Goal: Transaction & Acquisition: Purchase product/service

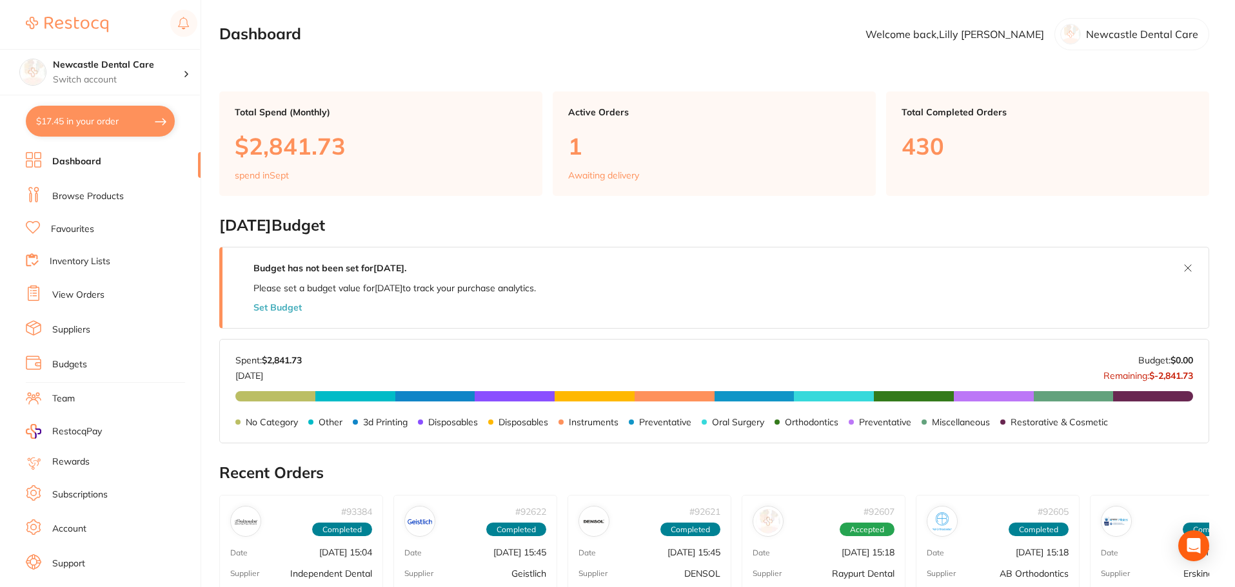
scroll to position [64, 0]
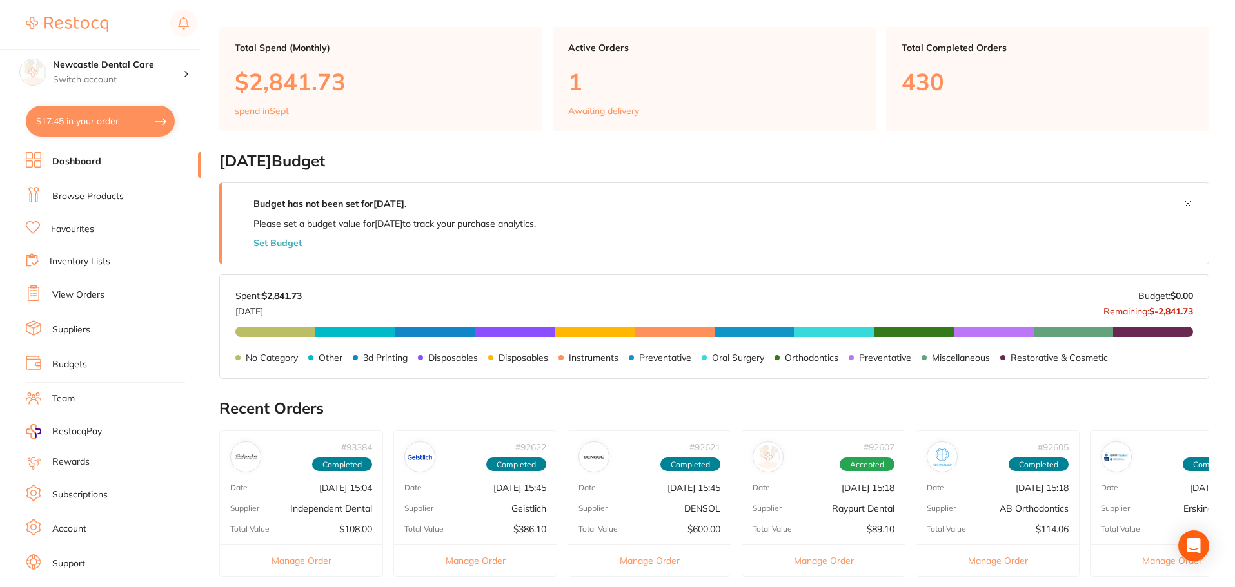
click at [77, 193] on link "Browse Products" at bounding box center [88, 196] width 72 height 13
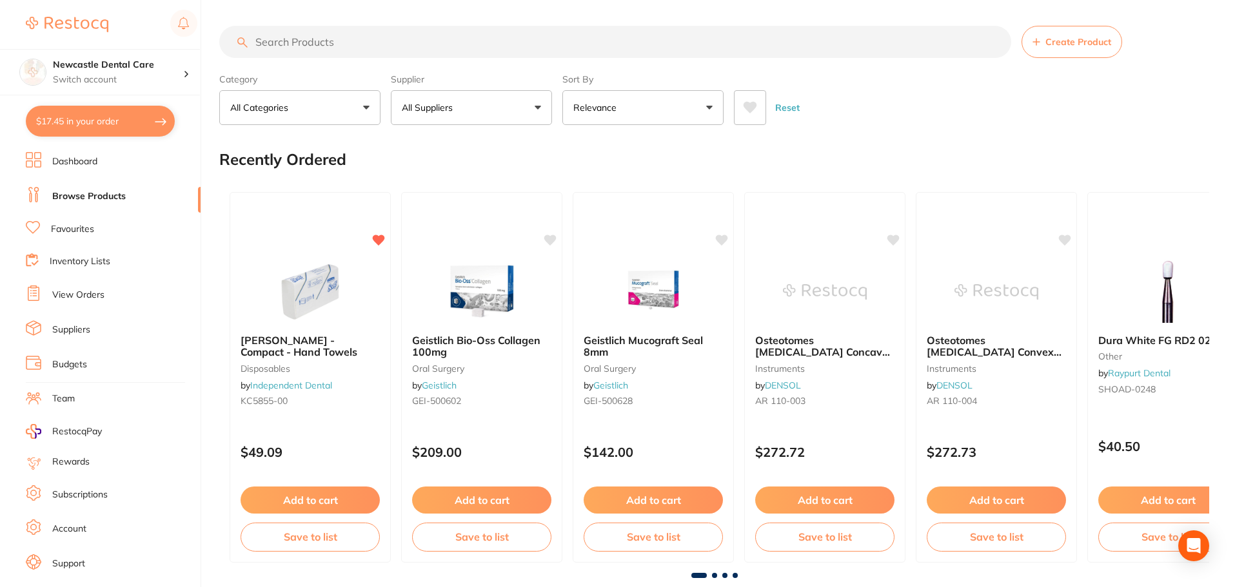
click at [71, 130] on button "$17.45 in your order" at bounding box center [100, 121] width 149 height 31
checkbox input "true"
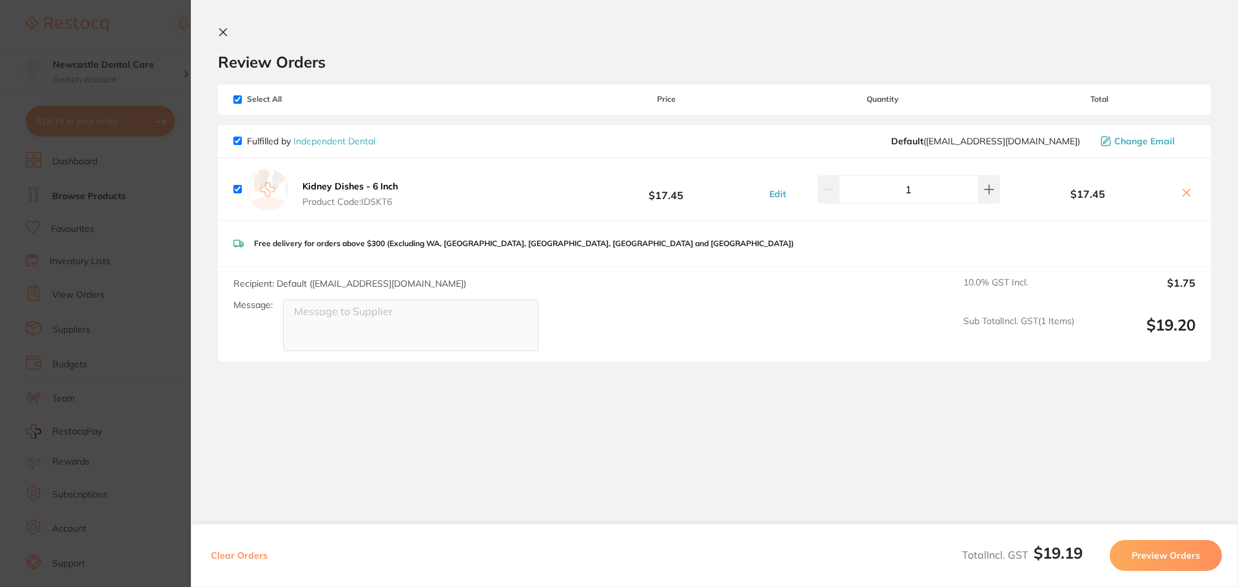
click at [111, 242] on section "Update RRP Set your pre negotiated price for this item. Item Agreed RRP (excl. …" at bounding box center [619, 293] width 1238 height 587
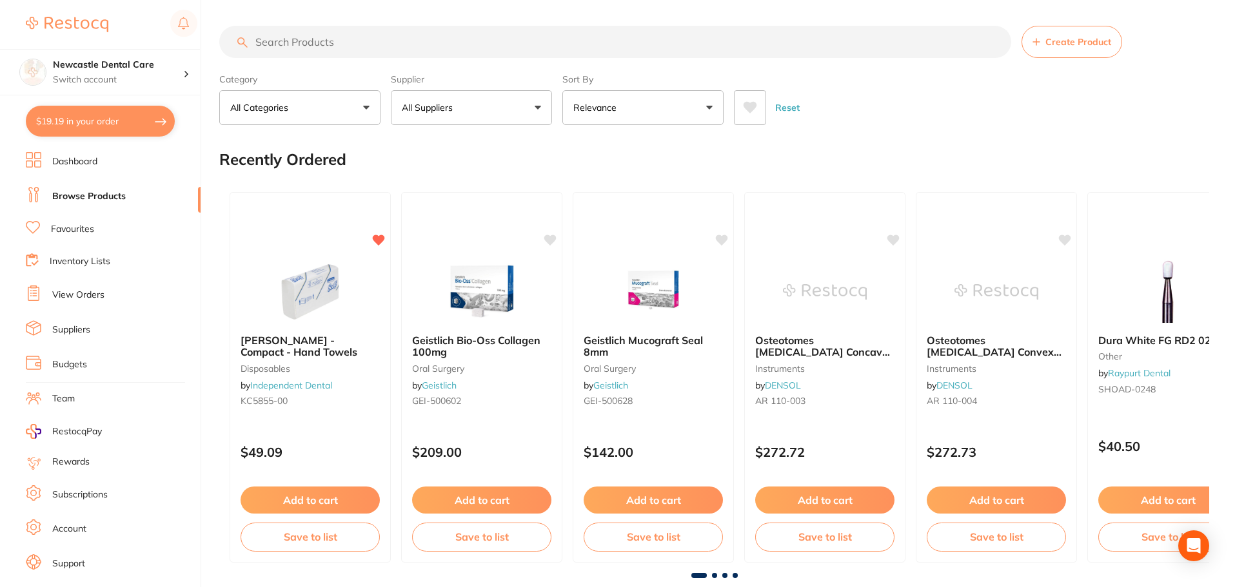
click at [385, 42] on input "search" at bounding box center [615, 42] width 792 height 32
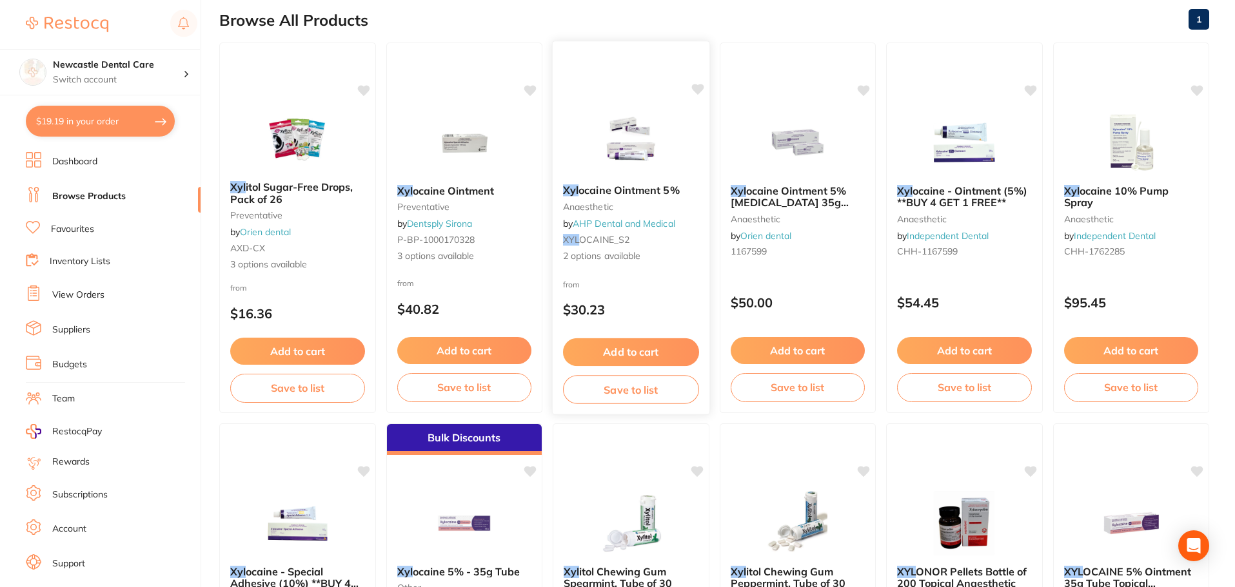
scroll to position [64, 0]
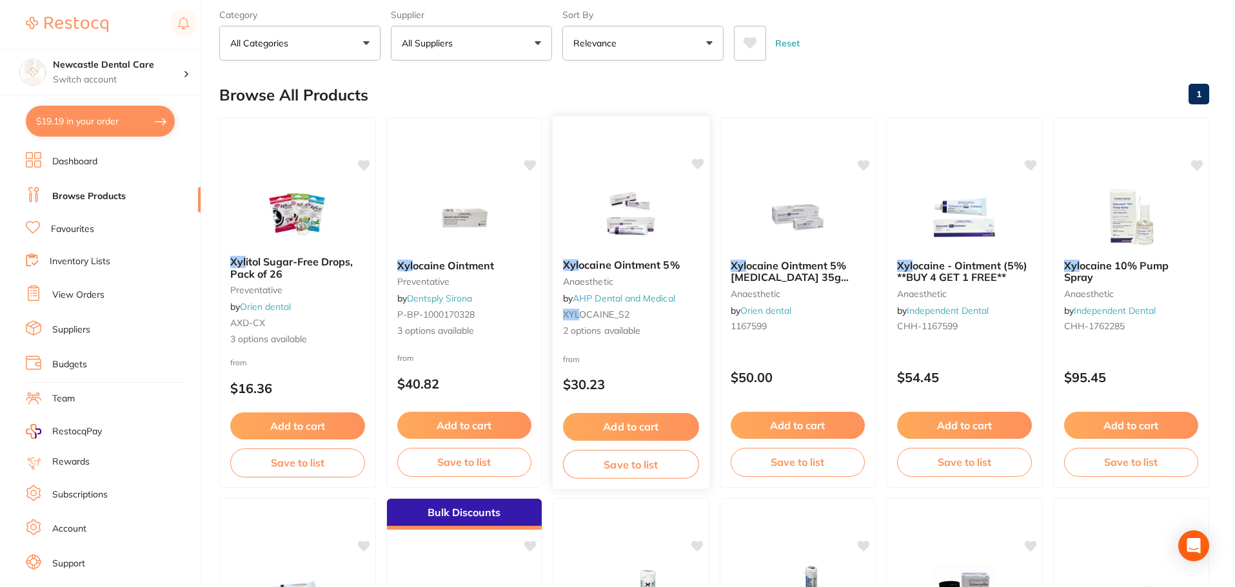
type input "xyl"
click at [647, 261] on span "ocaine Ointment 5%" at bounding box center [628, 265] width 101 height 13
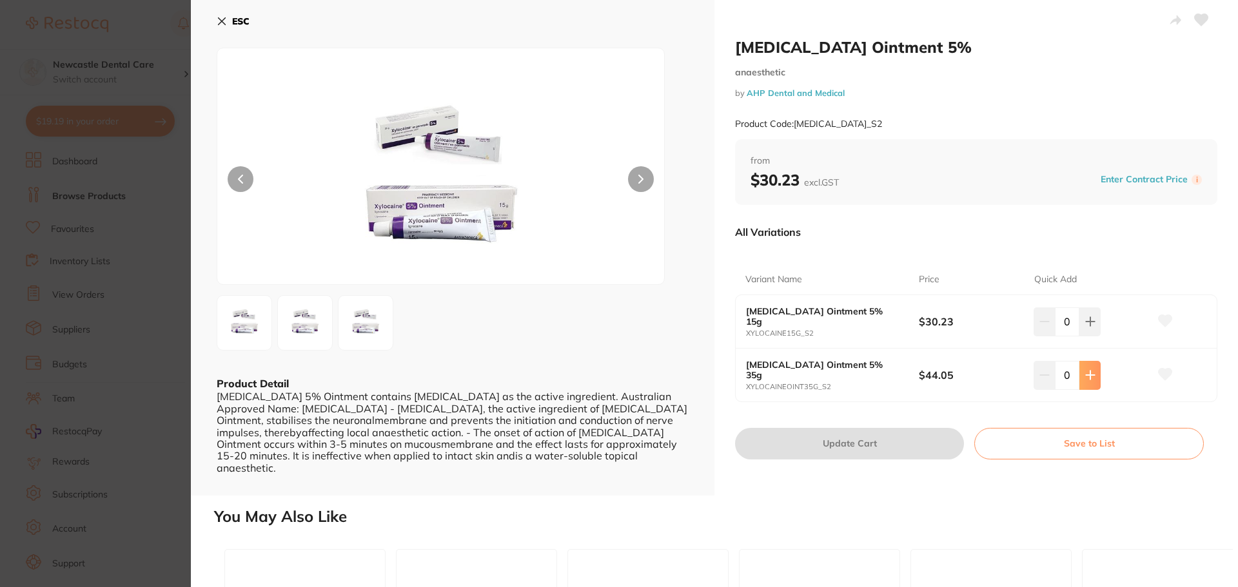
click at [1091, 370] on icon at bounding box center [1090, 375] width 10 height 10
type input "1"
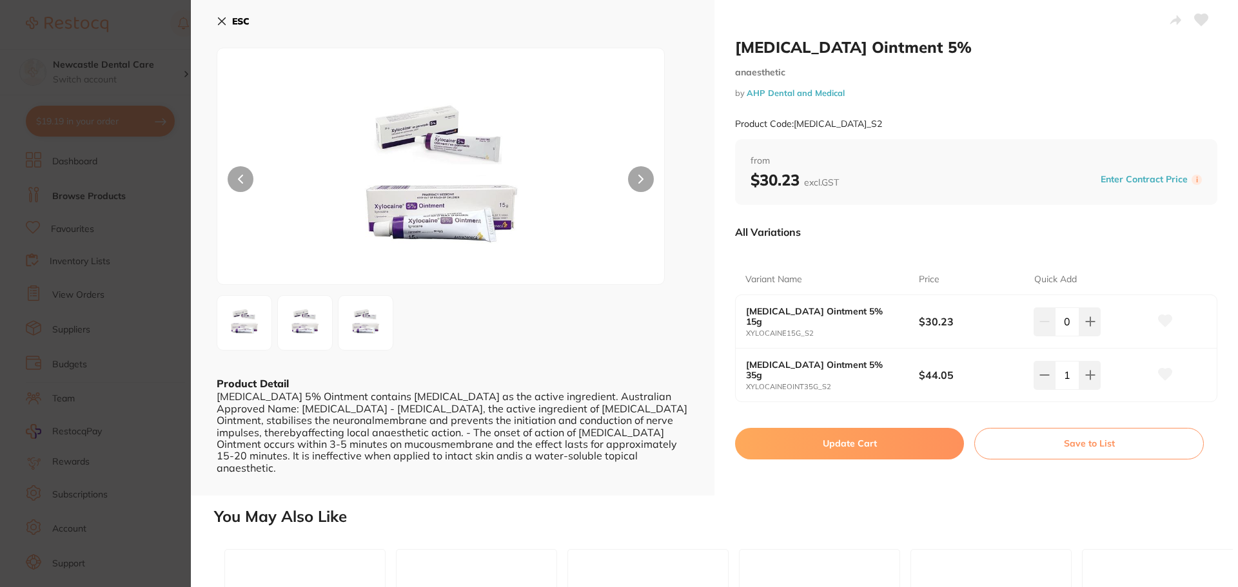
click at [855, 444] on button "Update Cart" at bounding box center [849, 443] width 229 height 31
checkbox input "false"
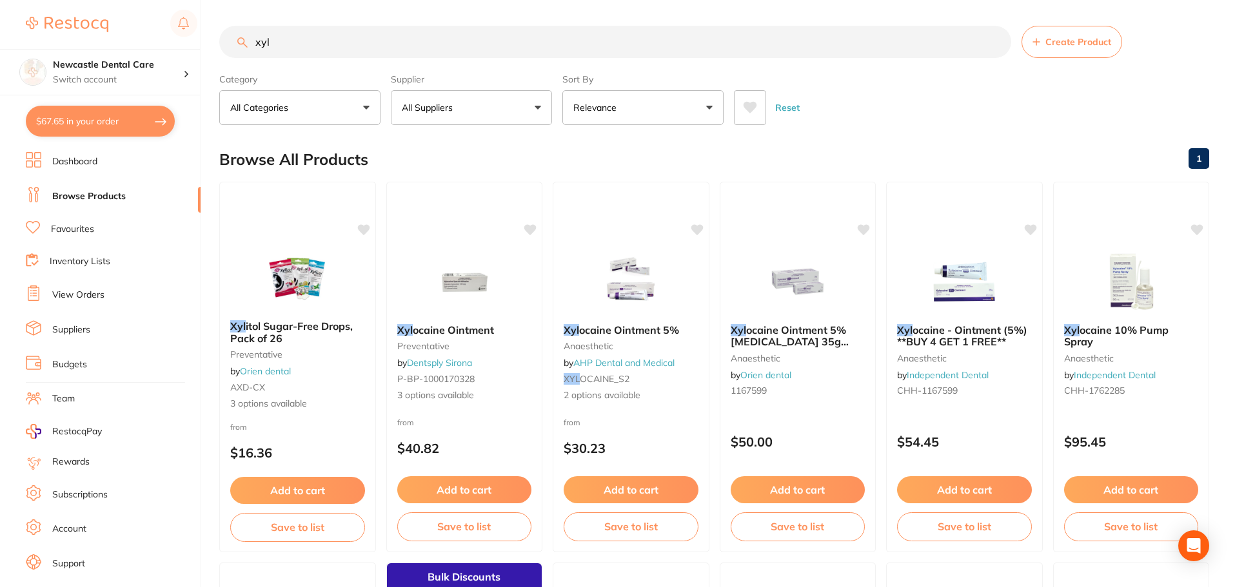
click at [346, 48] on input "xyl" at bounding box center [615, 42] width 792 height 32
type input "x"
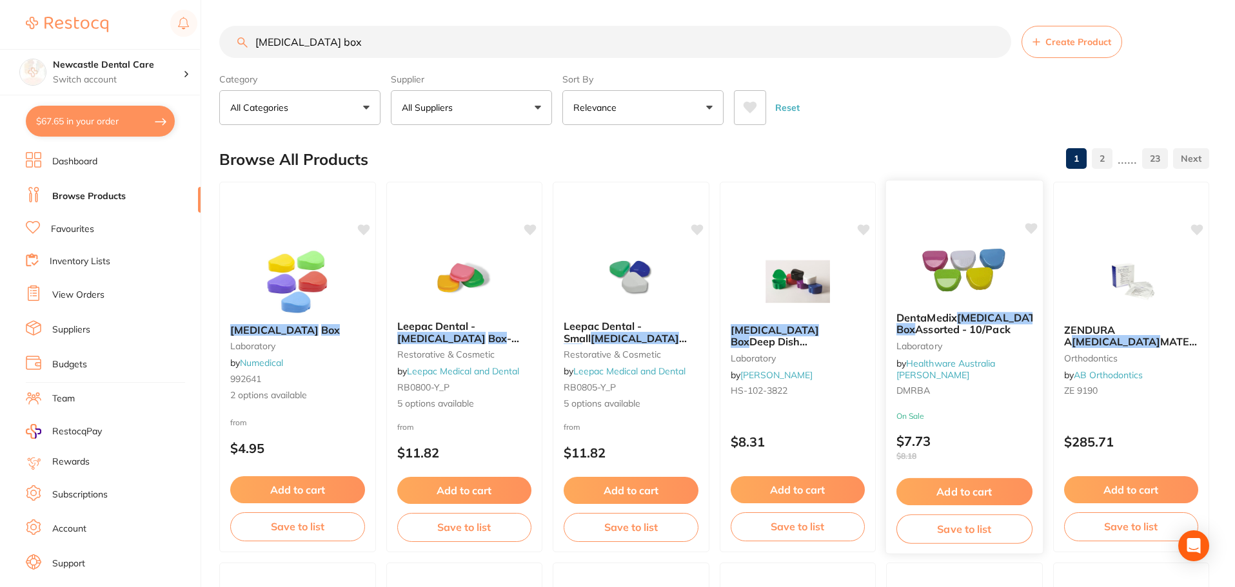
type input "[MEDICAL_DATA] box"
click at [993, 336] on b "DentaMedix [MEDICAL_DATA] Box Assorted - 10/Pack" at bounding box center [964, 324] width 136 height 24
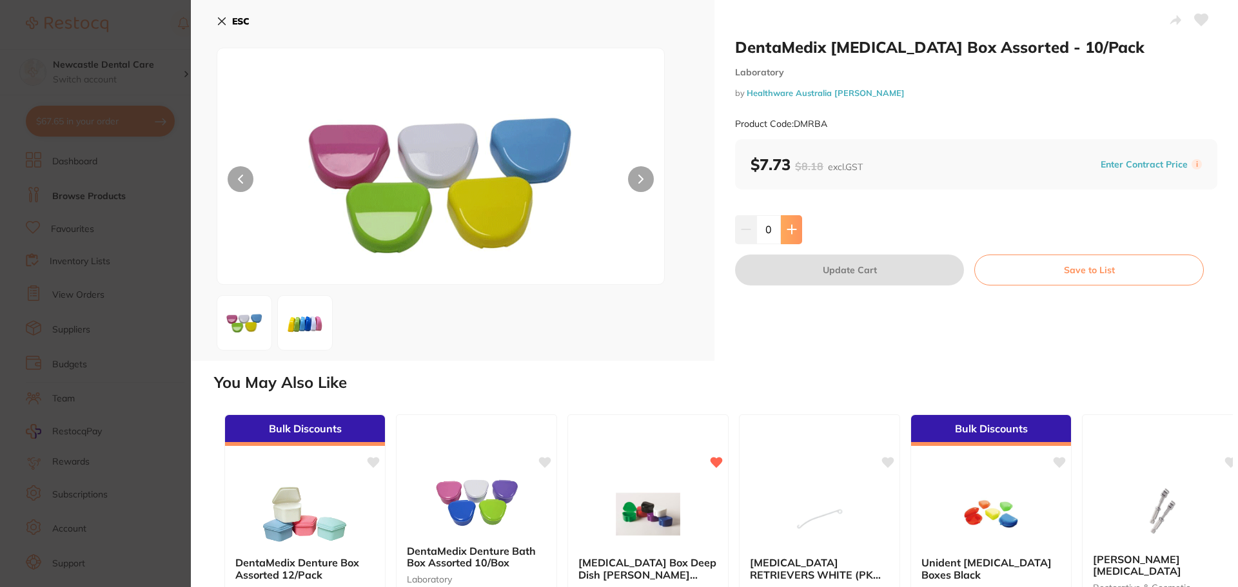
click at [799, 231] on button at bounding box center [791, 229] width 21 height 28
type input "1"
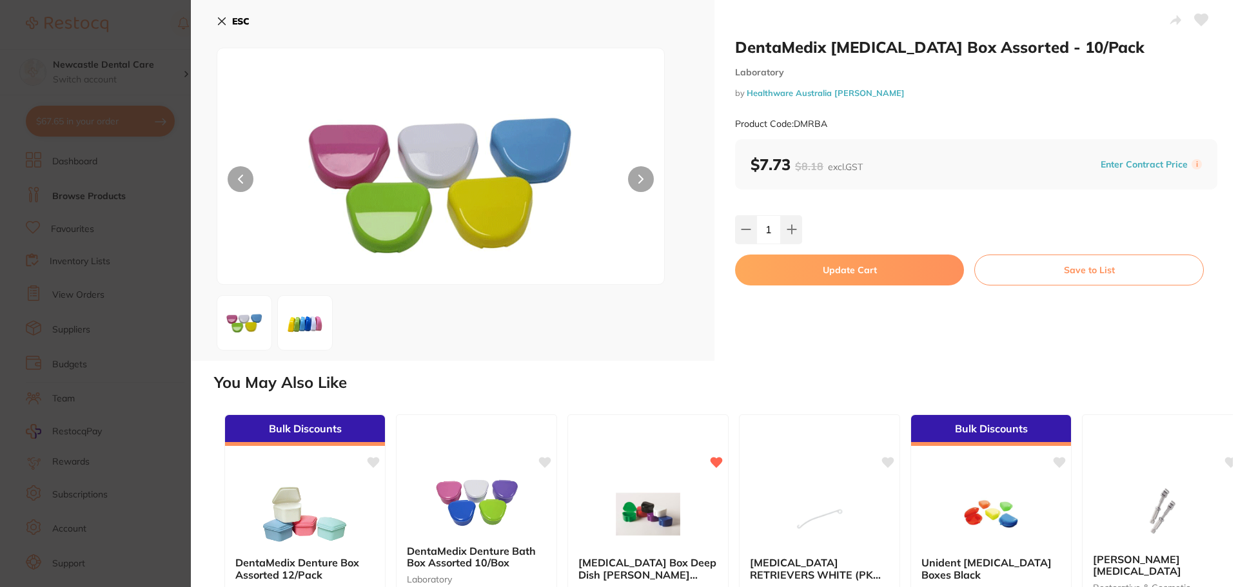
click at [810, 270] on button "Update Cart" at bounding box center [849, 270] width 229 height 31
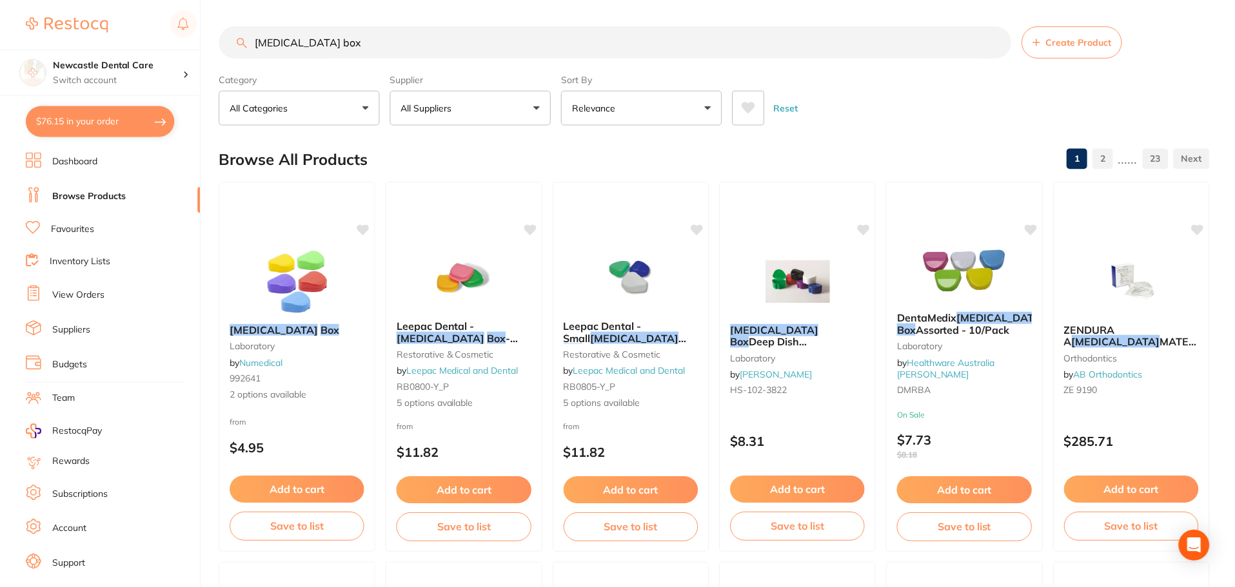
scroll to position [1, 0]
click at [429, 44] on input "[MEDICAL_DATA] box" at bounding box center [615, 40] width 792 height 32
type input "r"
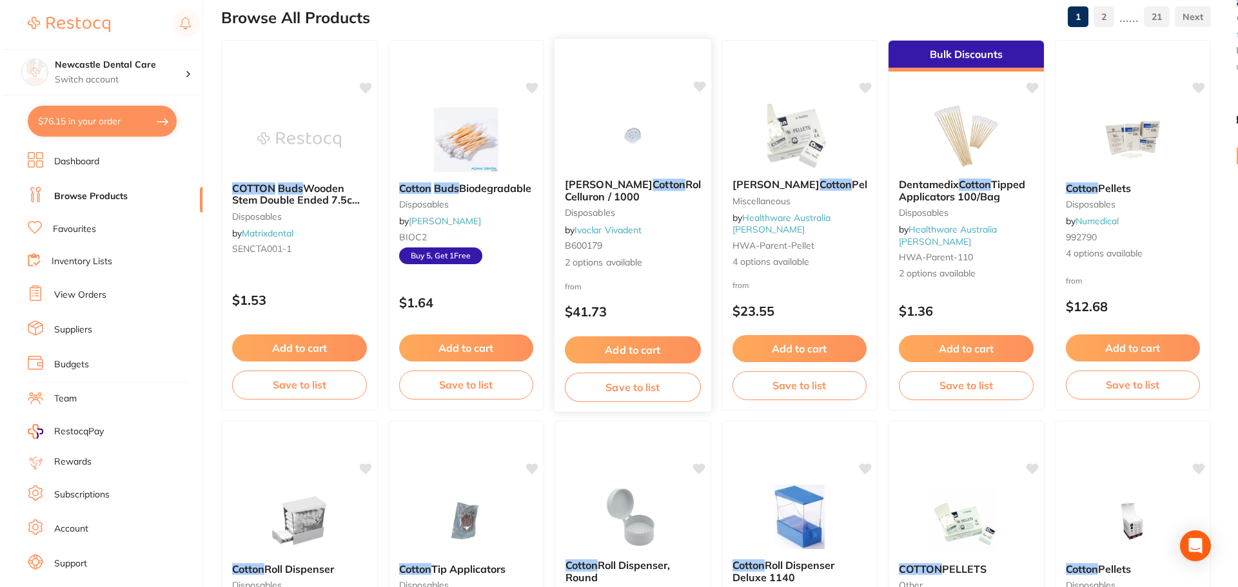
scroll to position [0, 0]
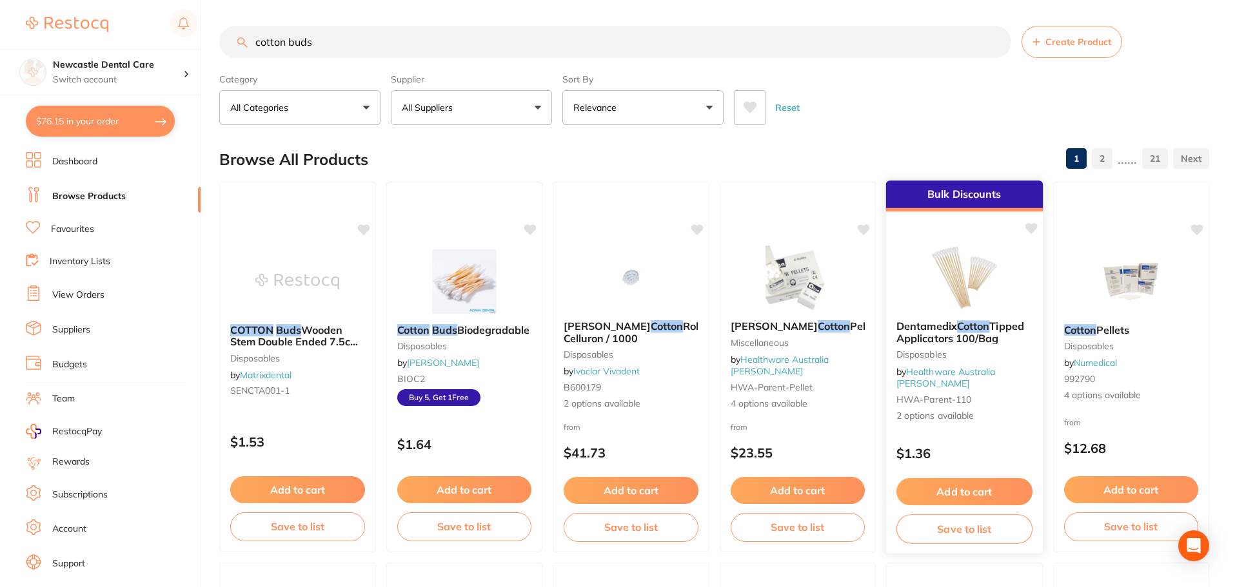
type input "cotton buds"
click at [977, 358] on small "Disposables" at bounding box center [964, 354] width 136 height 10
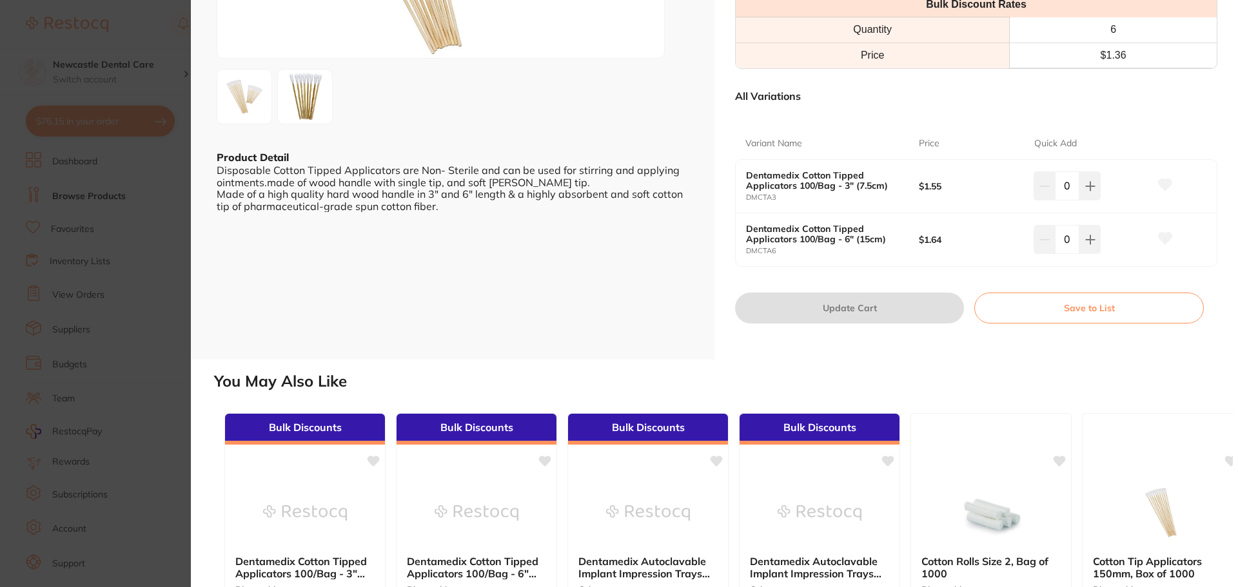
scroll to position [193, 0]
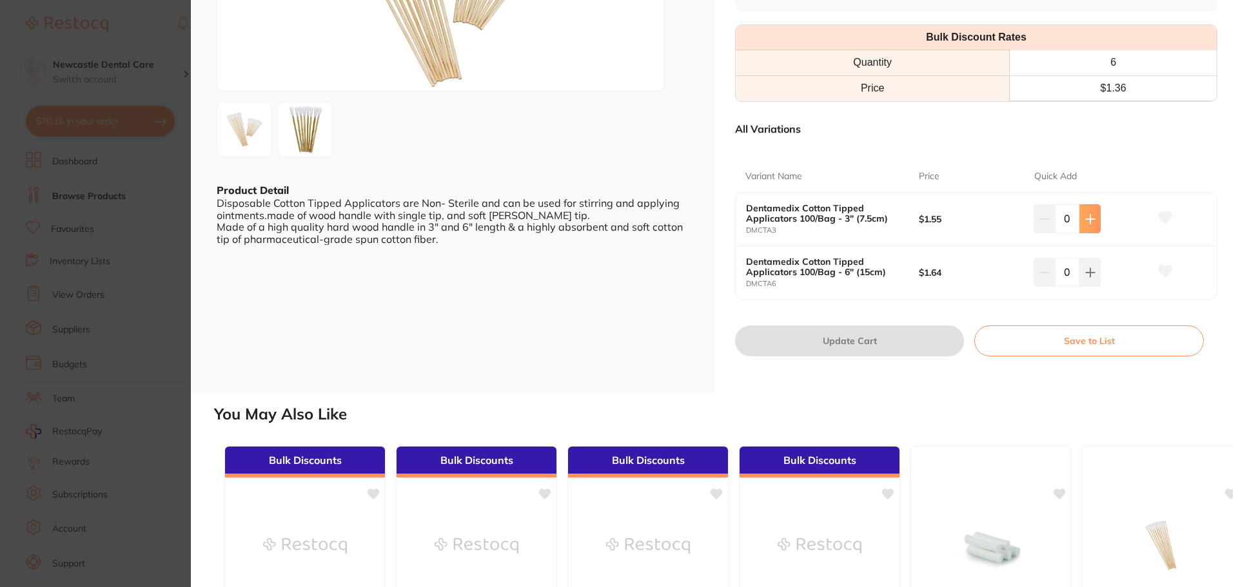
click at [1091, 215] on icon at bounding box center [1090, 219] width 10 height 10
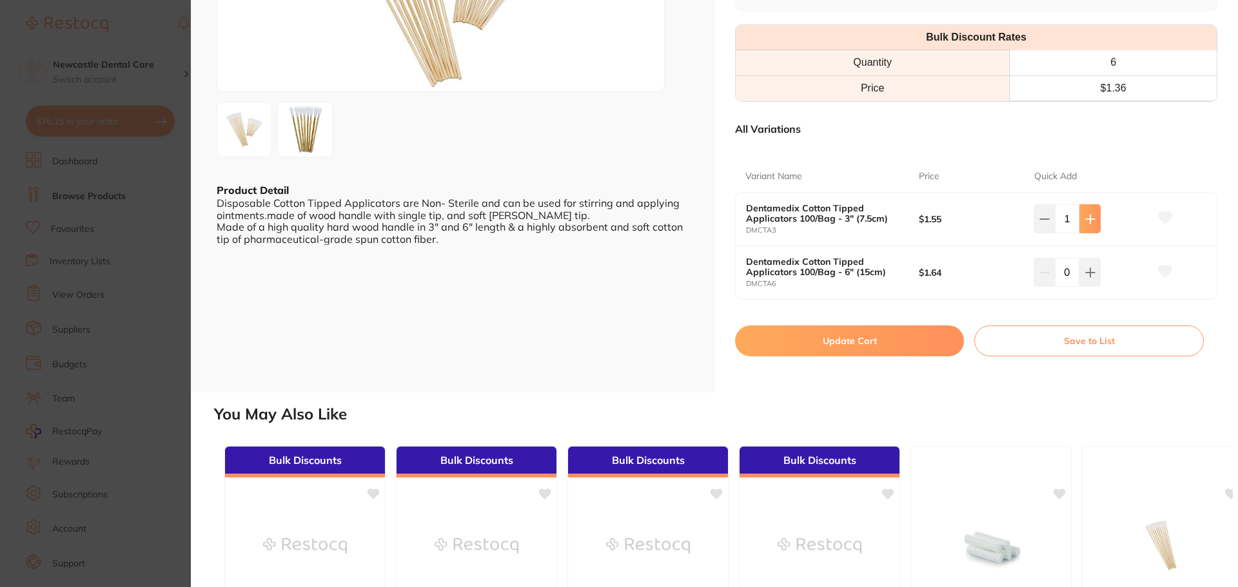
click at [1091, 215] on icon at bounding box center [1090, 219] width 10 height 10
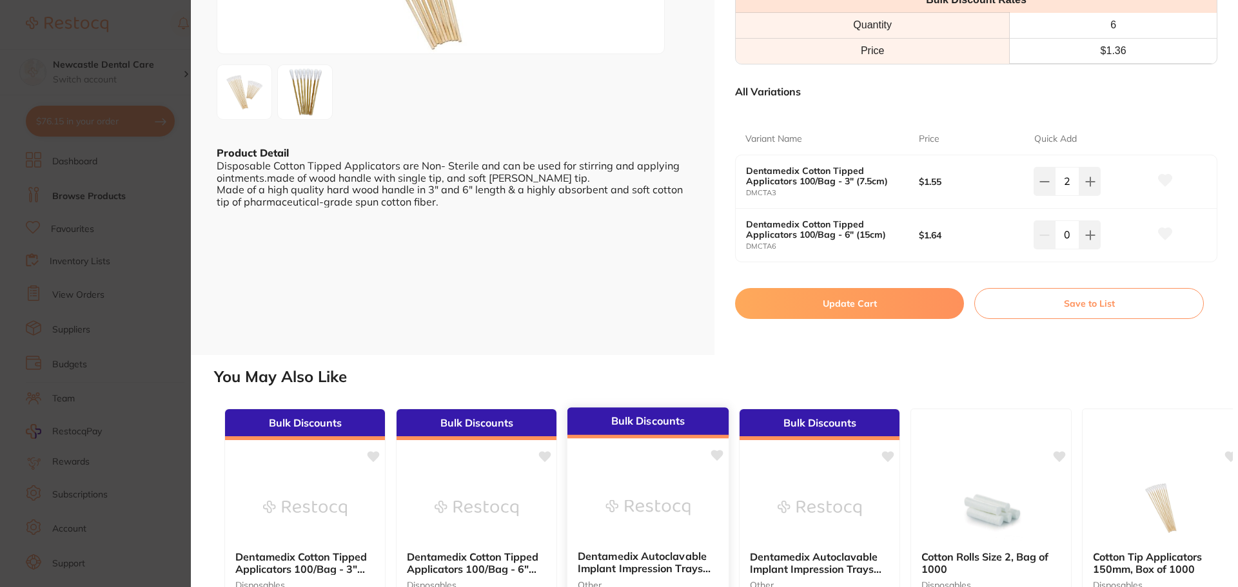
scroll to position [116, 0]
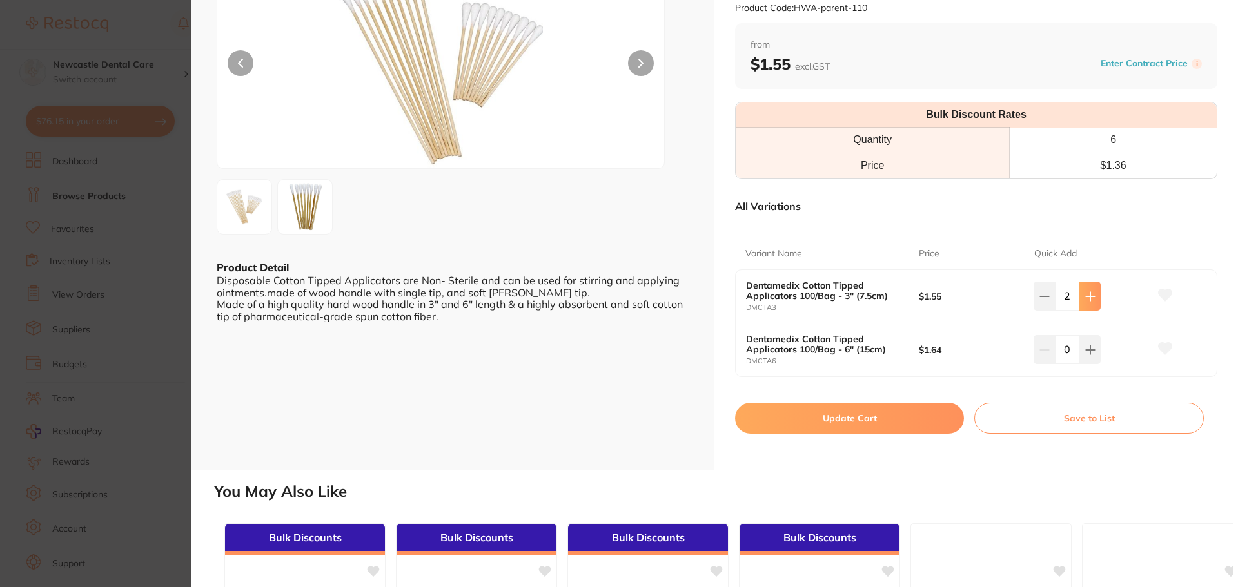
click at [1091, 297] on icon at bounding box center [1090, 296] width 10 height 10
type input "4"
click at [850, 427] on button "Update Cart" at bounding box center [849, 418] width 229 height 31
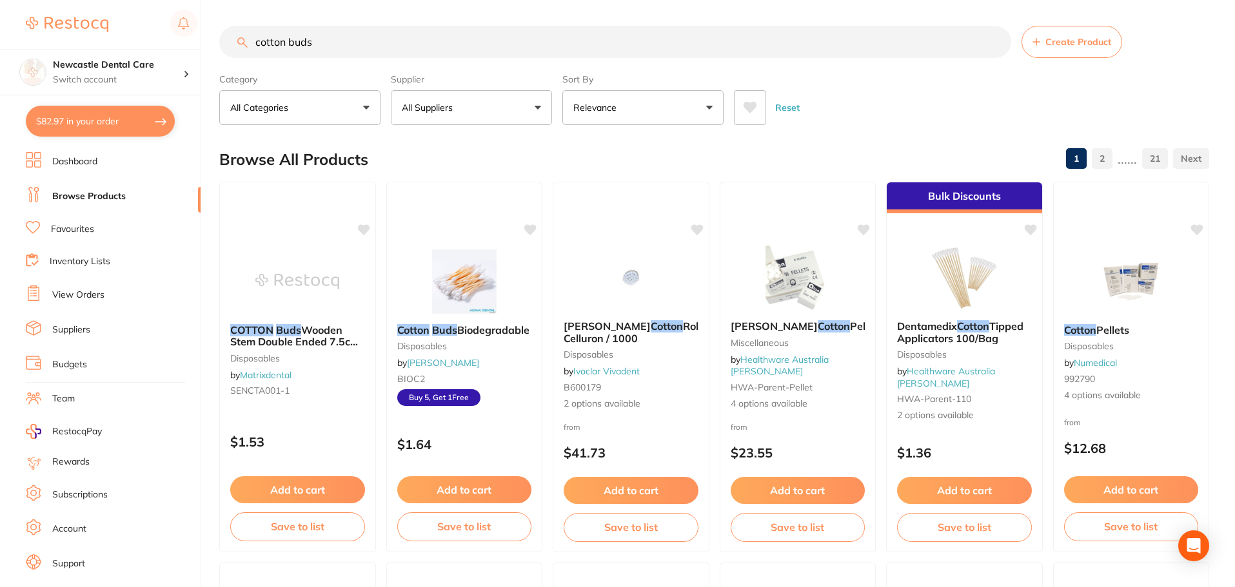
drag, startPoint x: 389, startPoint y: 46, endPoint x: 193, endPoint y: 5, distance: 201.0
click at [193, 5] on div "$82.97 Newcastle Dental Care Switch account Newcastle Dental Care $82.97 in you…" at bounding box center [617, 293] width 1235 height 587
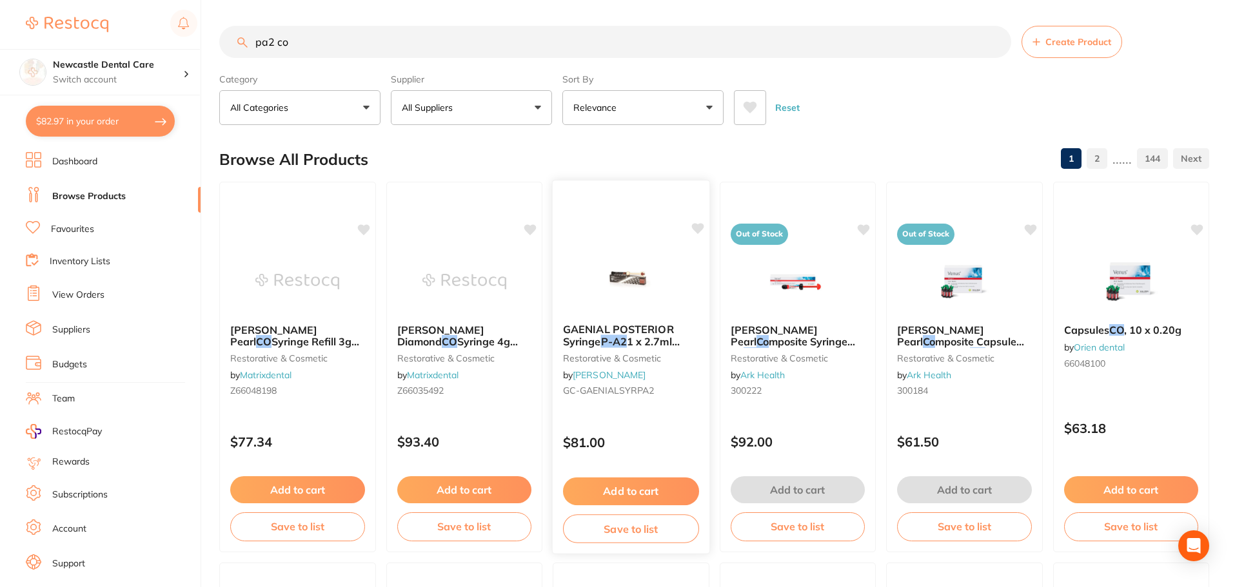
type input "pa2 co"
click at [606, 325] on span "GAENIAL POSTERIOR Syringe" at bounding box center [618, 335] width 111 height 25
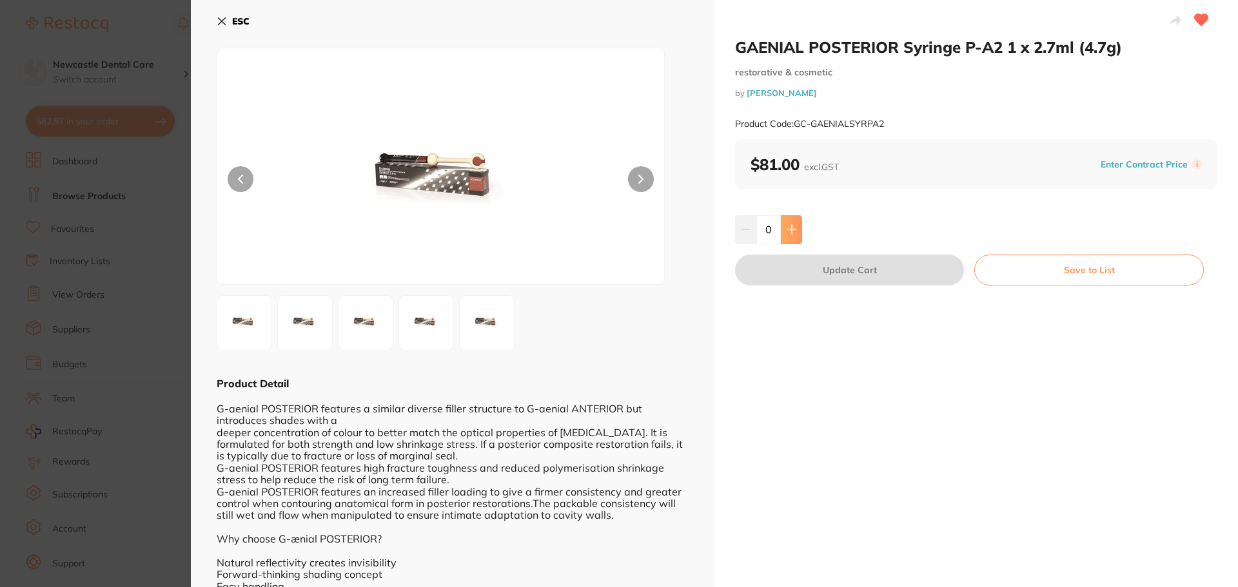
click at [790, 227] on icon at bounding box center [791, 230] width 8 height 8
type input "1"
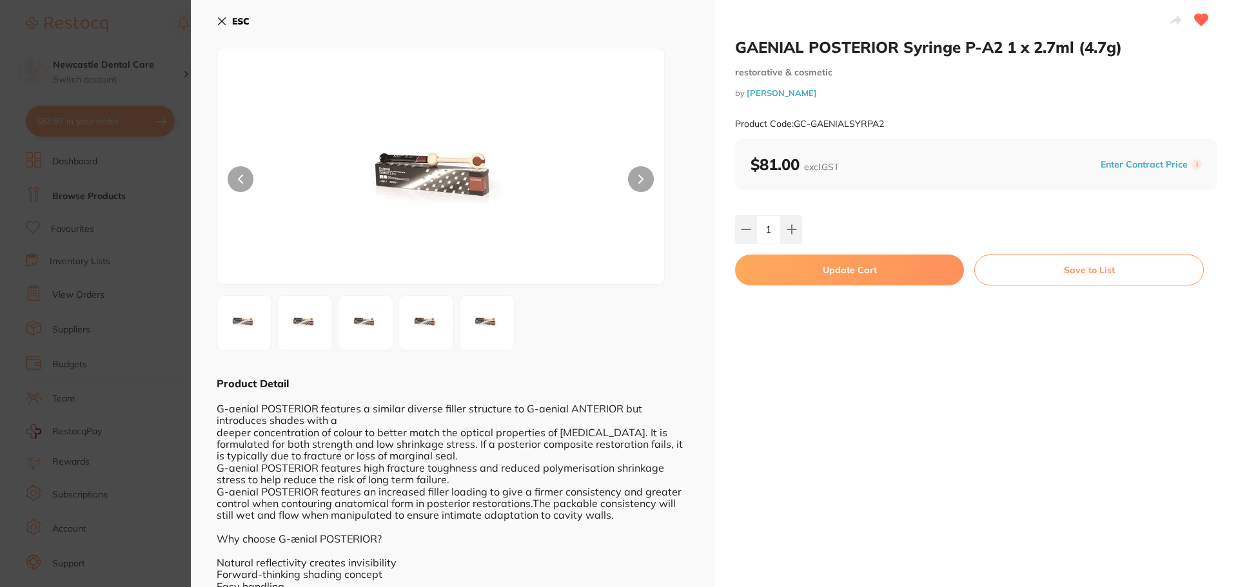
click at [816, 271] on button "Update Cart" at bounding box center [849, 270] width 229 height 31
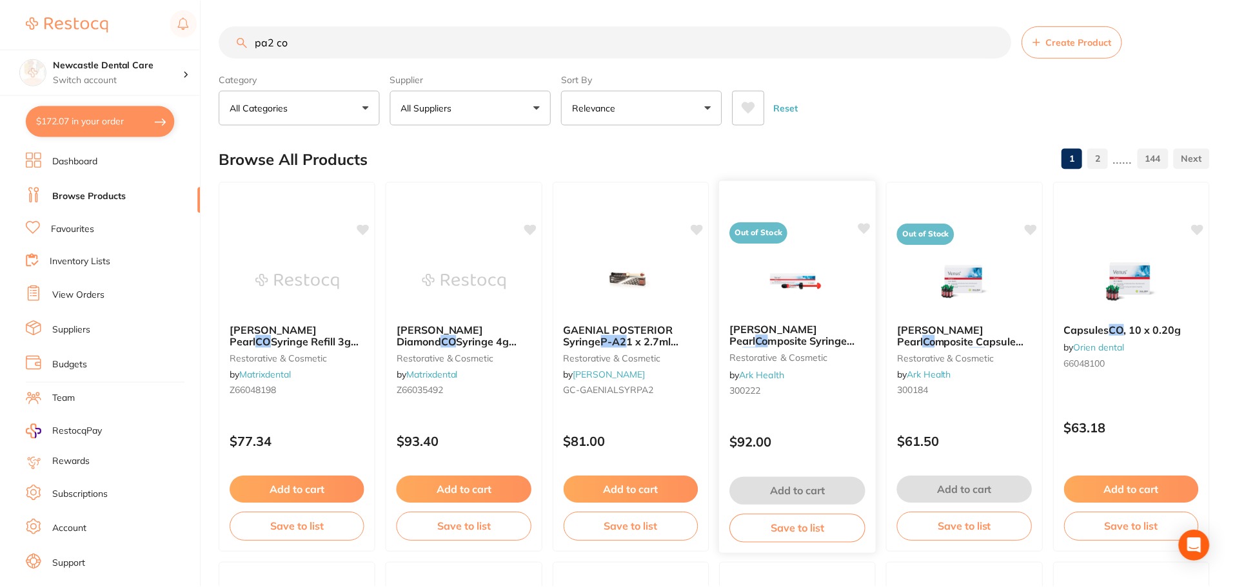
scroll to position [1, 0]
drag, startPoint x: 382, startPoint y: 54, endPoint x: 261, endPoint y: 21, distance: 125.6
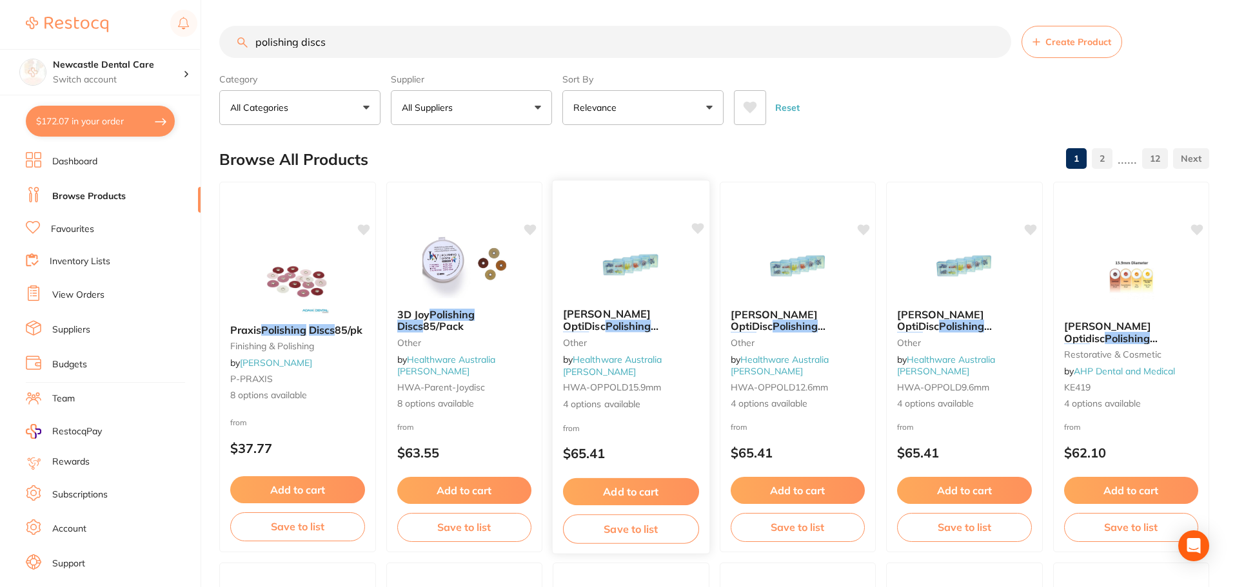
type input "polishing discs"
drag, startPoint x: 678, startPoint y: 353, endPoint x: 637, endPoint y: 366, distance: 42.6
click at [678, 348] on small "other" at bounding box center [630, 343] width 135 height 10
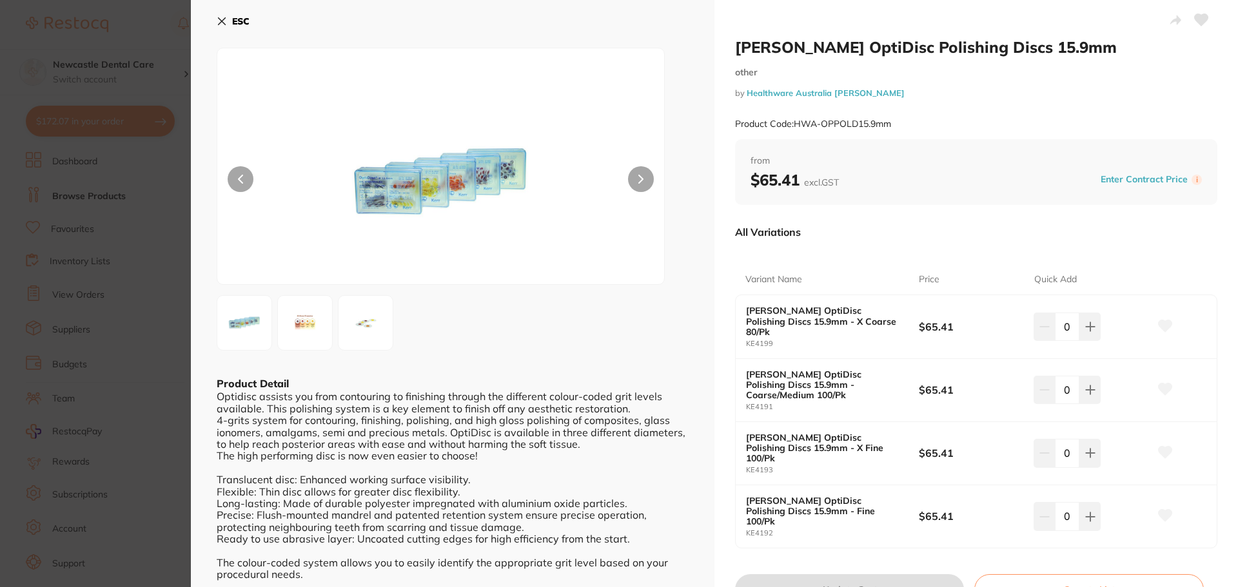
click at [638, 175] on icon at bounding box center [640, 179] width 5 height 9
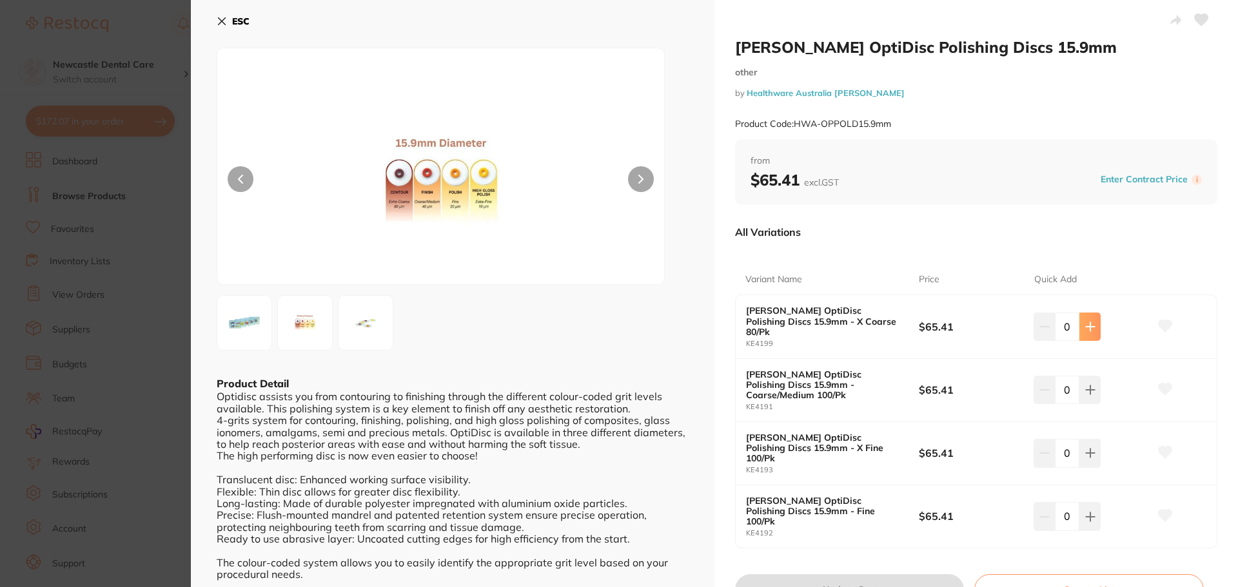
click at [1093, 322] on button at bounding box center [1089, 327] width 21 height 28
type input "1"
click at [1091, 382] on button at bounding box center [1089, 390] width 21 height 28
type input "1"
click at [872, 574] on button "Update Cart" at bounding box center [849, 589] width 229 height 31
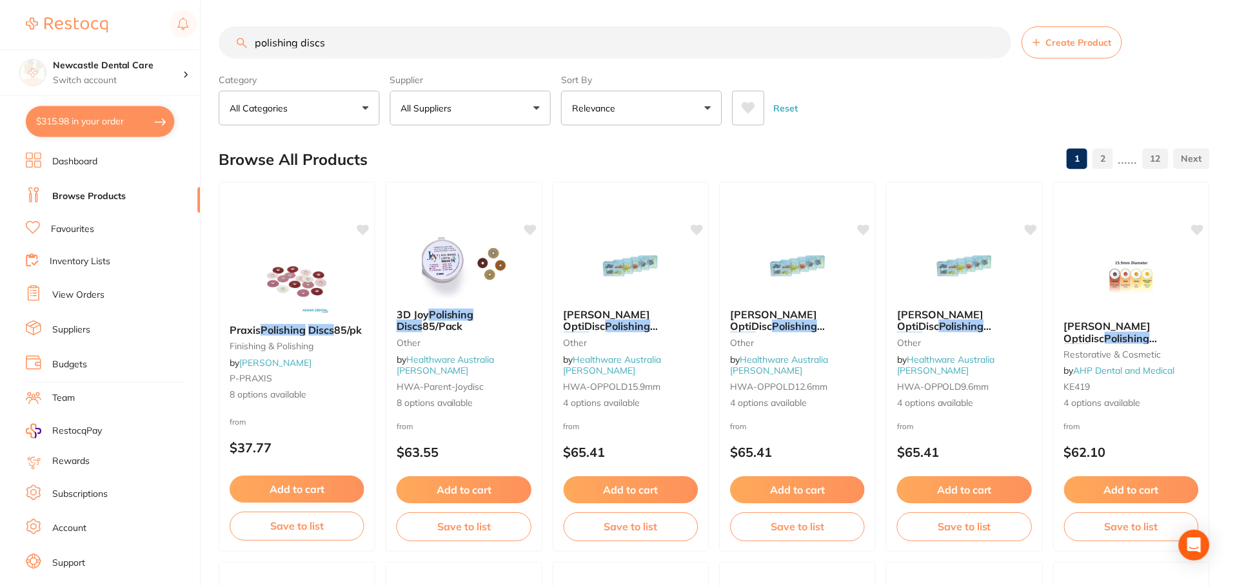
scroll to position [1, 0]
drag, startPoint x: 340, startPoint y: 41, endPoint x: 133, endPoint y: 43, distance: 207.0
click at [133, 43] on div "$315.98 Newcastle Dental Care Switch account Newcastle Dental Care $315.98 in y…" at bounding box center [617, 292] width 1235 height 587
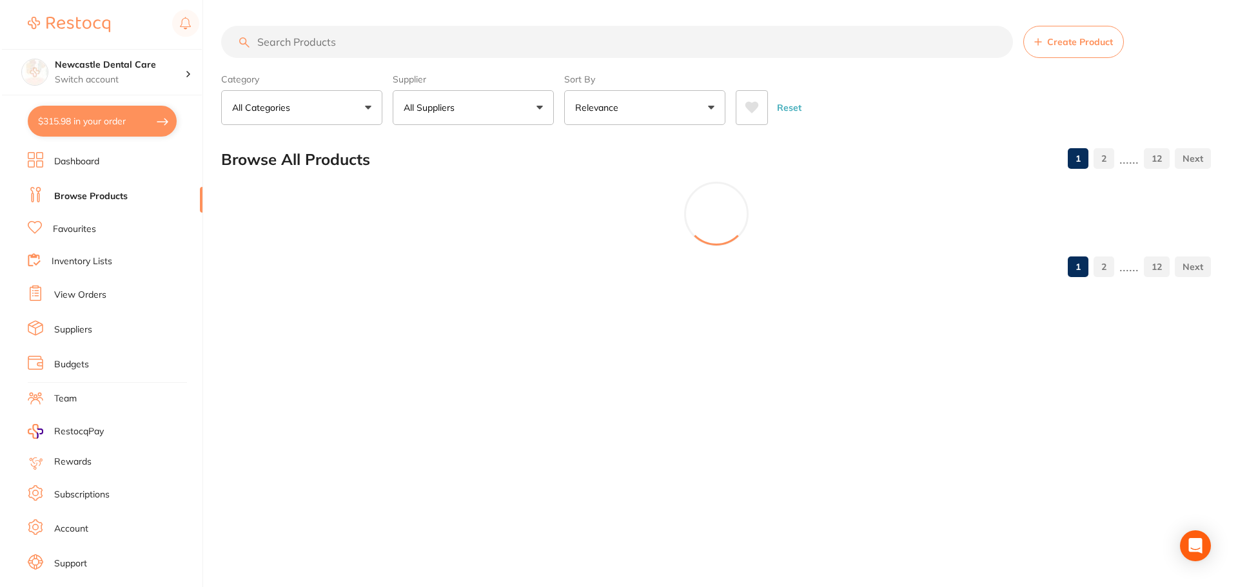
scroll to position [0, 0]
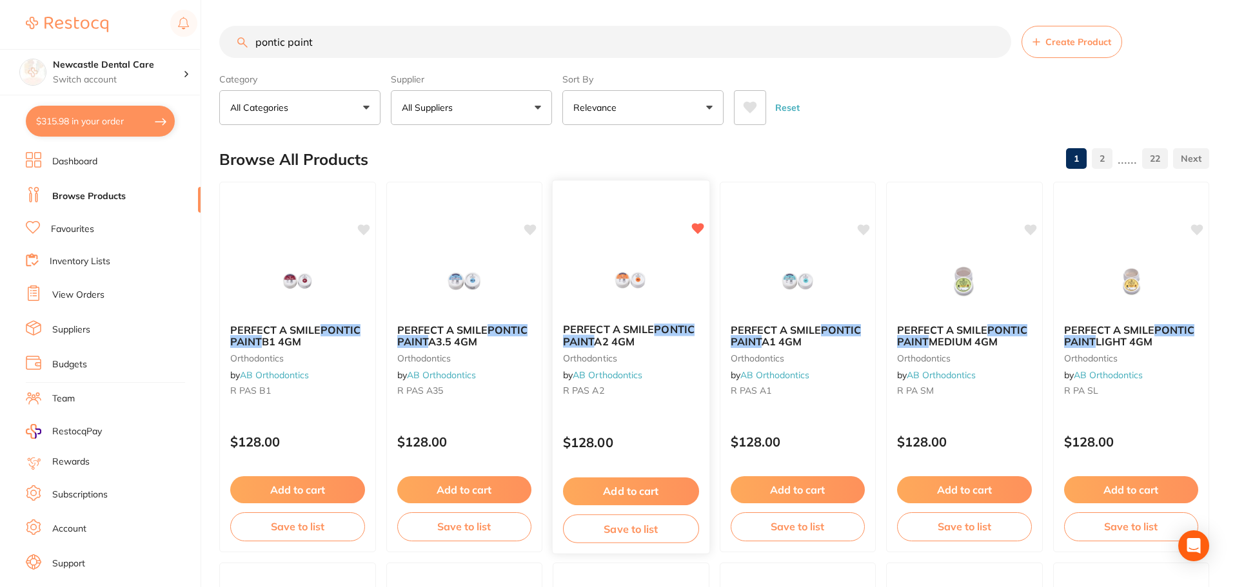
type input "pontic paint"
click at [661, 346] on b "PERFECT A SMILE PONTIC PAINT A2 4GM" at bounding box center [631, 336] width 136 height 24
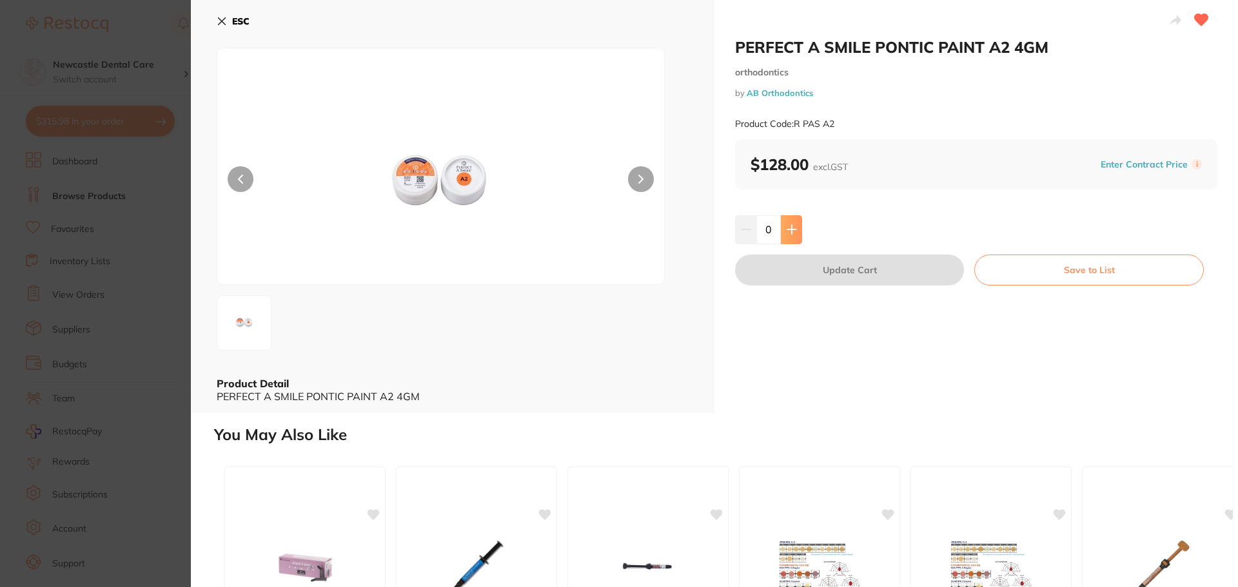
click at [794, 230] on icon at bounding box center [791, 230] width 8 height 8
type input "1"
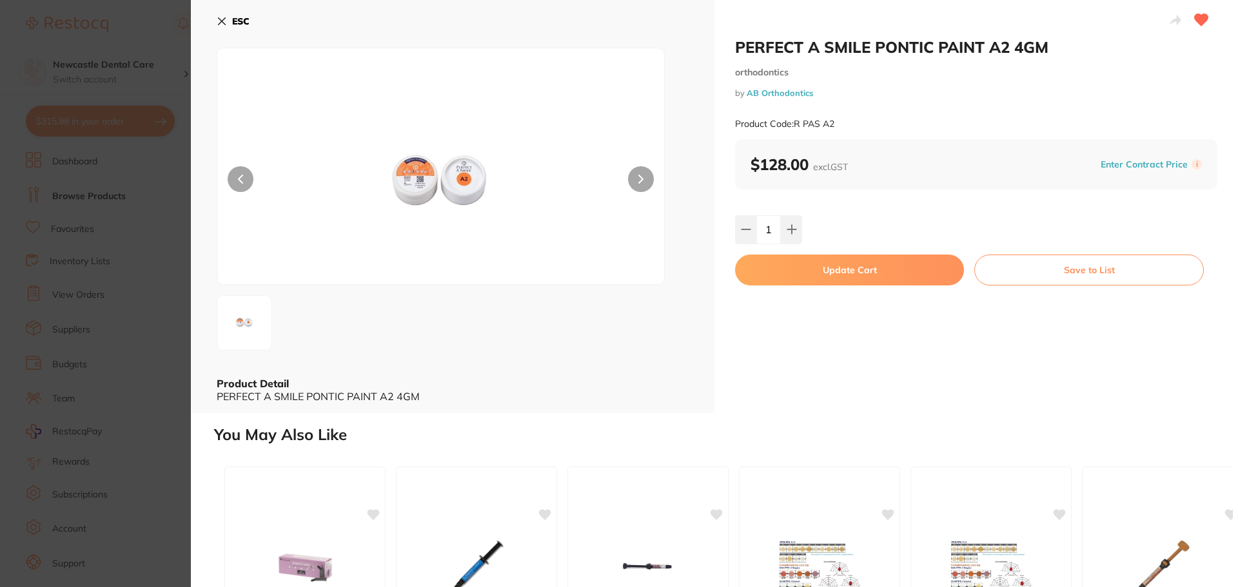
click at [819, 267] on button "Update Cart" at bounding box center [849, 270] width 229 height 31
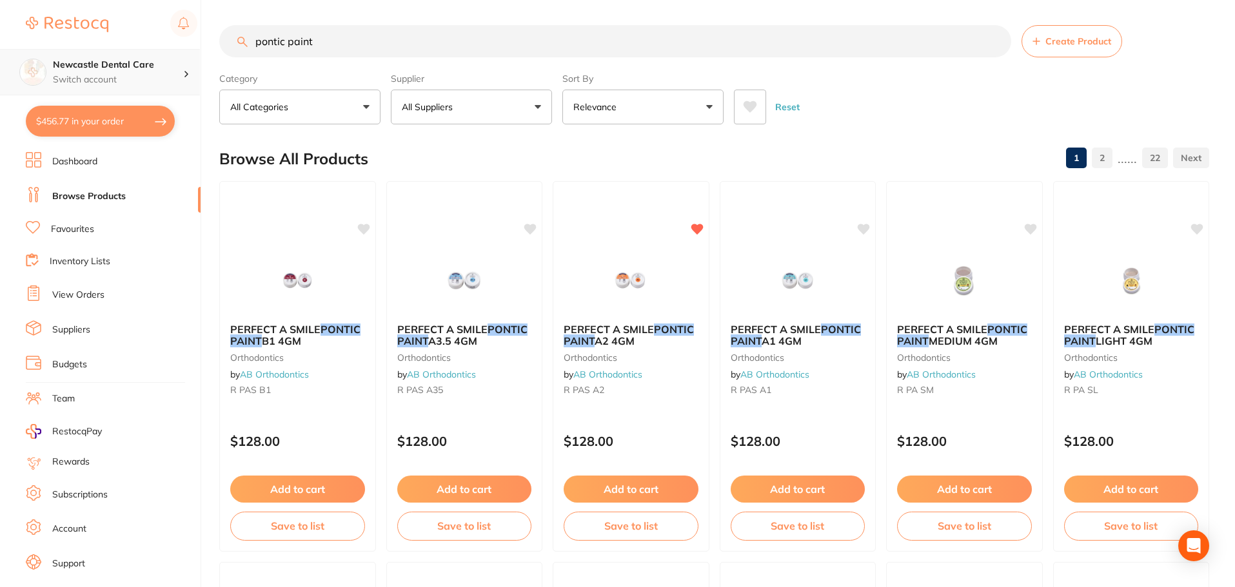
scroll to position [1, 0]
drag, startPoint x: 331, startPoint y: 50, endPoint x: 132, endPoint y: 59, distance: 198.8
click at [132, 59] on div "$456.77 Newcastle Dental Care Switch account Newcastle Dental Care $456.77 in y…" at bounding box center [617, 292] width 1235 height 587
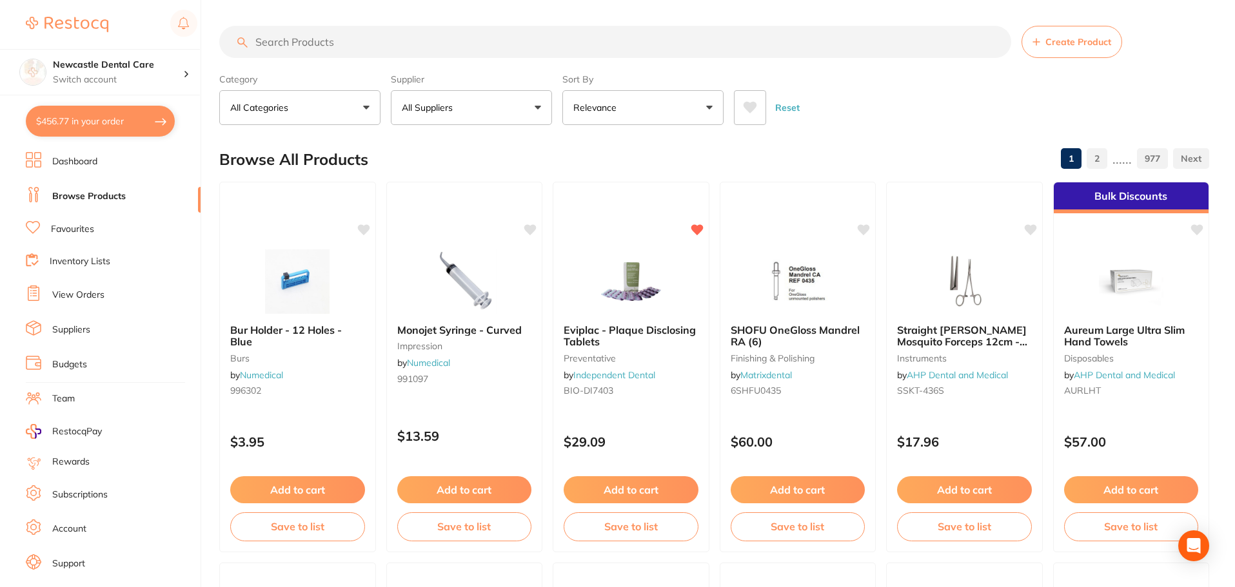
click at [476, 99] on button "All Suppliers" at bounding box center [471, 107] width 161 height 35
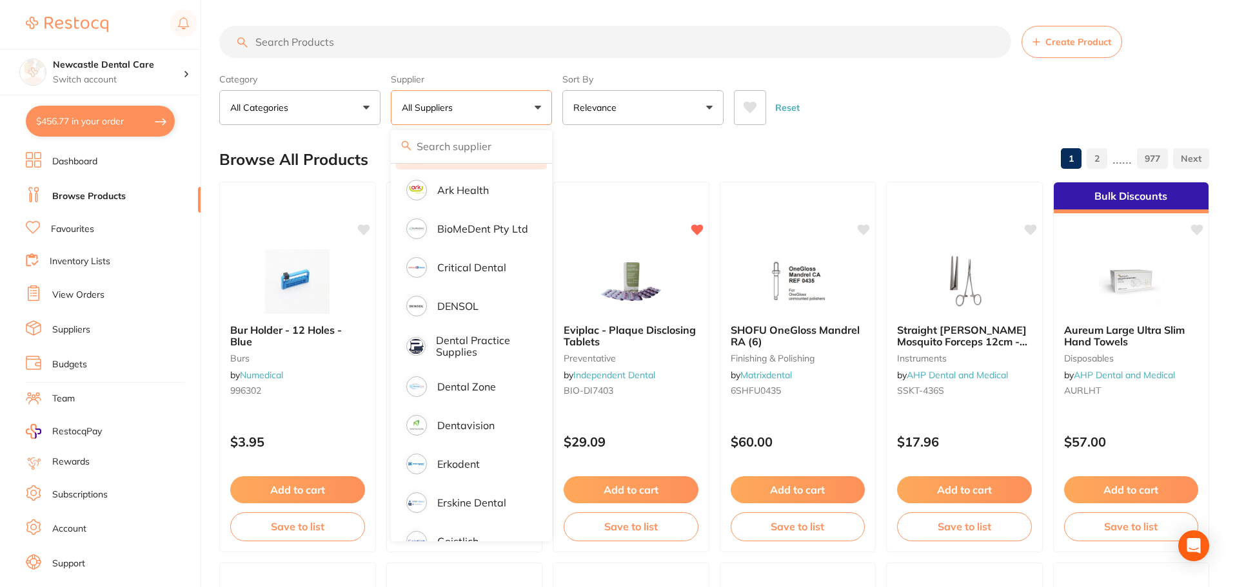
scroll to position [258, 0]
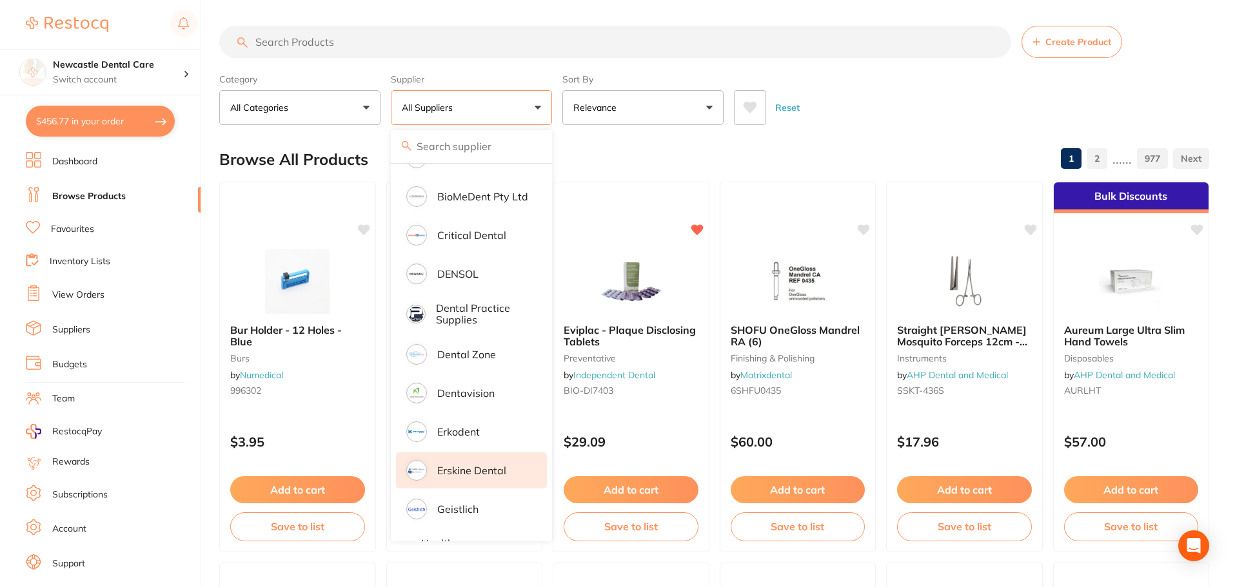
click at [475, 469] on p "Erskine Dental" at bounding box center [471, 471] width 69 height 12
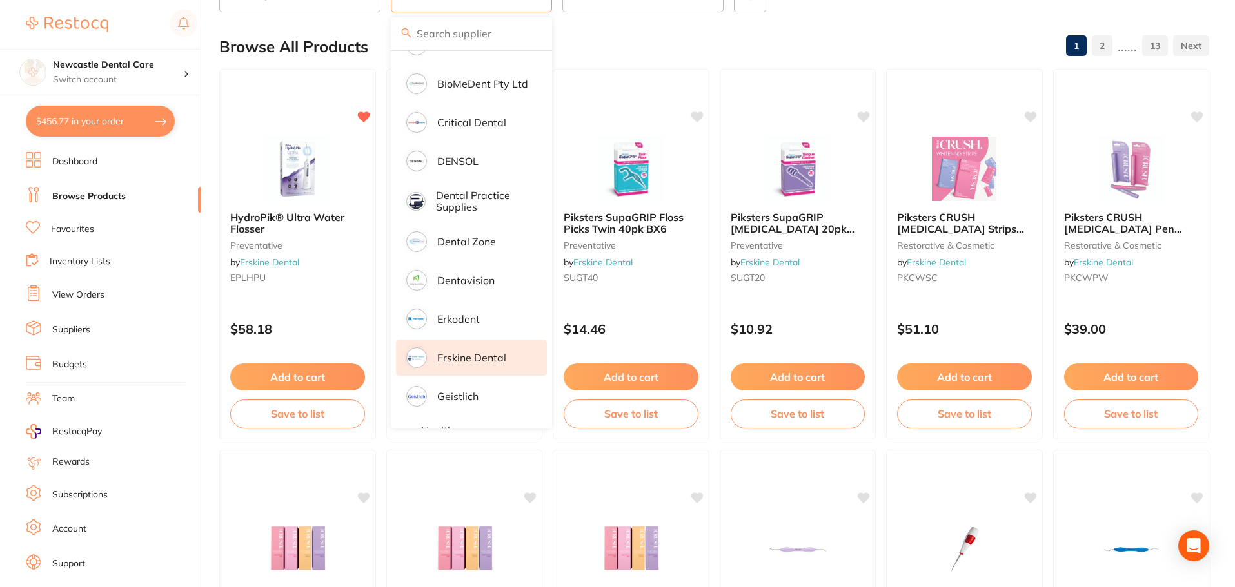
scroll to position [0, 0]
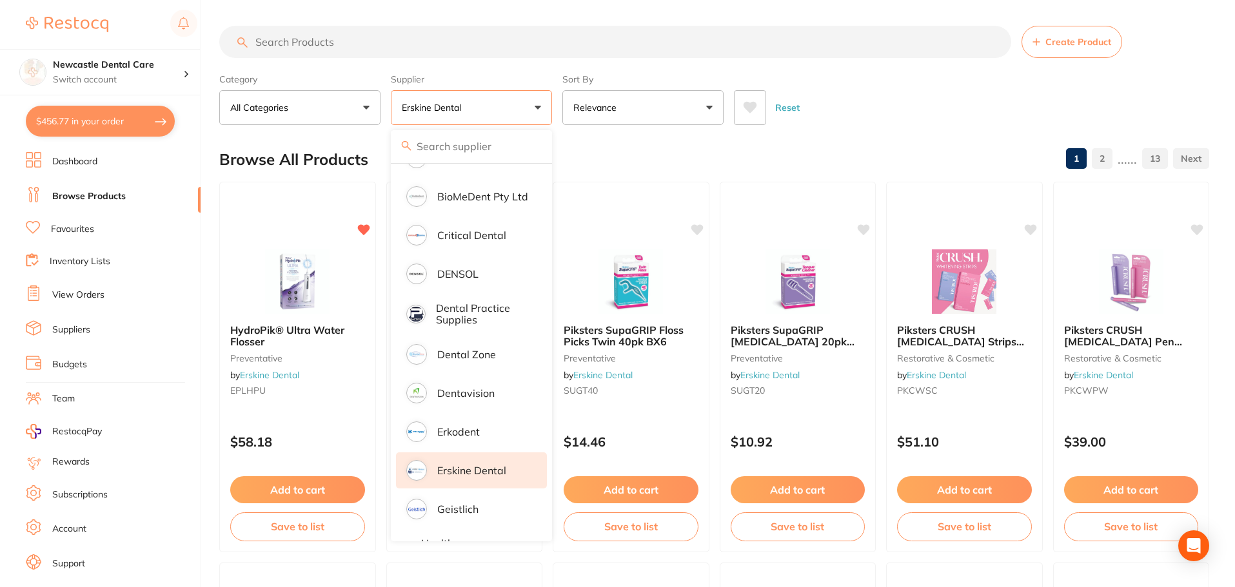
click at [937, 90] on div "Reset" at bounding box center [966, 102] width 465 height 45
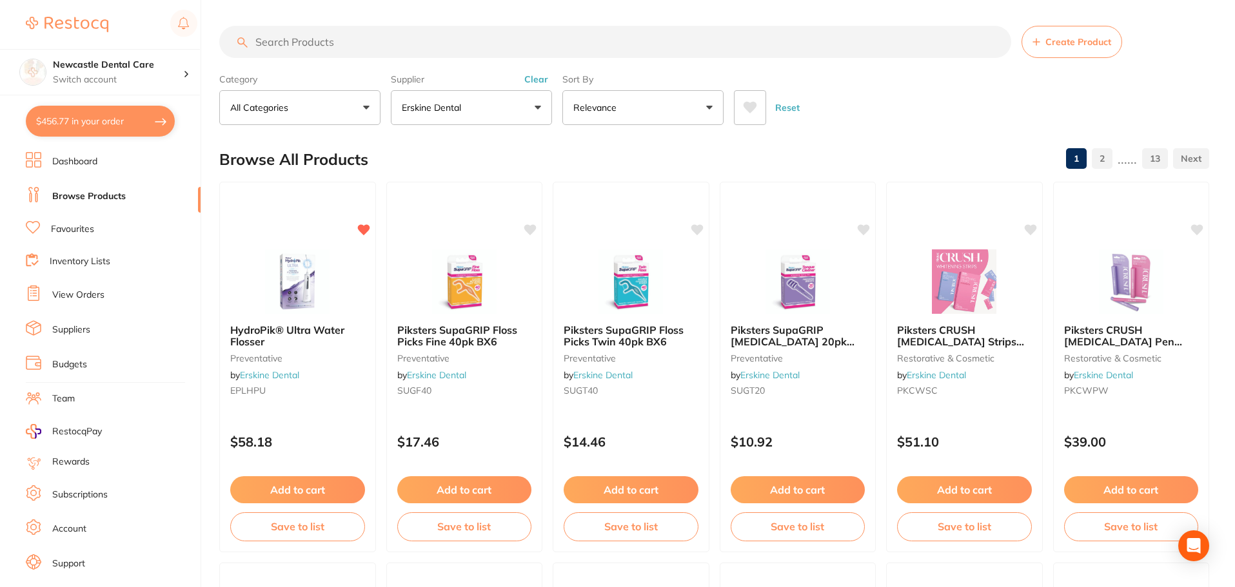
click at [389, 57] on input "search" at bounding box center [615, 42] width 792 height 32
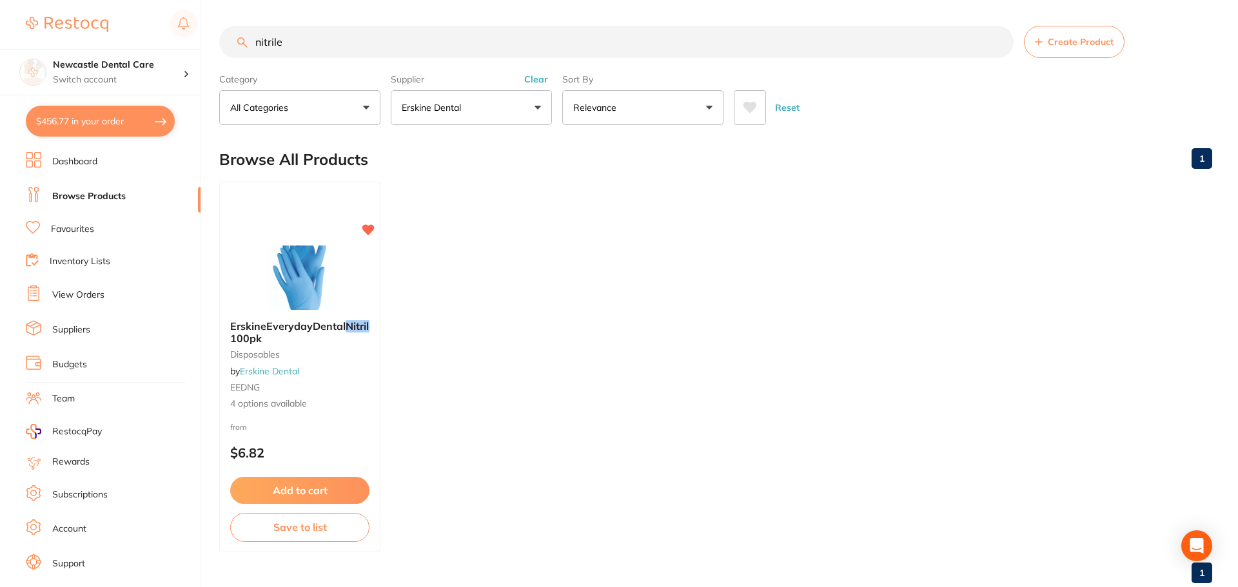
scroll to position [142, 0]
type input "nitrile"
click at [275, 326] on span "ErskineEverydayDental" at bounding box center [288, 326] width 117 height 13
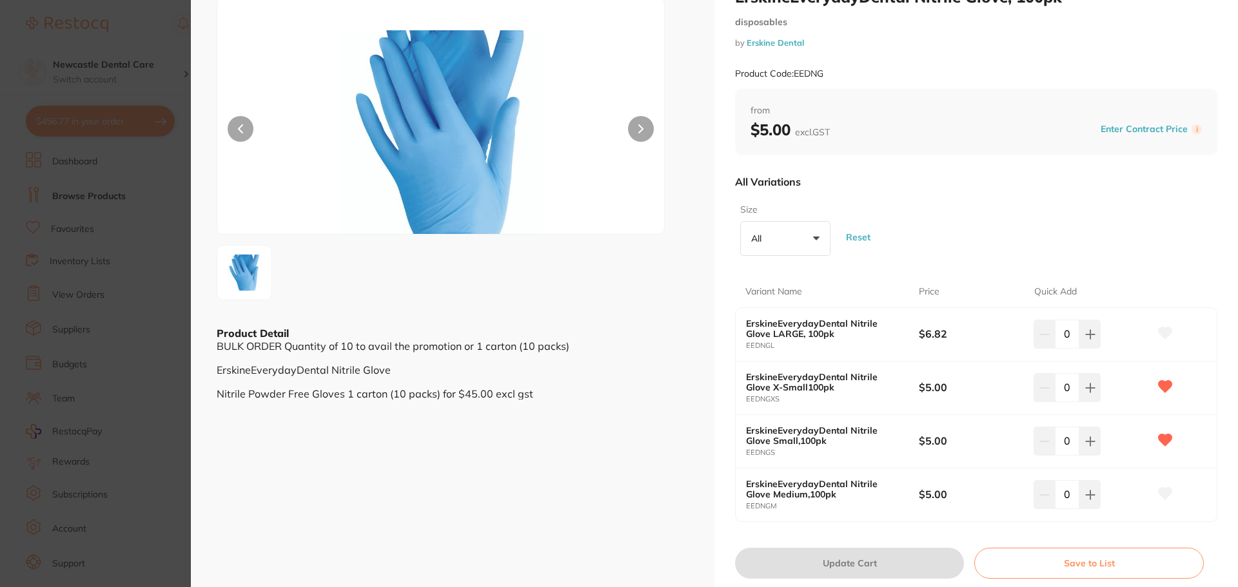
scroll to position [64, 0]
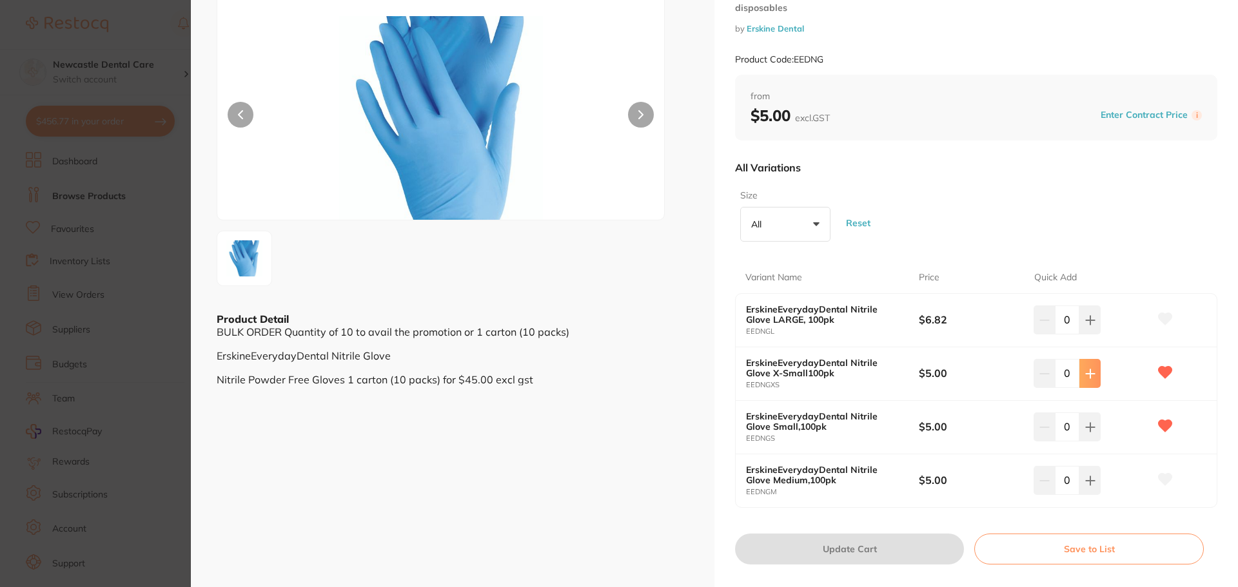
click at [1093, 372] on button at bounding box center [1089, 373] width 21 height 28
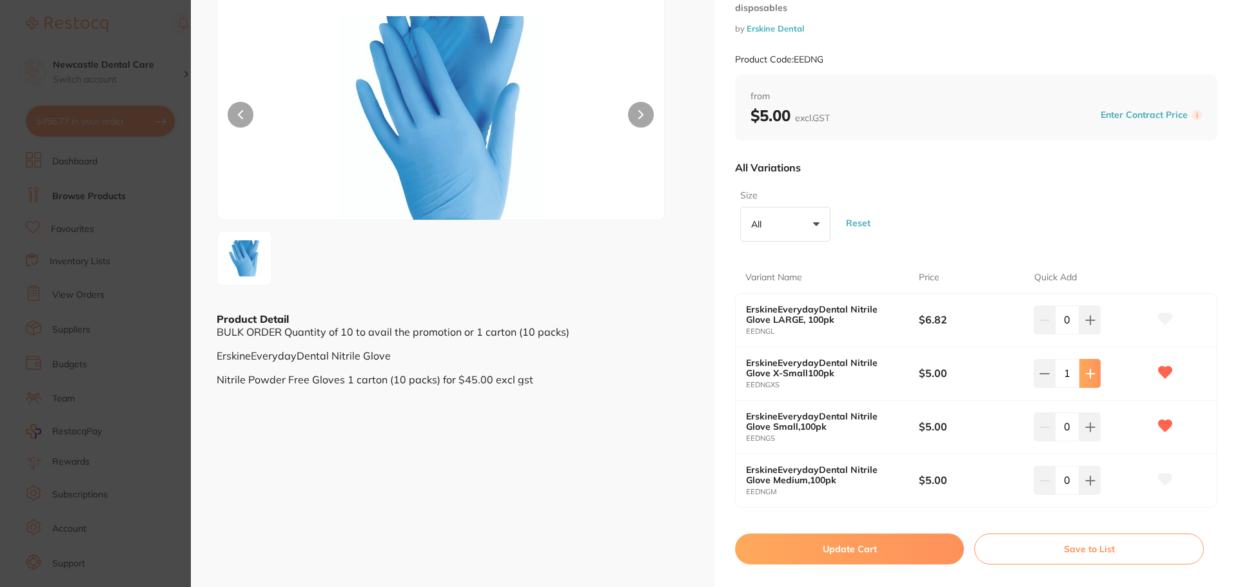
click at [1093, 372] on button at bounding box center [1089, 373] width 21 height 28
type input "5"
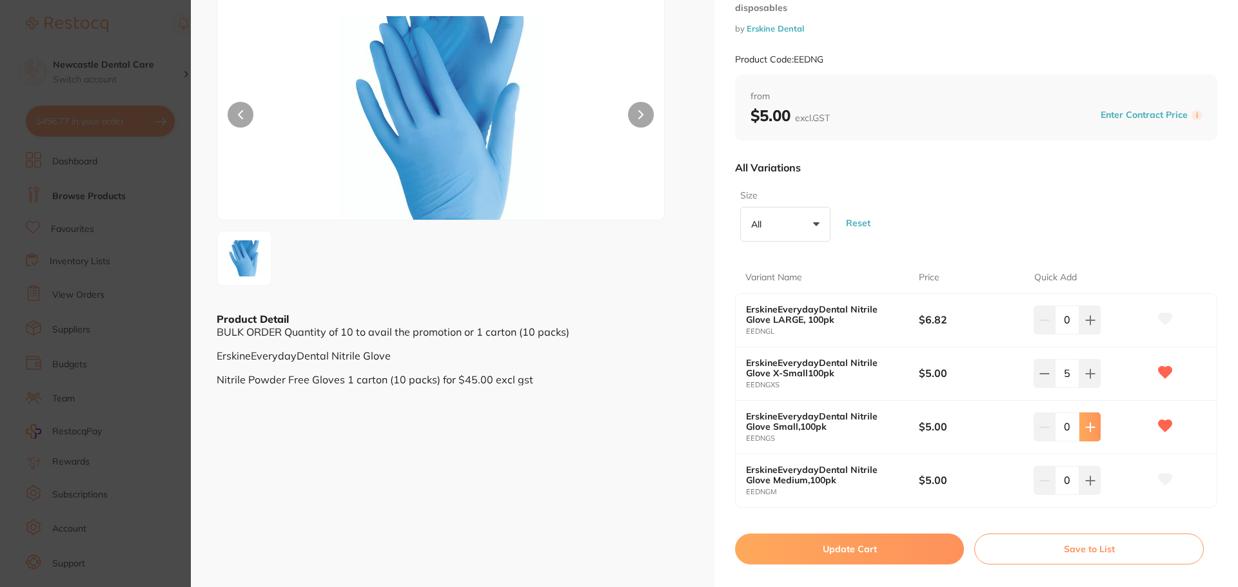
click at [1085, 428] on icon at bounding box center [1090, 427] width 10 height 10
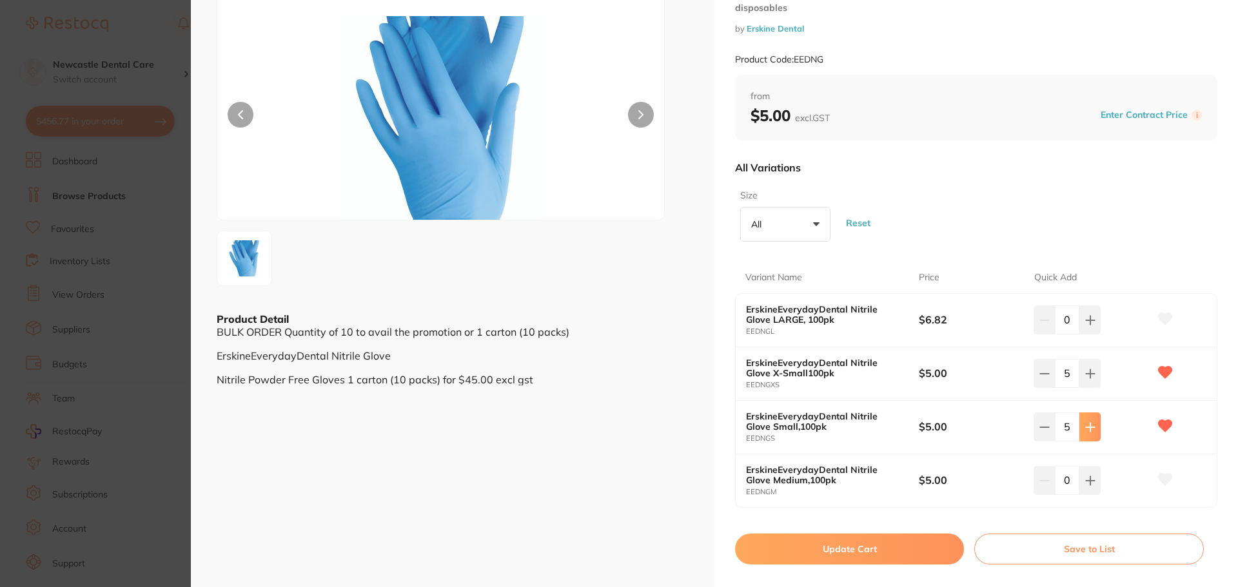
click at [1085, 428] on icon at bounding box center [1090, 427] width 10 height 10
type input "8"
click at [881, 542] on button "Update Cart" at bounding box center [849, 549] width 229 height 31
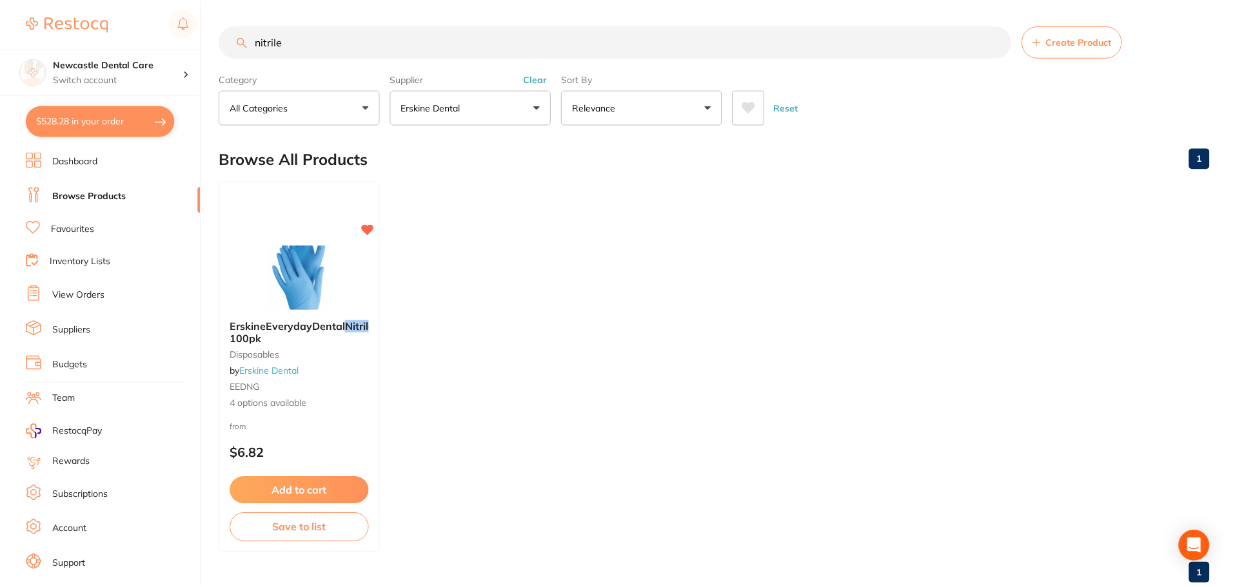
scroll to position [1, 0]
drag, startPoint x: 300, startPoint y: 44, endPoint x: 235, endPoint y: 36, distance: 66.2
click at [235, 36] on input "nitrile" at bounding box center [615, 41] width 792 height 32
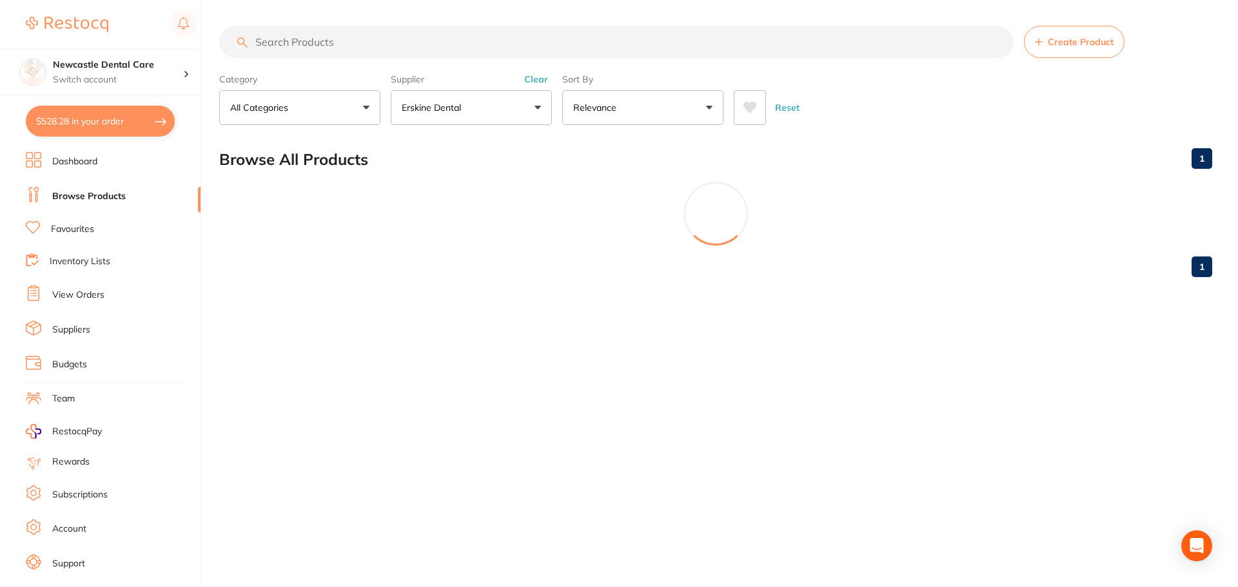
scroll to position [258, 0]
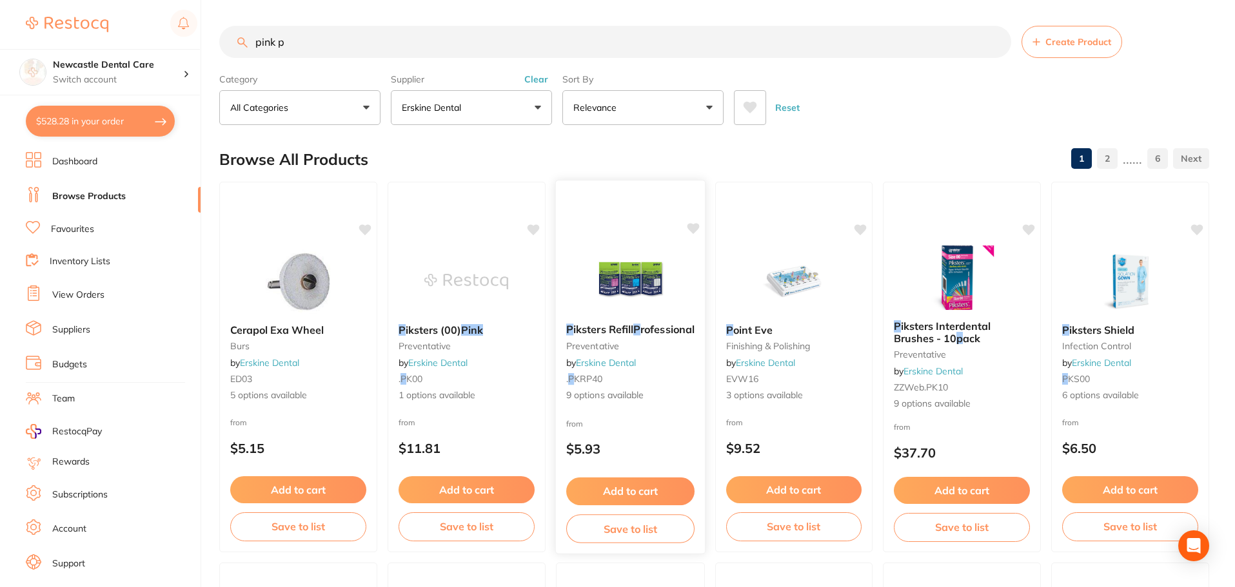
type input "pink p"
click at [689, 339] on div "P iksters Refill P rofessional preventative by [PERSON_NAME] Dental . P KRP40 9…" at bounding box center [629, 362] width 149 height 99
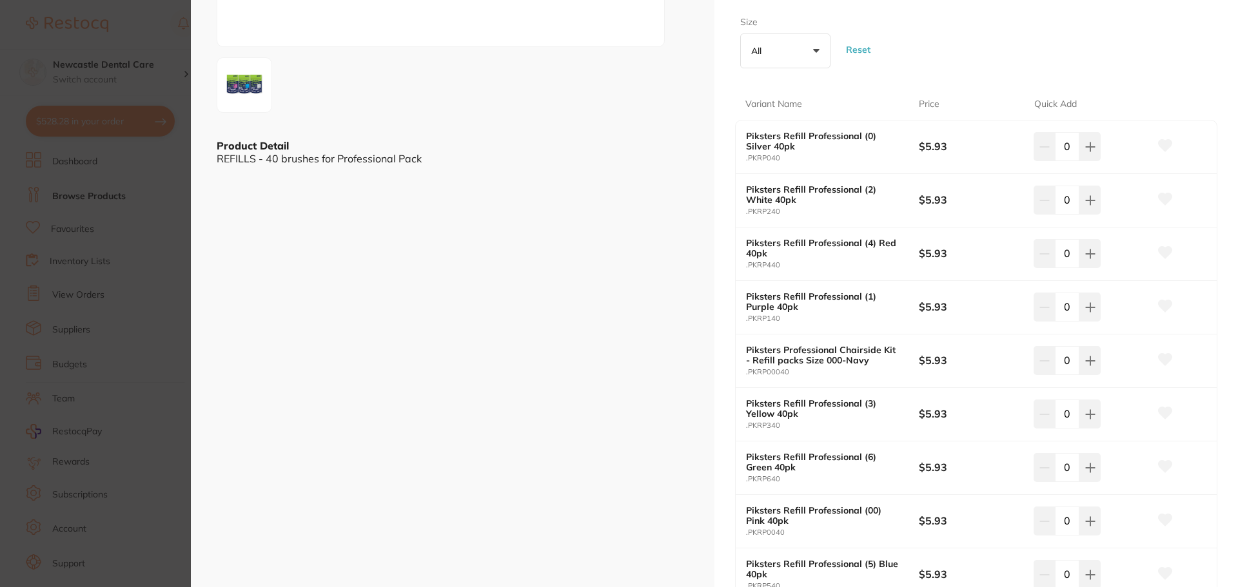
scroll to position [322, 0]
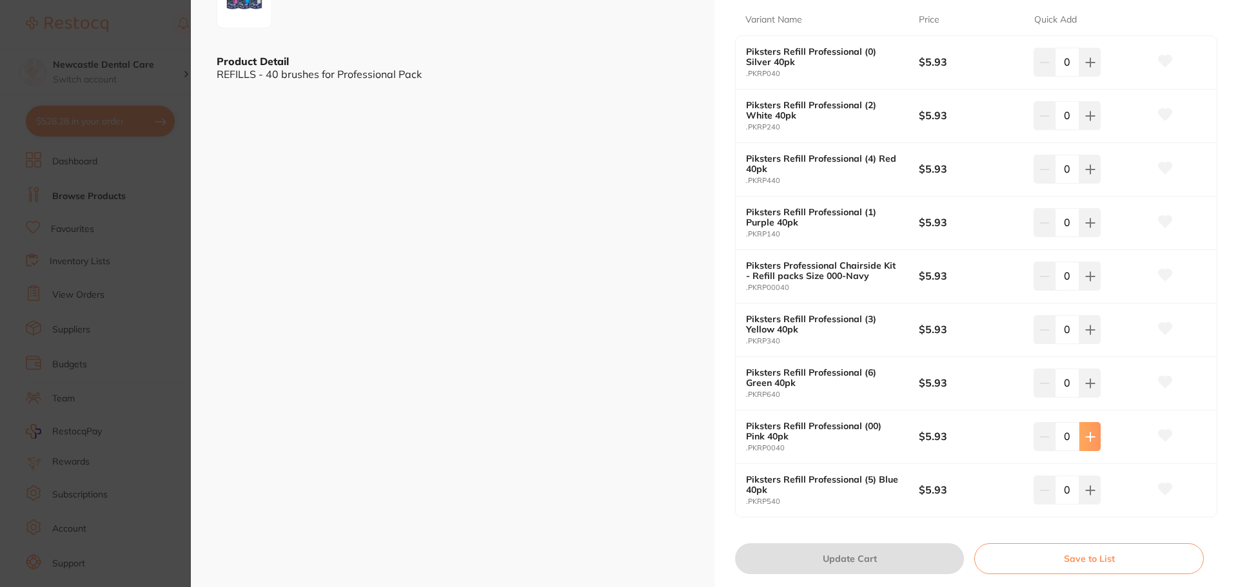
click at [1089, 435] on icon at bounding box center [1090, 437] width 10 height 10
type input "2"
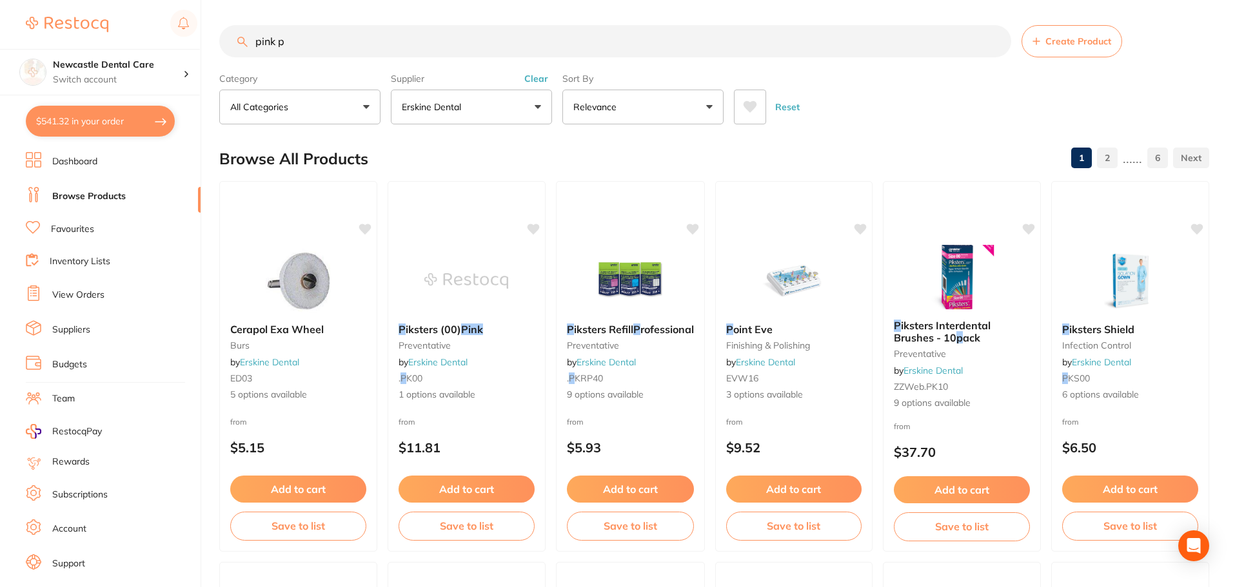
scroll to position [258, 0]
drag, startPoint x: 237, startPoint y: 35, endPoint x: 222, endPoint y: 35, distance: 14.8
click at [222, 35] on input "pink p" at bounding box center [615, 41] width 792 height 32
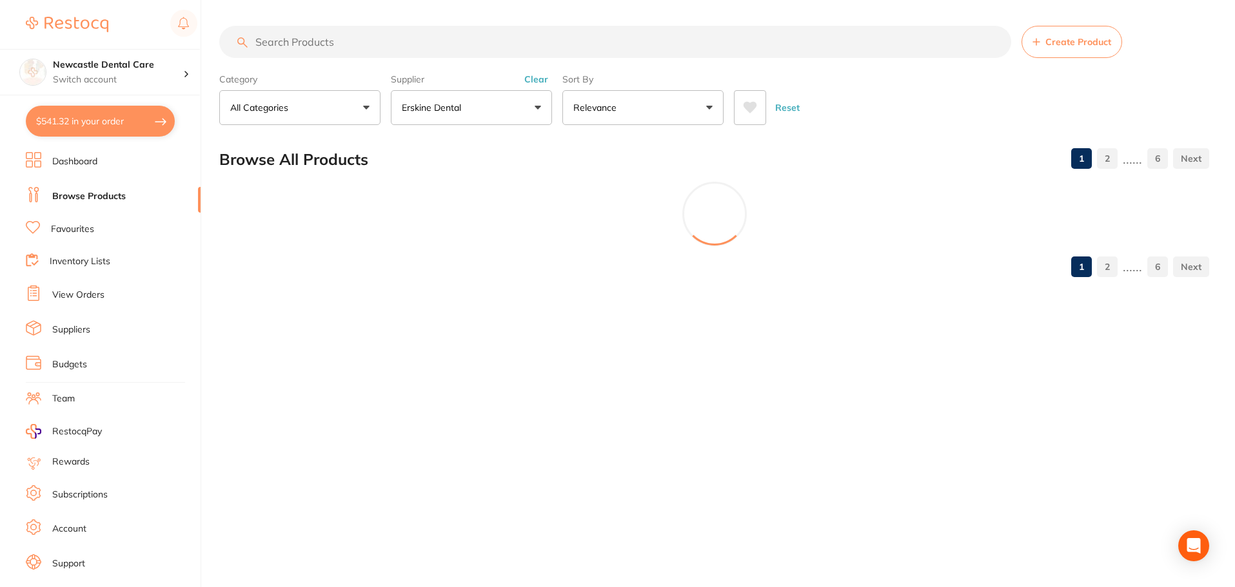
scroll to position [0, 0]
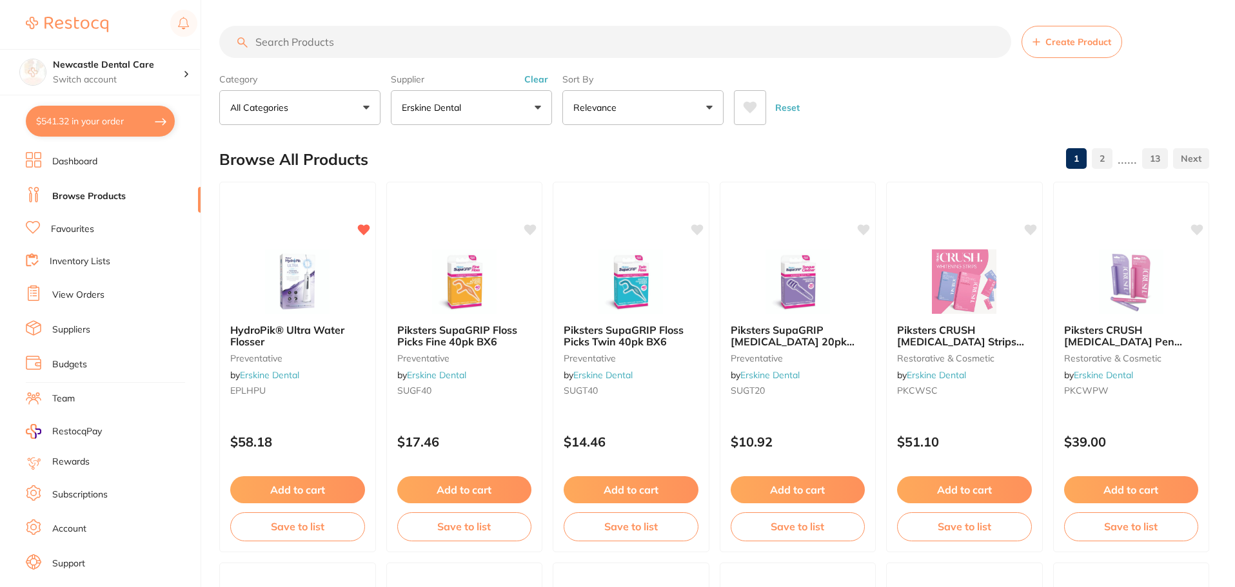
click at [536, 112] on button "Erskine Dental" at bounding box center [471, 107] width 161 height 35
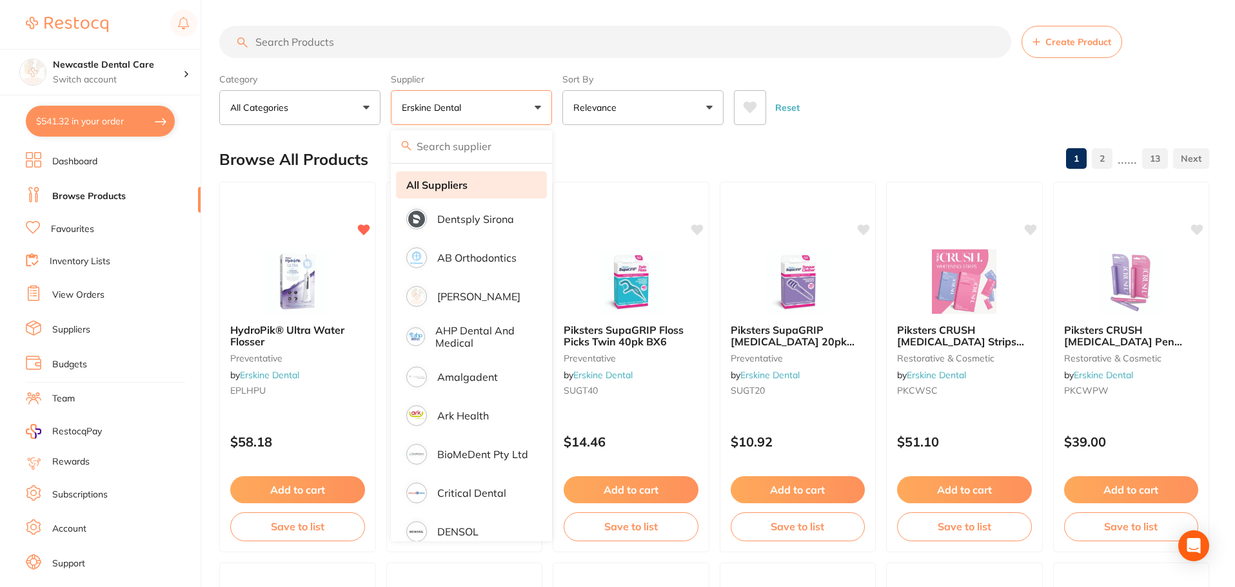
click at [460, 180] on strong "All Suppliers" at bounding box center [436, 185] width 61 height 12
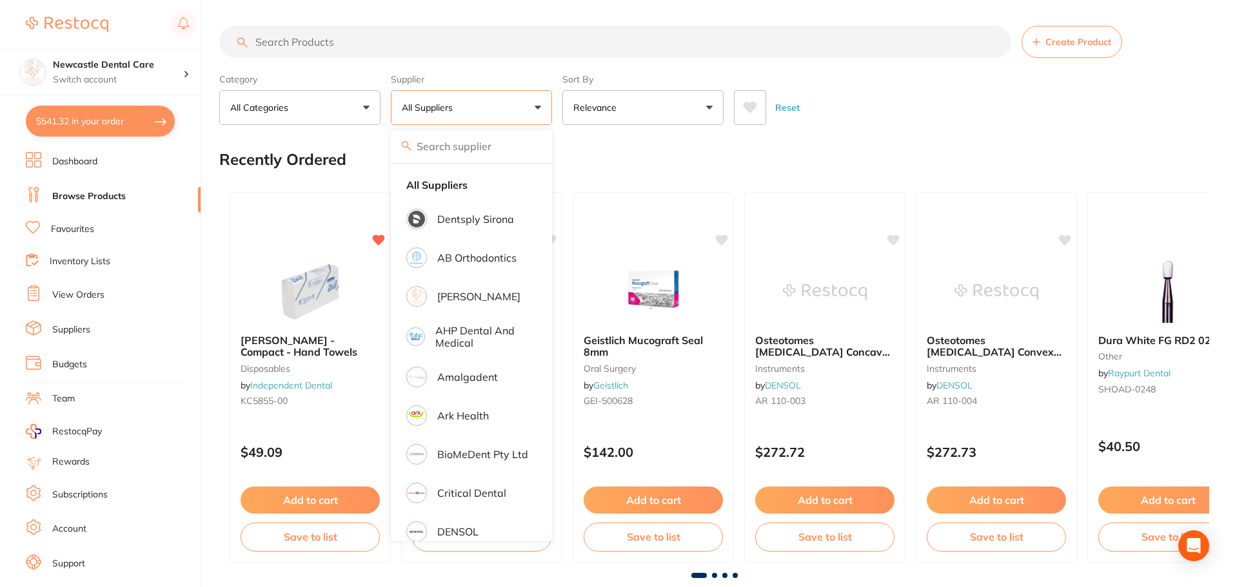
click at [326, 39] on input "search" at bounding box center [615, 42] width 792 height 32
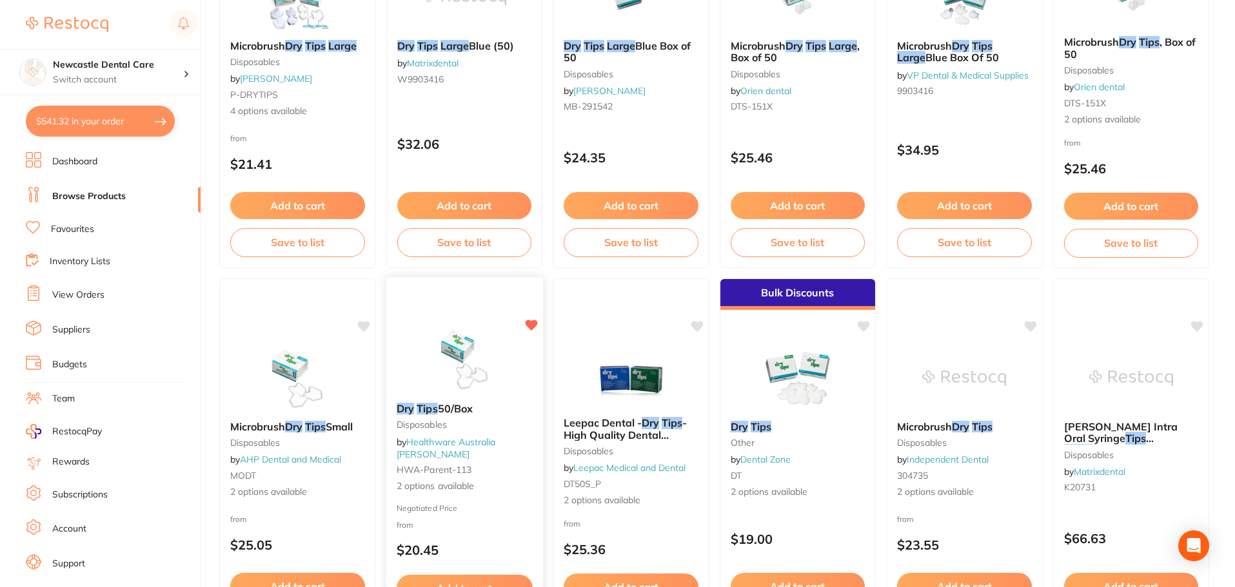
scroll to position [387, 0]
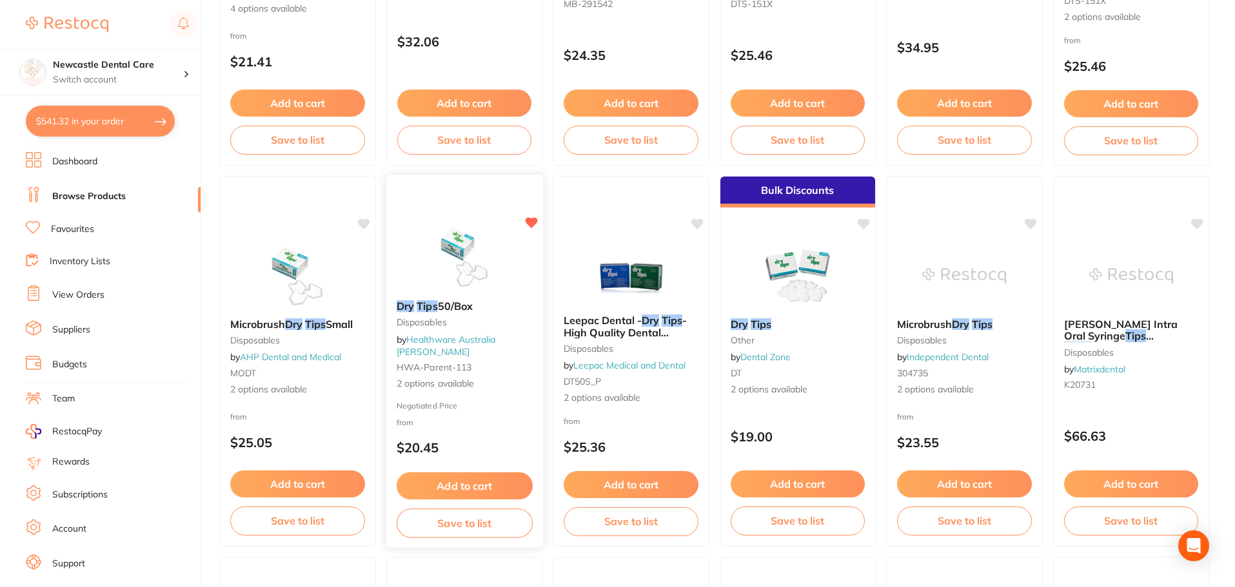
type input "large dry tips"
drag, startPoint x: 465, startPoint y: 361, endPoint x: 444, endPoint y: 363, distance: 22.0
click at [465, 361] on div "Dry Tips 50/Box Disposables by Healthware Australia Ridley HWA-parent-113 2 opt…" at bounding box center [464, 346] width 155 height 110
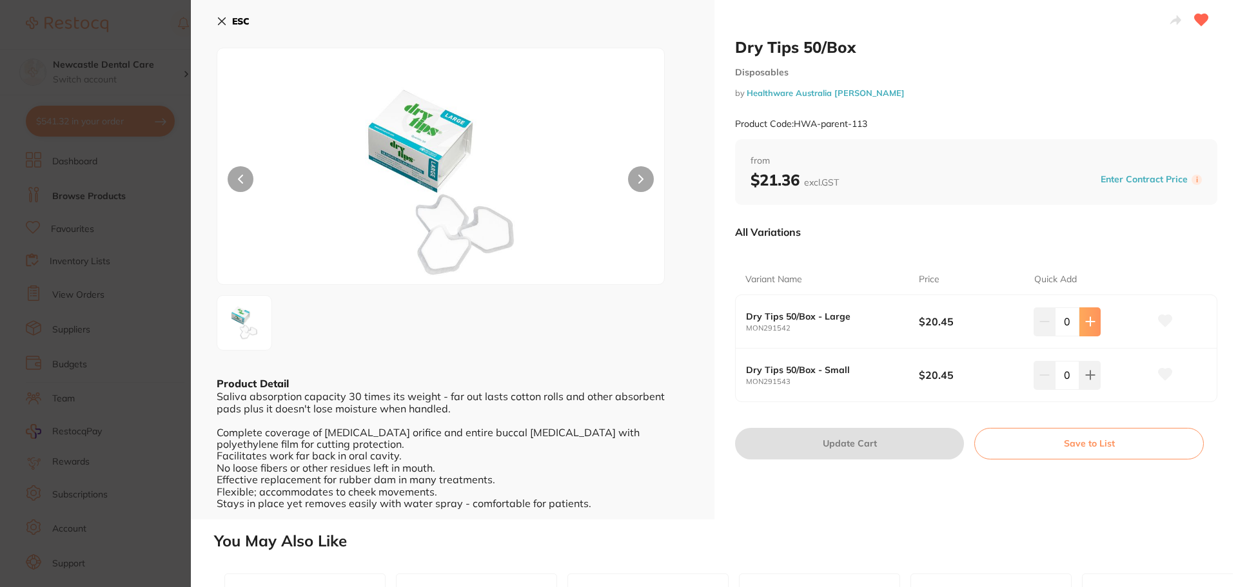
click at [1085, 317] on icon at bounding box center [1090, 322] width 10 height 10
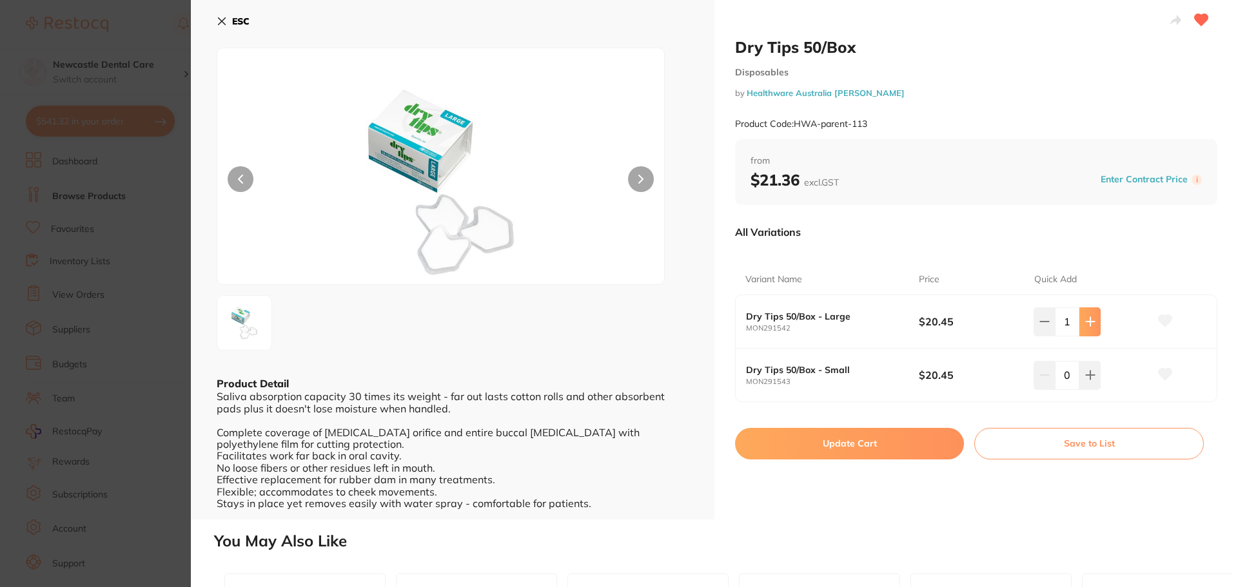
click at [1085, 317] on icon at bounding box center [1090, 322] width 10 height 10
type input "4"
click at [835, 445] on button "Update Cart" at bounding box center [849, 443] width 229 height 31
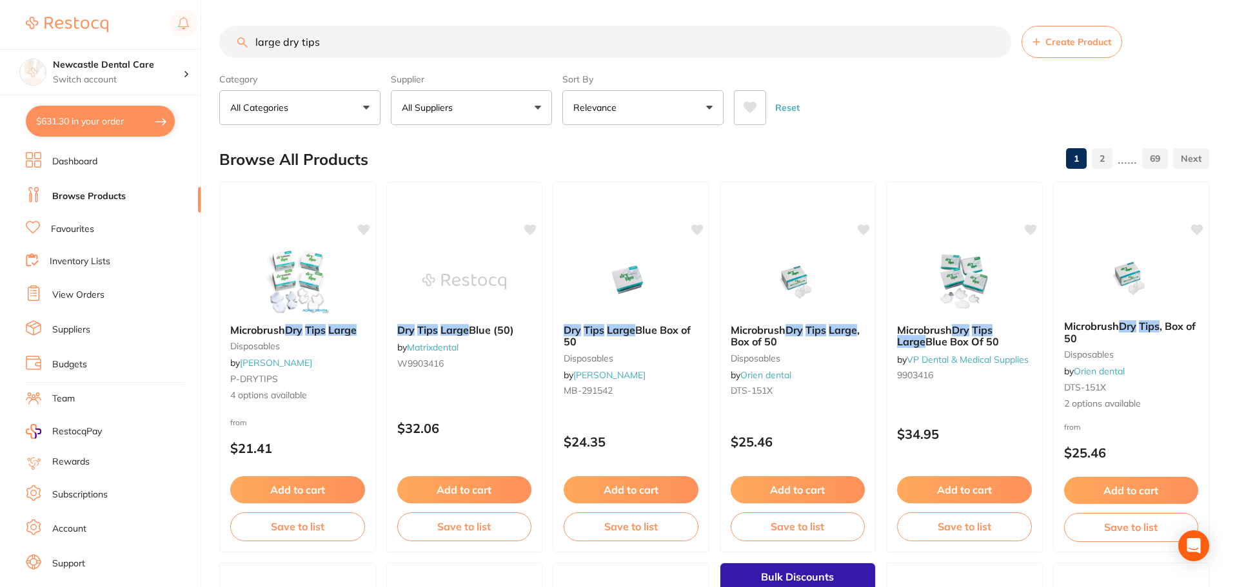
click at [240, 31] on input "large dry tips" at bounding box center [615, 42] width 792 height 32
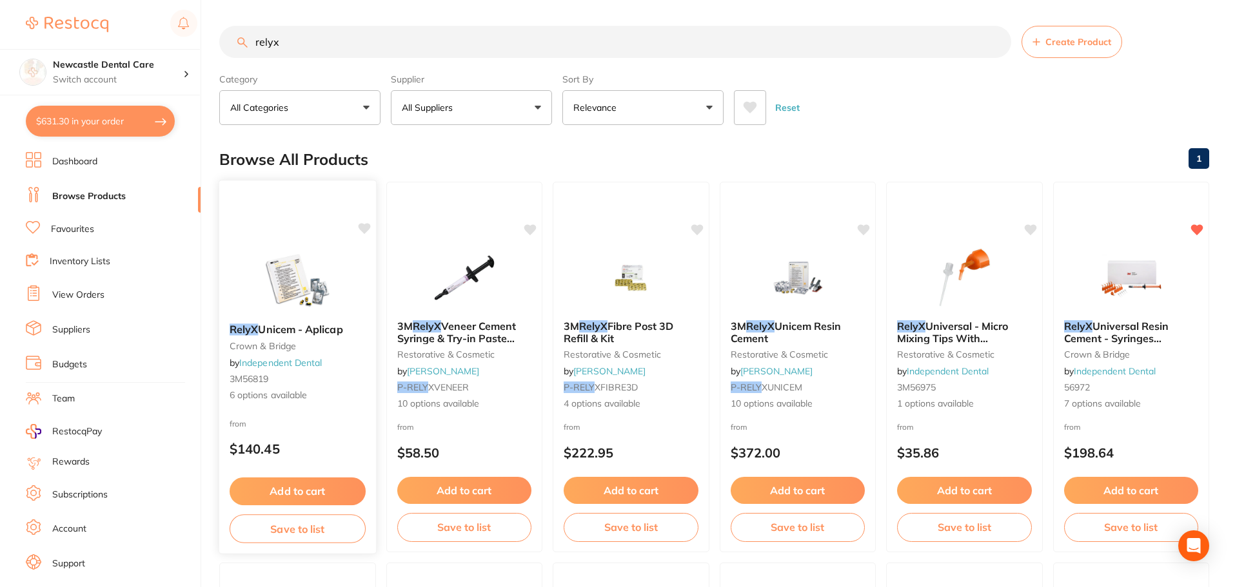
type input "relyx"
click at [314, 326] on span "Unicem - Aplicap" at bounding box center [300, 329] width 84 height 13
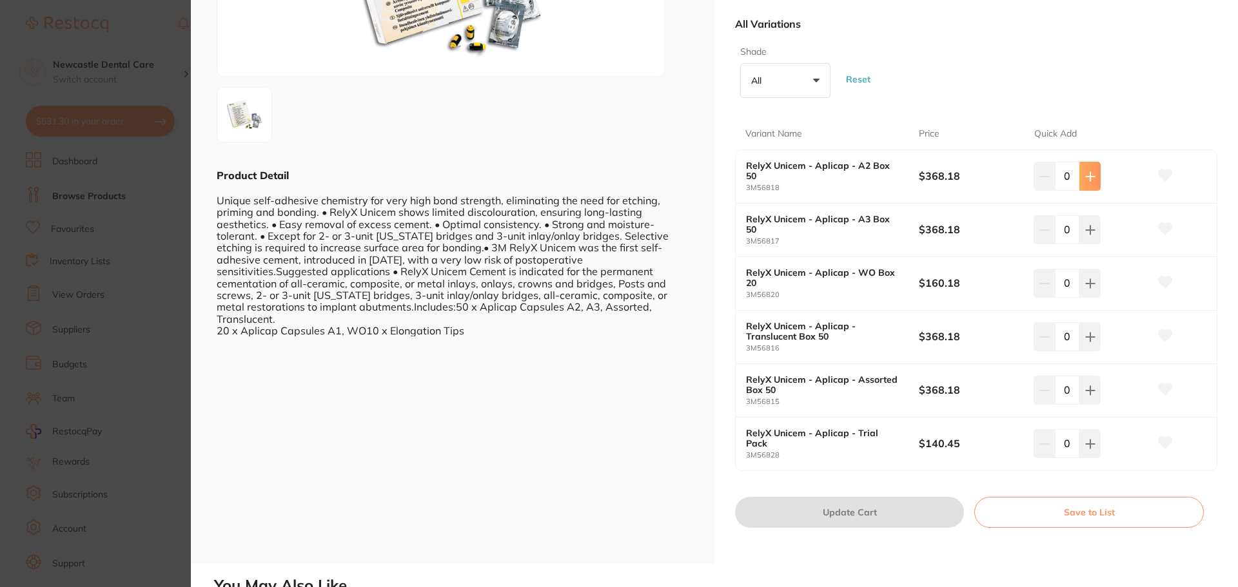
scroll to position [258, 0]
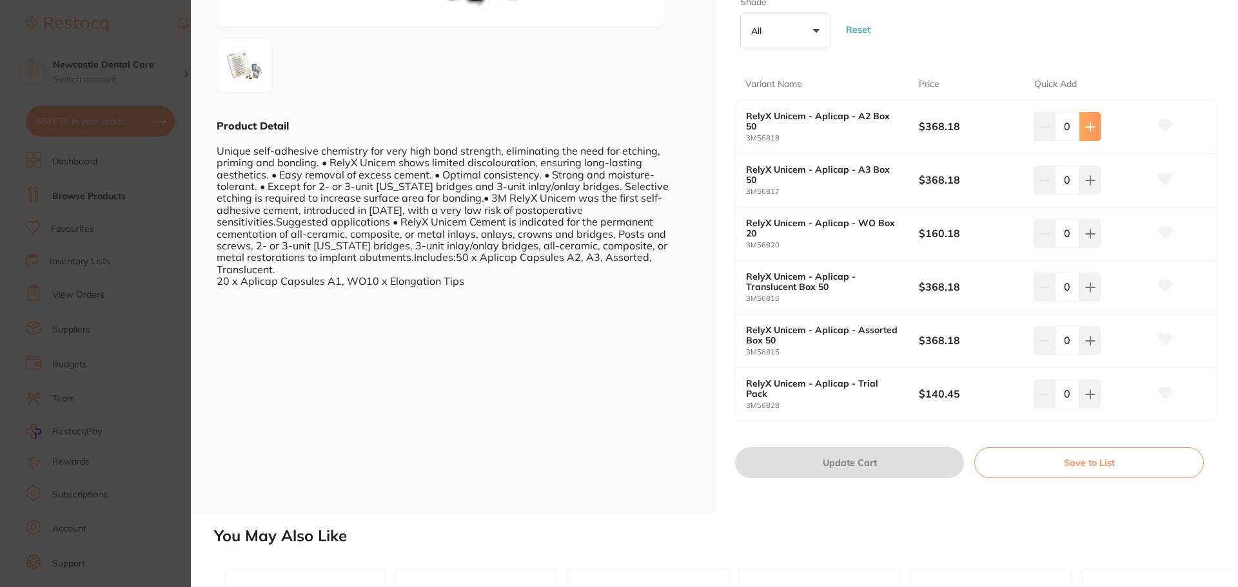
click at [1081, 124] on button at bounding box center [1089, 126] width 21 height 28
type input "1"
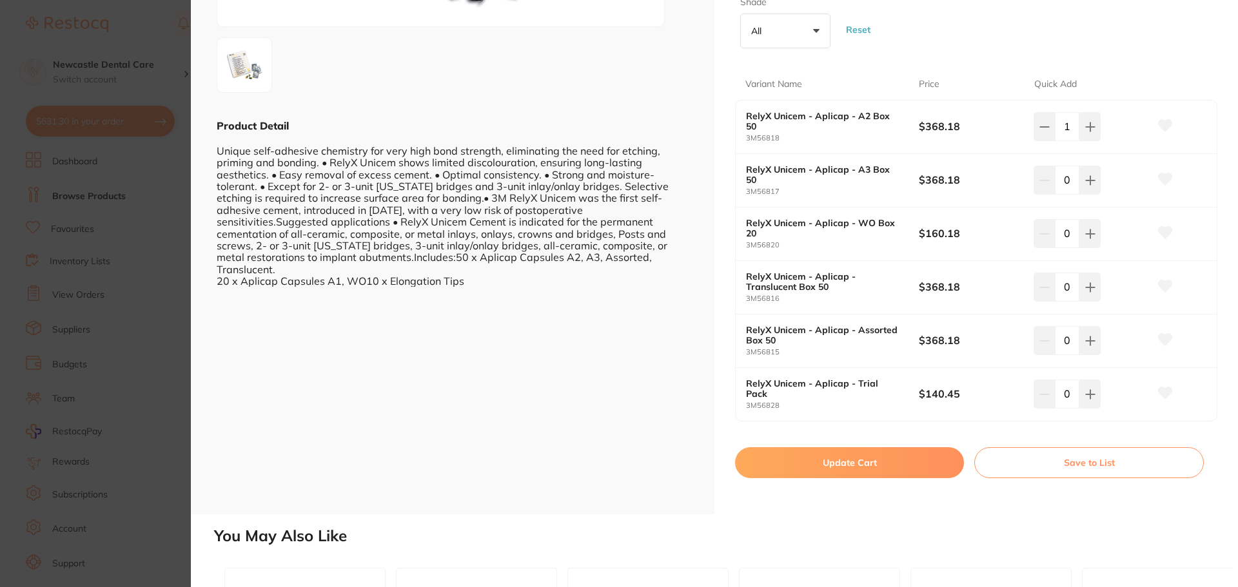
click at [836, 462] on button "Update Cart" at bounding box center [849, 462] width 229 height 31
checkbox input "false"
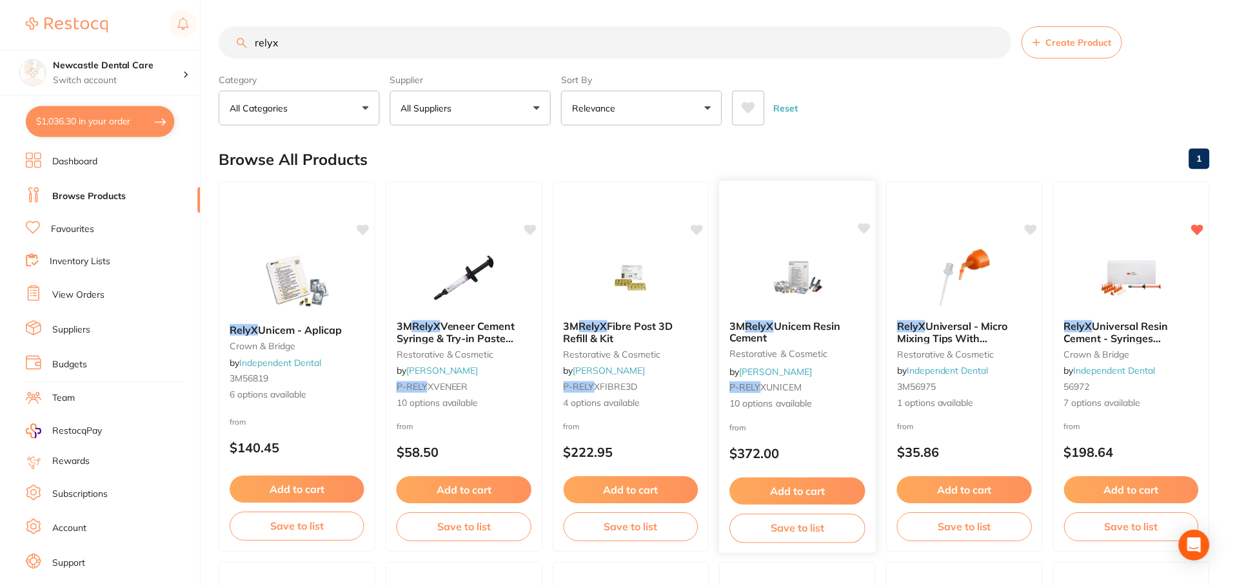
scroll to position [2, 0]
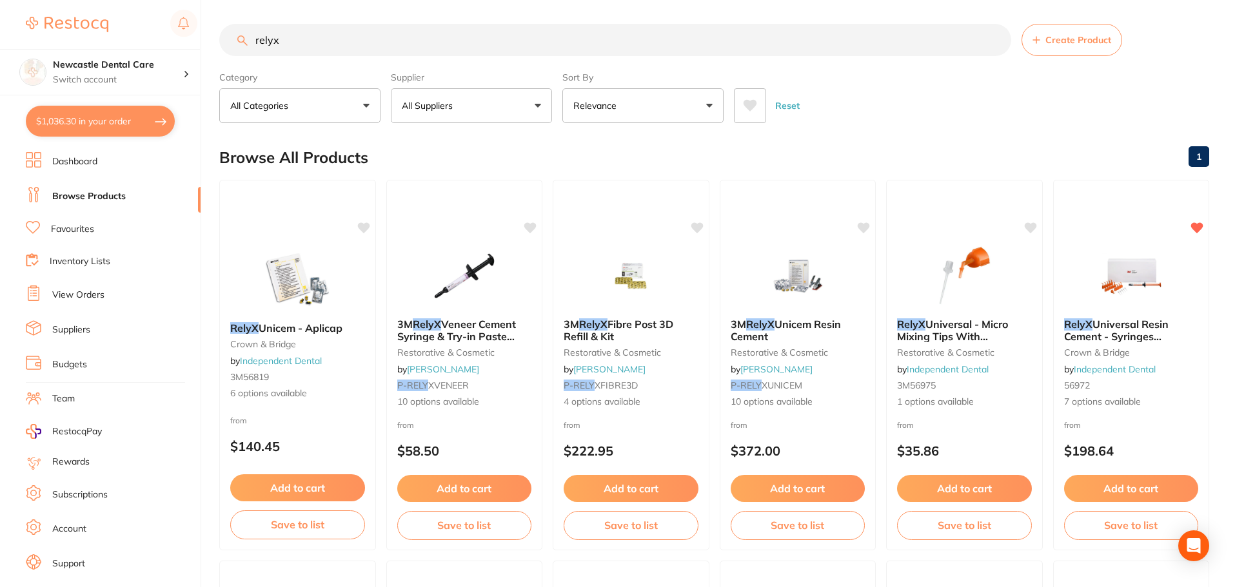
drag, startPoint x: 304, startPoint y: 35, endPoint x: 208, endPoint y: 39, distance: 96.1
click at [208, 39] on div "$1,036.30 Newcastle Dental Care Switch account Newcastle Dental Care $1,036.30 …" at bounding box center [617, 291] width 1235 height 587
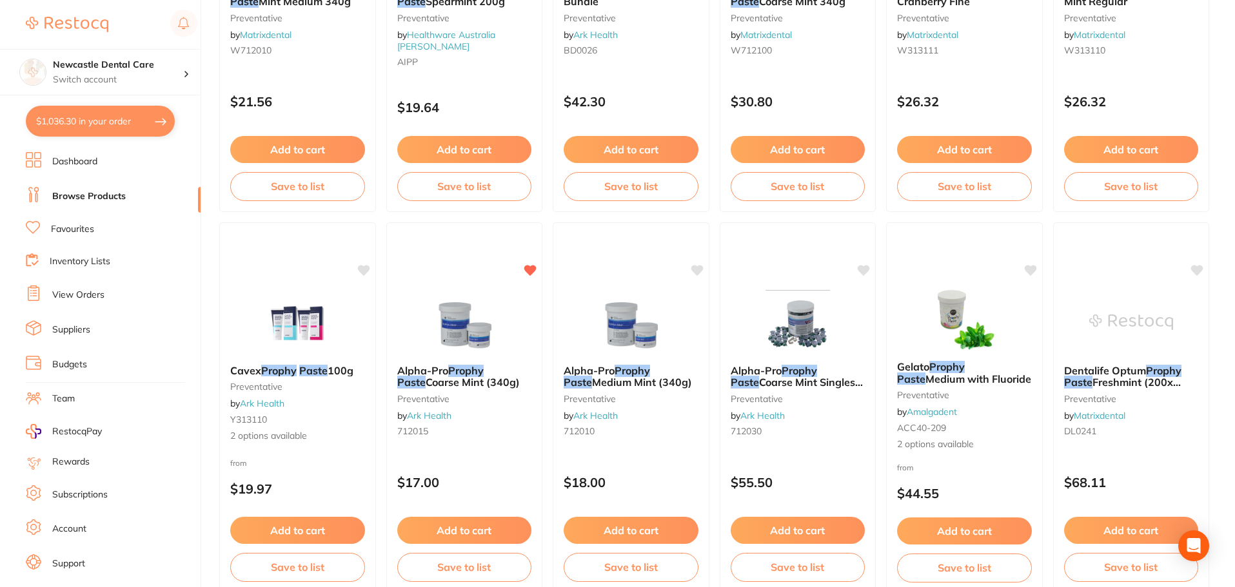
scroll to position [3030, 0]
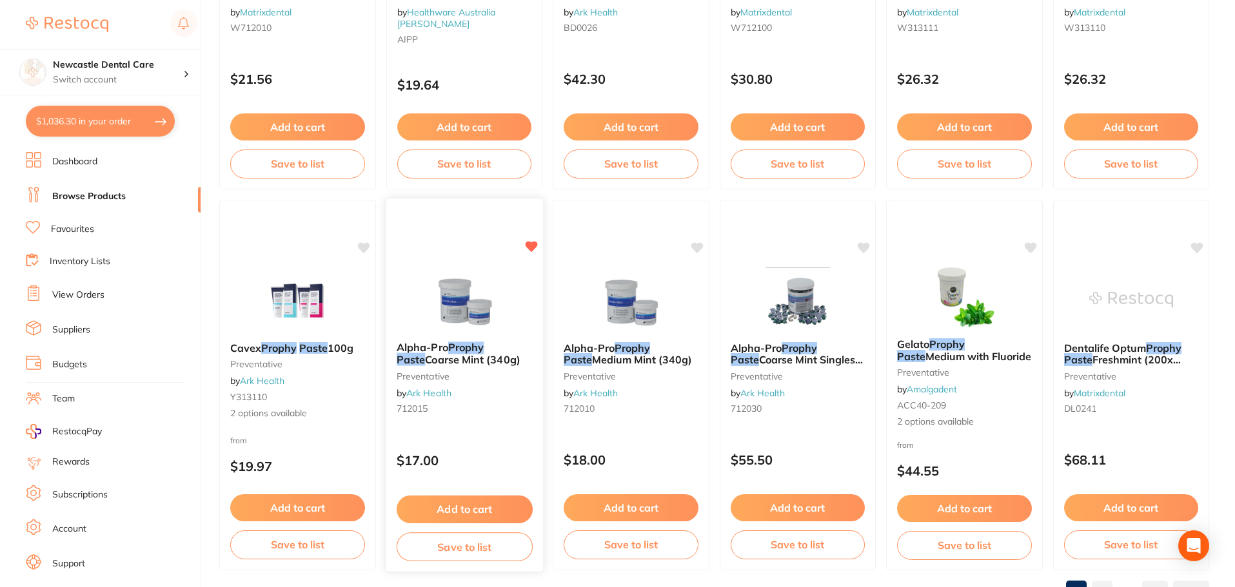
type input "prophy paste"
click at [463, 344] on em "Prophy" at bounding box center [465, 347] width 36 height 13
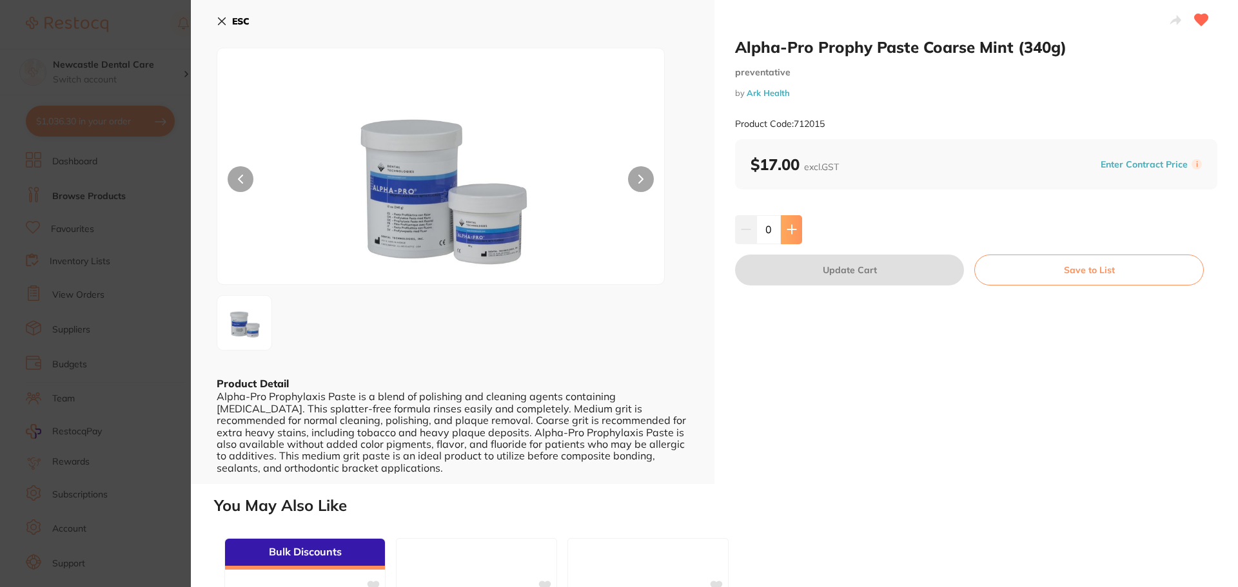
click at [798, 229] on button at bounding box center [791, 229] width 21 height 28
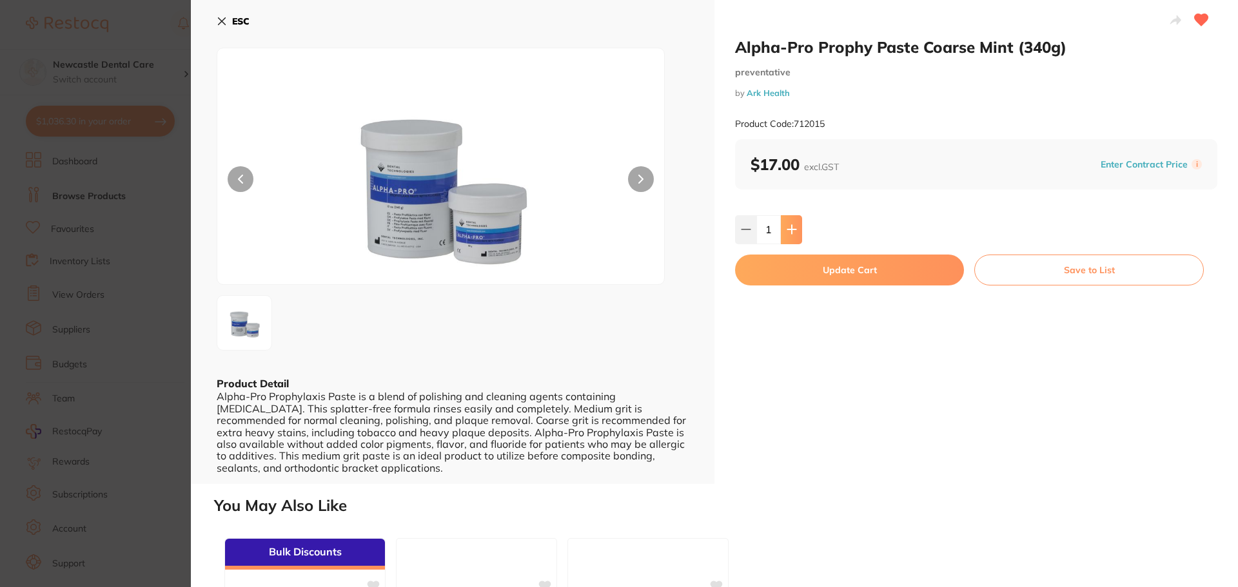
click at [798, 229] on button at bounding box center [791, 229] width 21 height 28
click at [747, 230] on icon at bounding box center [745, 230] width 8 height 0
type input "1"
click at [777, 264] on button "Update Cart" at bounding box center [849, 270] width 229 height 31
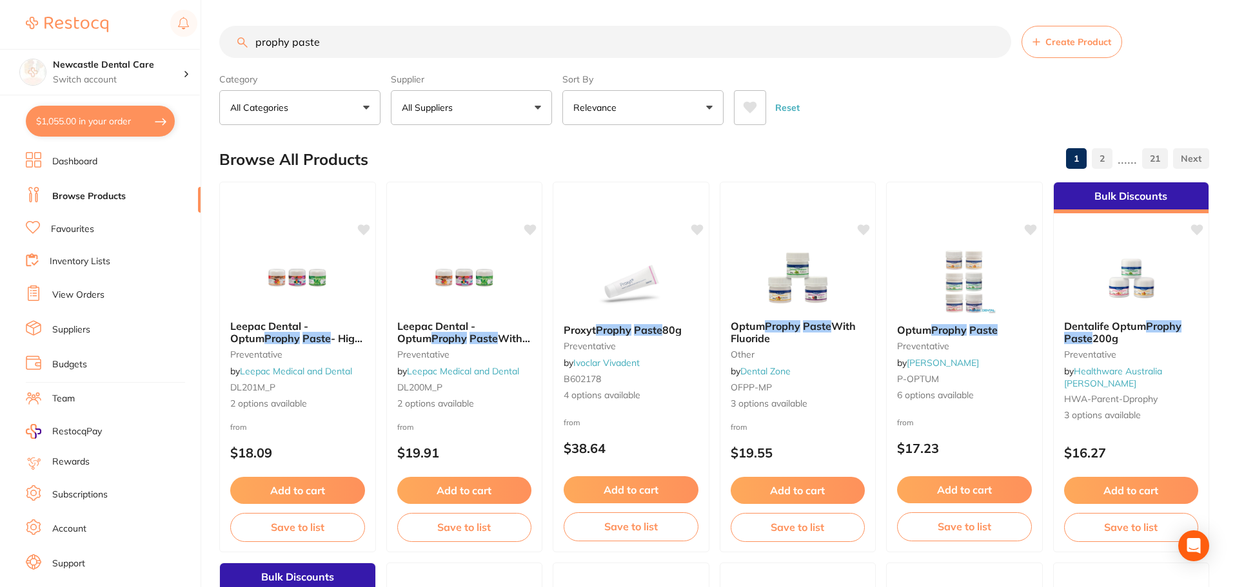
drag, startPoint x: 334, startPoint y: 37, endPoint x: 217, endPoint y: 48, distance: 117.3
click at [217, 48] on div "$1,055.00 Newcastle Dental Care Switch account Newcastle Dental Care $1,055.00 …" at bounding box center [617, 293] width 1235 height 587
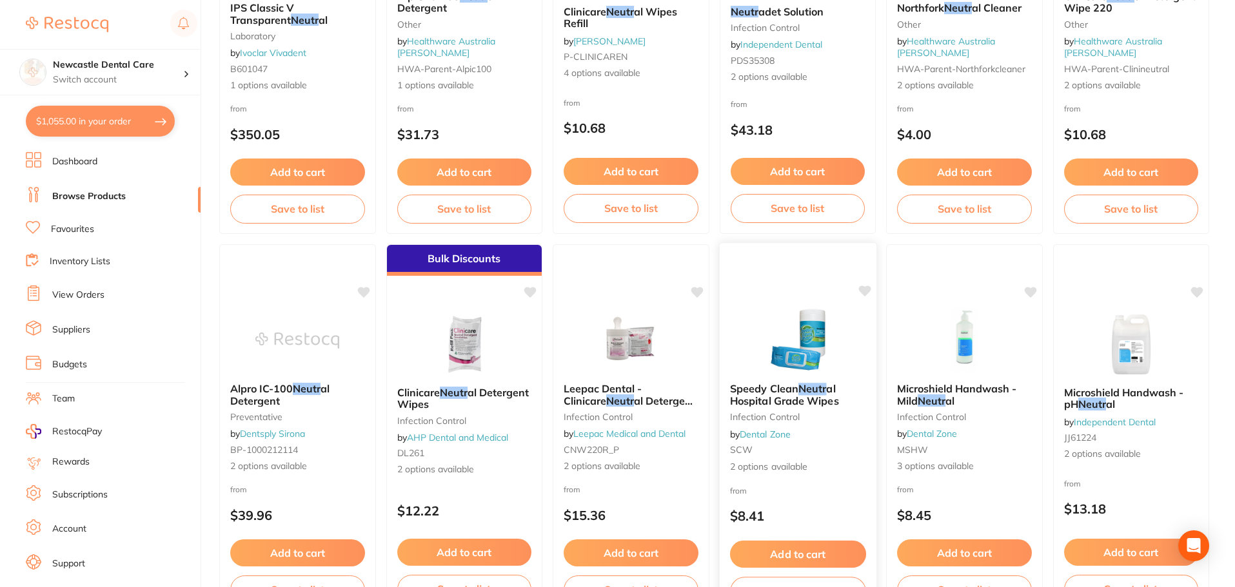
scroll to position [129, 0]
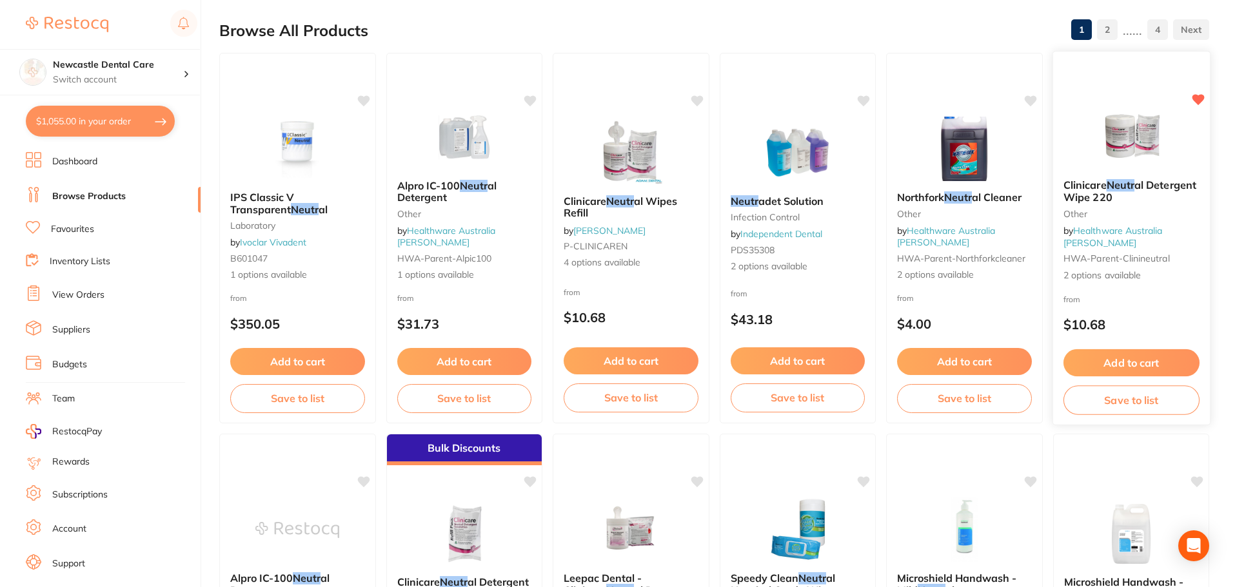
type input "neutr"
click at [1142, 219] on small "other" at bounding box center [1130, 213] width 136 height 10
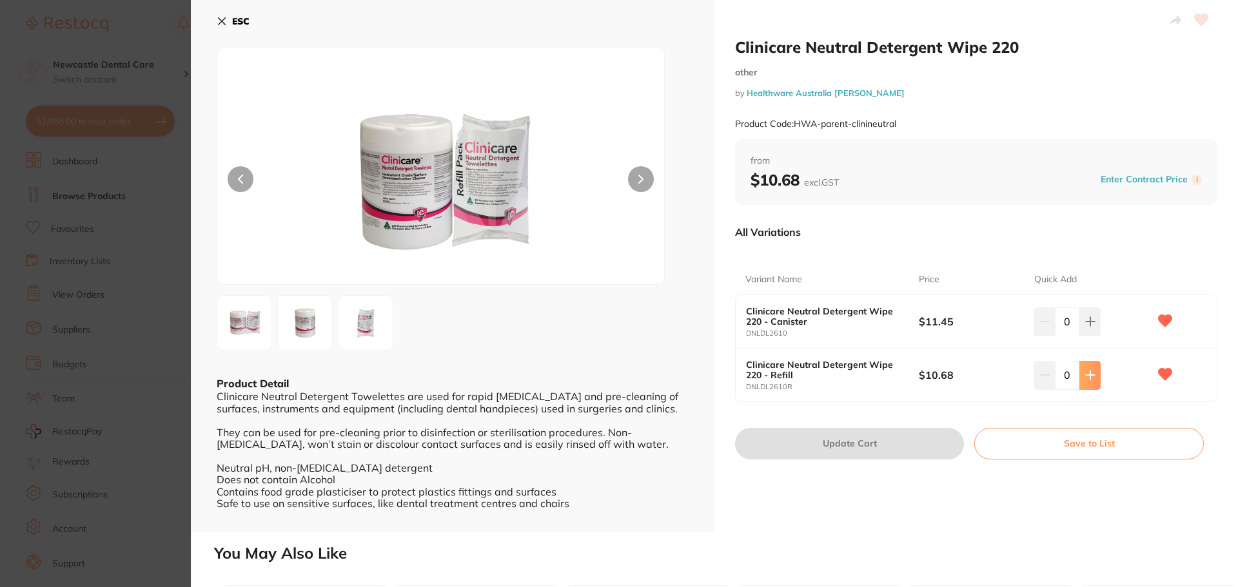
click at [1090, 377] on icon at bounding box center [1090, 375] width 10 height 10
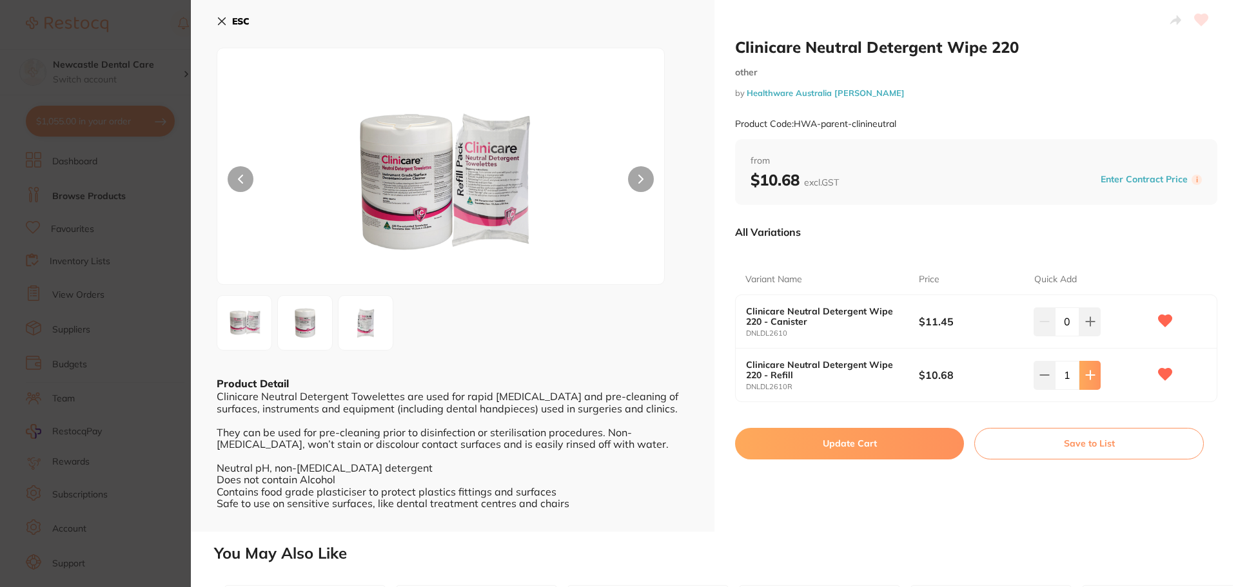
click at [1090, 377] on icon at bounding box center [1090, 375] width 10 height 10
type input "3"
click at [787, 444] on button "Update Cart" at bounding box center [849, 443] width 229 height 31
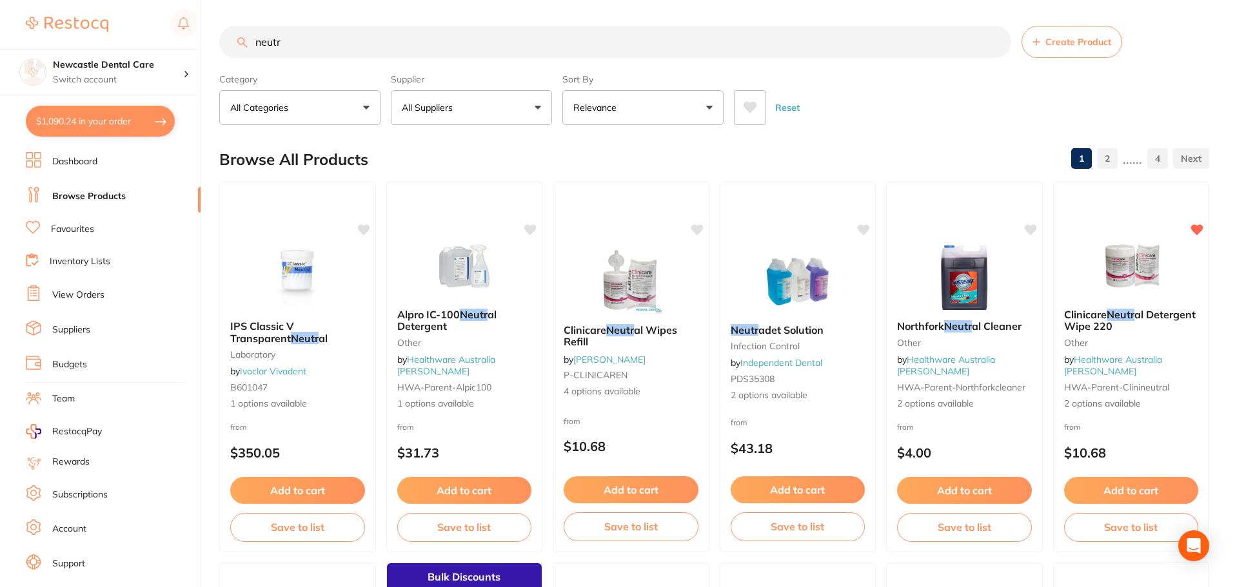
drag, startPoint x: 253, startPoint y: 43, endPoint x: 211, endPoint y: 46, distance: 42.0
click at [211, 46] on div "$1,090.24 Newcastle Dental Care Switch account Newcastle Dental Care $1,090.24 …" at bounding box center [617, 293] width 1235 height 587
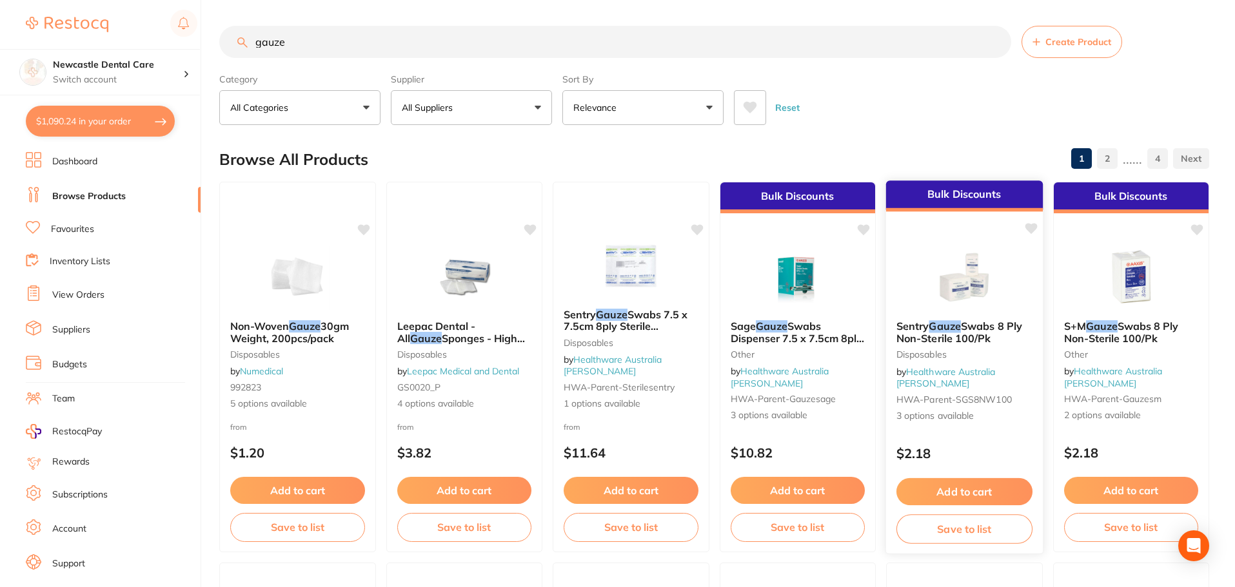
type input "gauze"
click at [988, 348] on div "Sentry Gauze Swabs 8 Ply Non-Sterile 100/Pk Disposables by Healthware Australia…" at bounding box center [963, 371] width 155 height 122
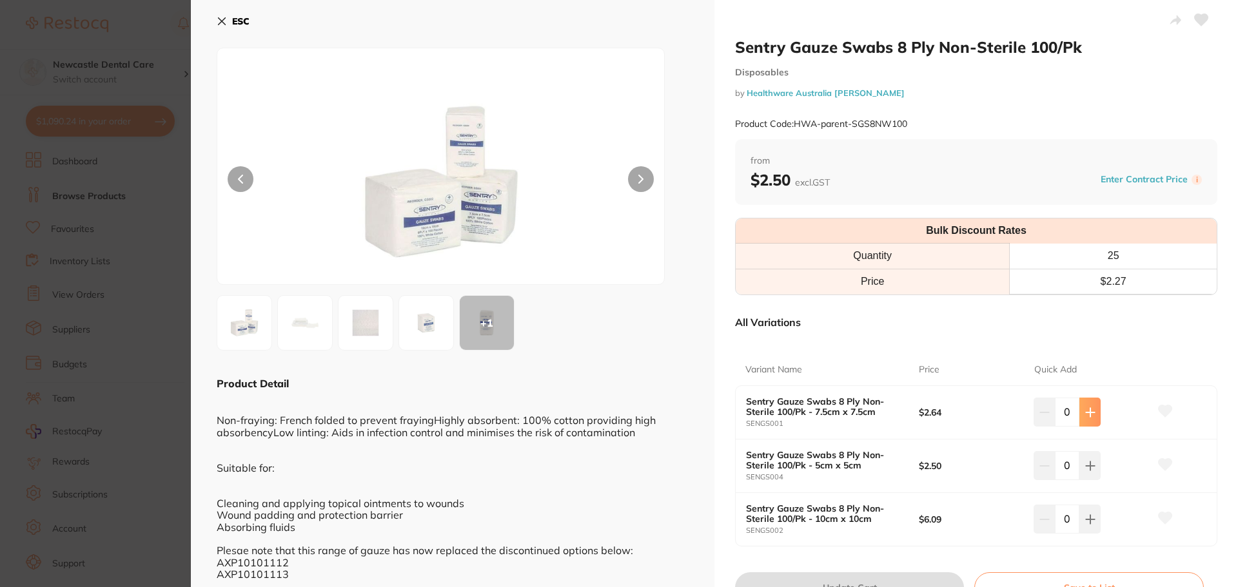
click at [1091, 414] on icon at bounding box center [1090, 412] width 10 height 10
type input "4"
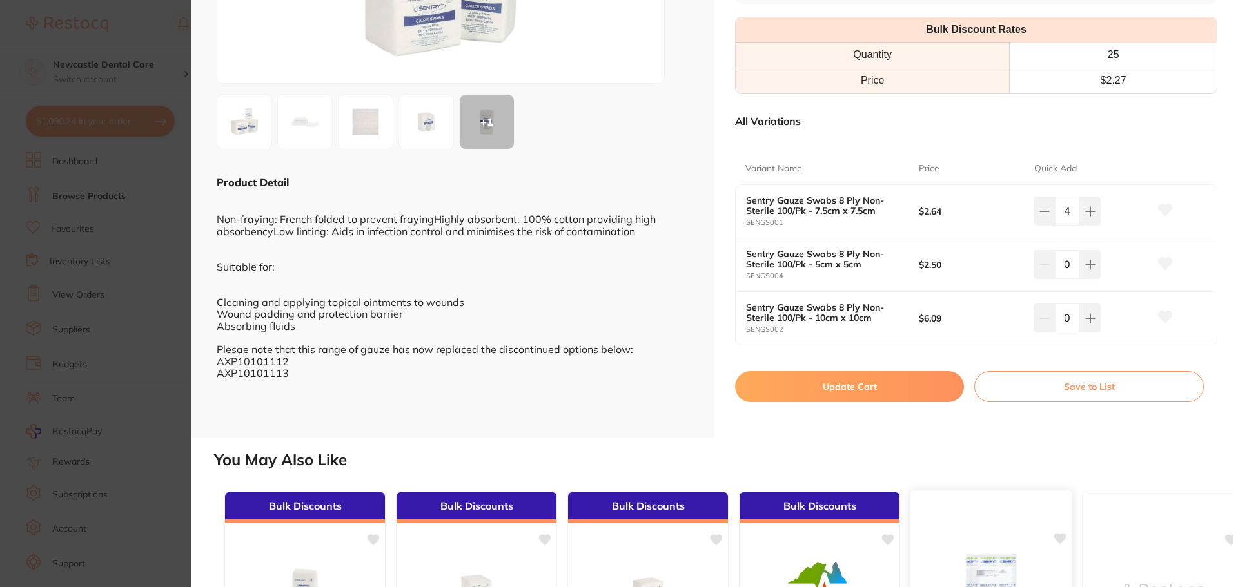
scroll to position [193, 0]
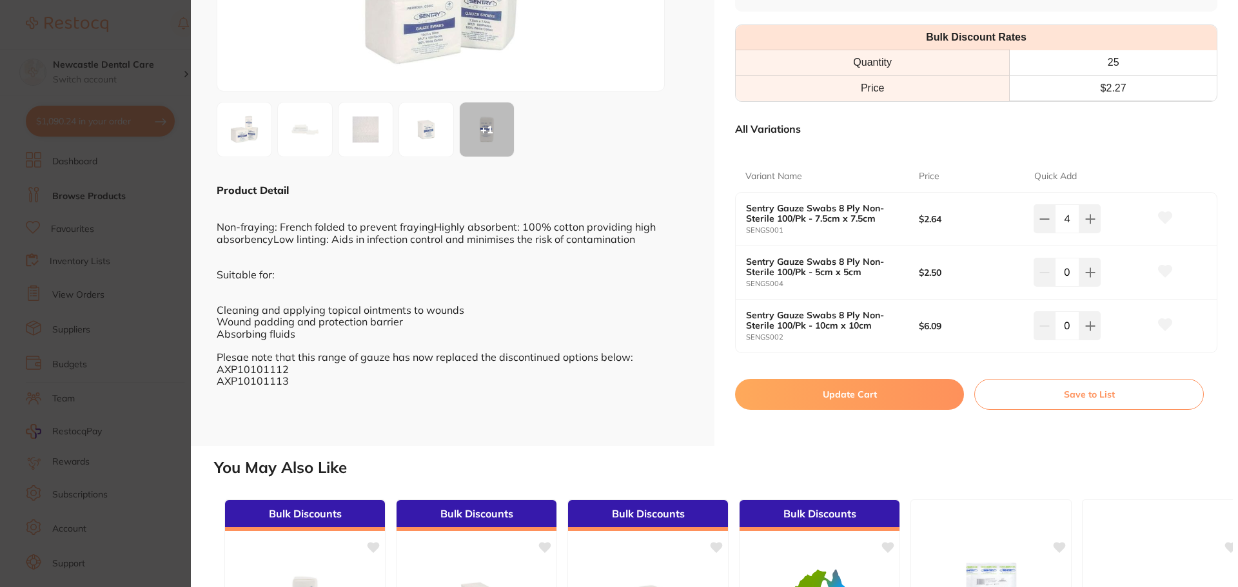
click at [826, 401] on button "Update Cart" at bounding box center [849, 394] width 229 height 31
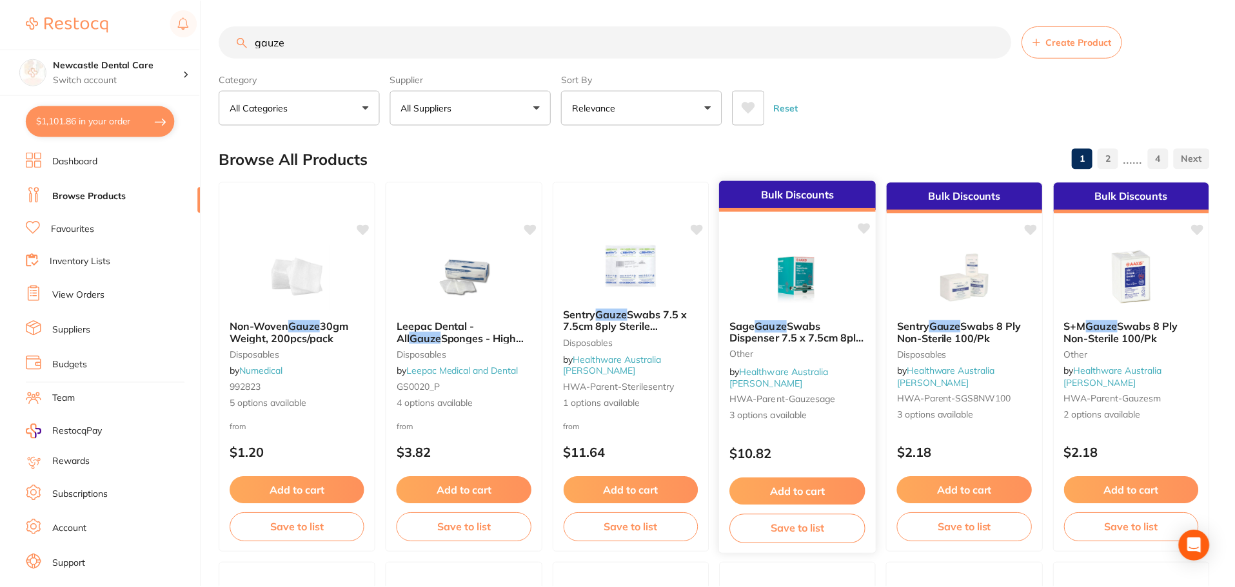
scroll to position [1, 0]
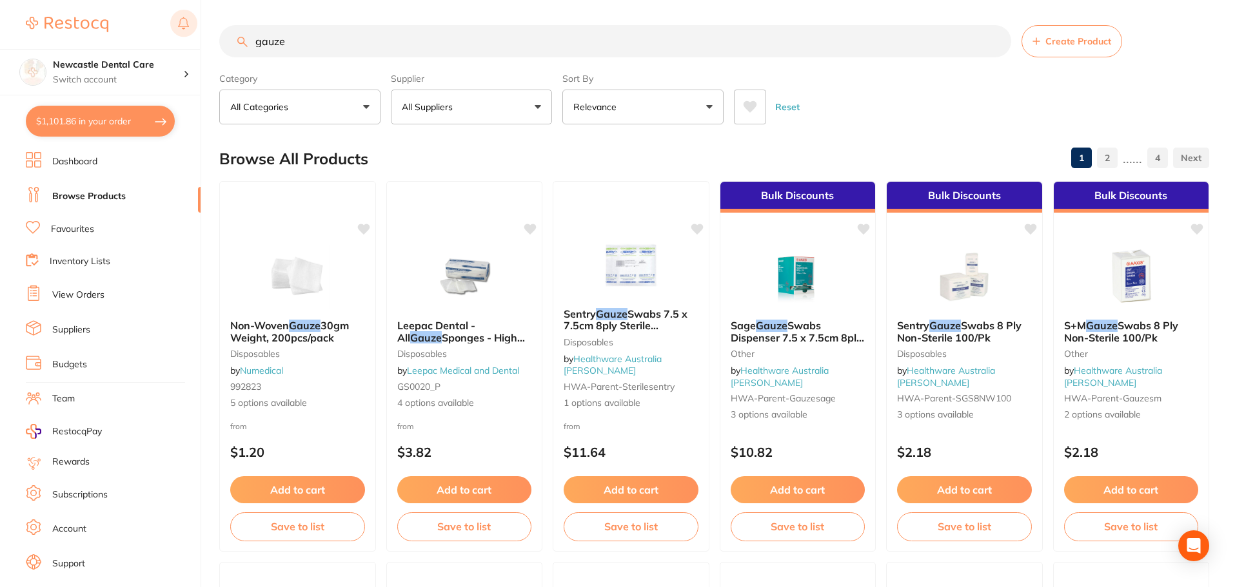
drag, startPoint x: 297, startPoint y: 38, endPoint x: 171, endPoint y: 28, distance: 125.5
click at [156, 26] on div "$1,101.86 Newcastle Dental Care Switch account Newcastle Dental Care $1,101.86 …" at bounding box center [617, 292] width 1235 height 587
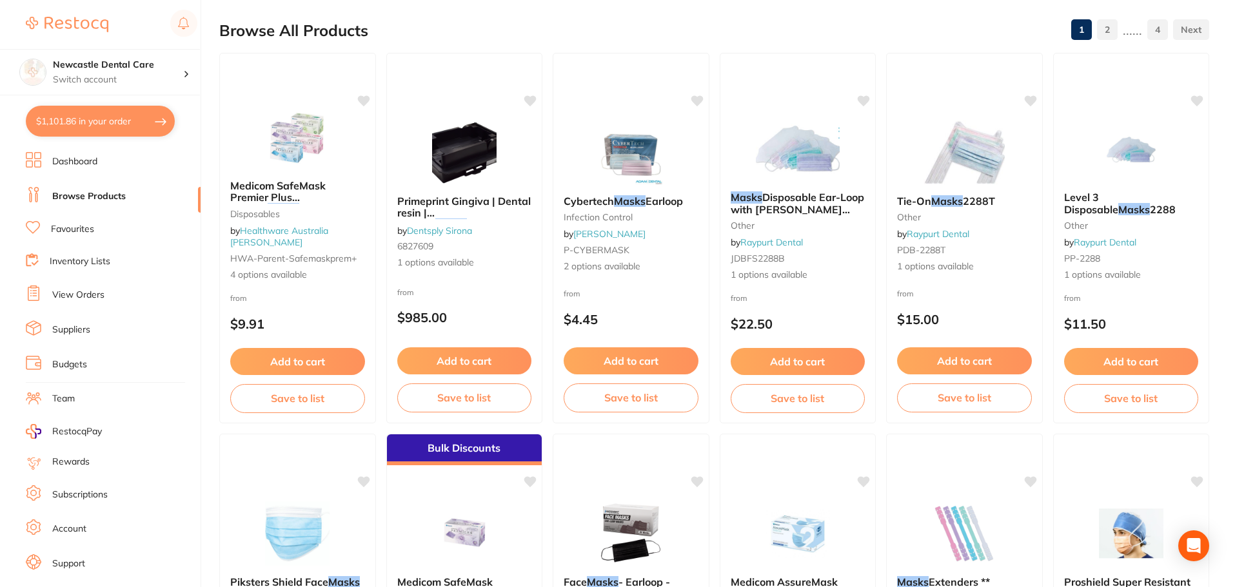
scroll to position [0, 0]
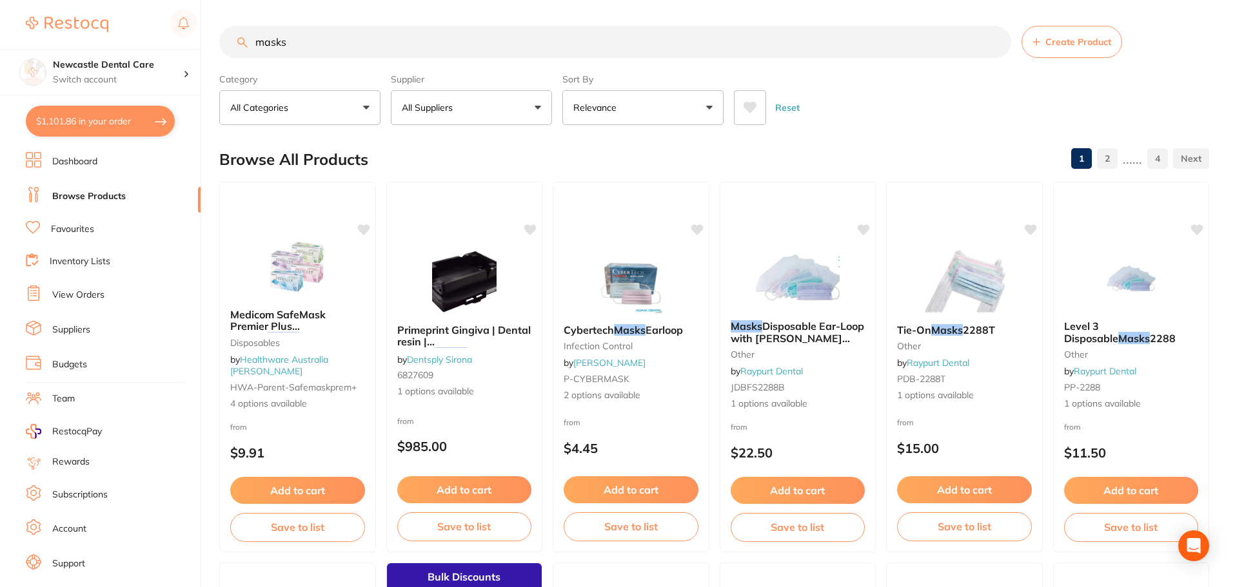
type input "masks"
click at [516, 110] on button "All Suppliers" at bounding box center [471, 107] width 161 height 35
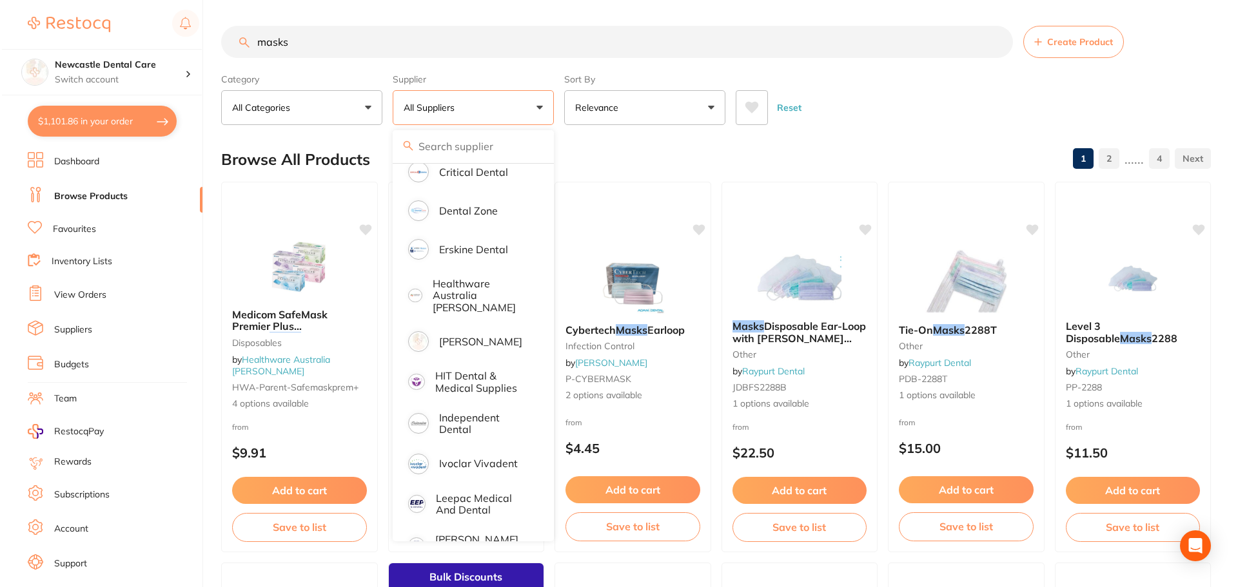
scroll to position [322, 0]
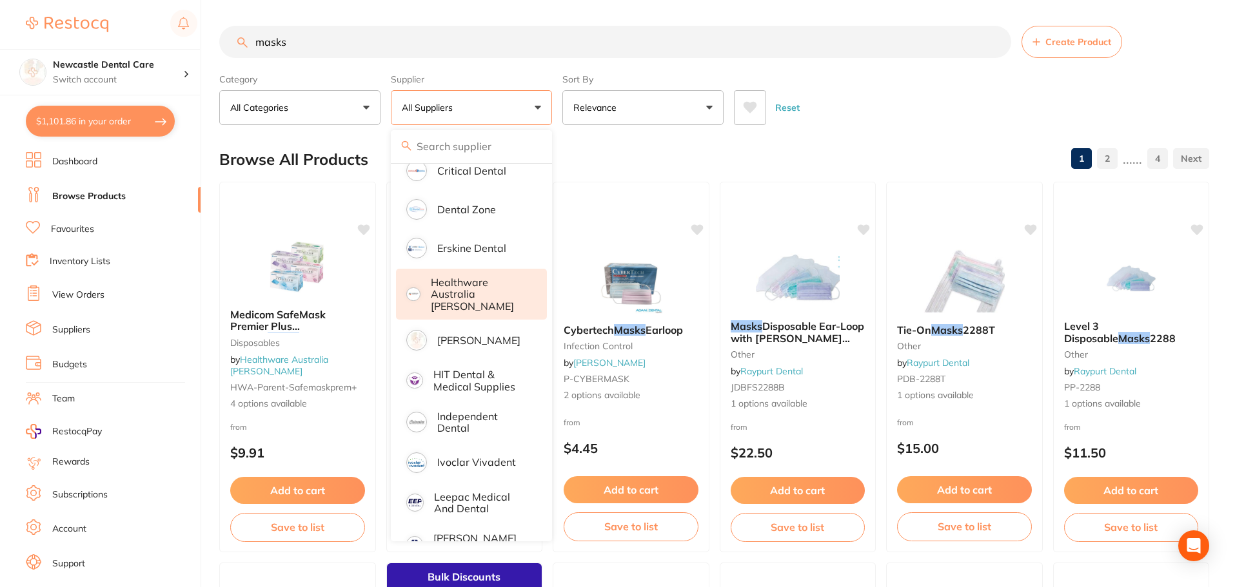
click at [472, 291] on p "Healthware Australia [PERSON_NAME]" at bounding box center [480, 294] width 99 height 35
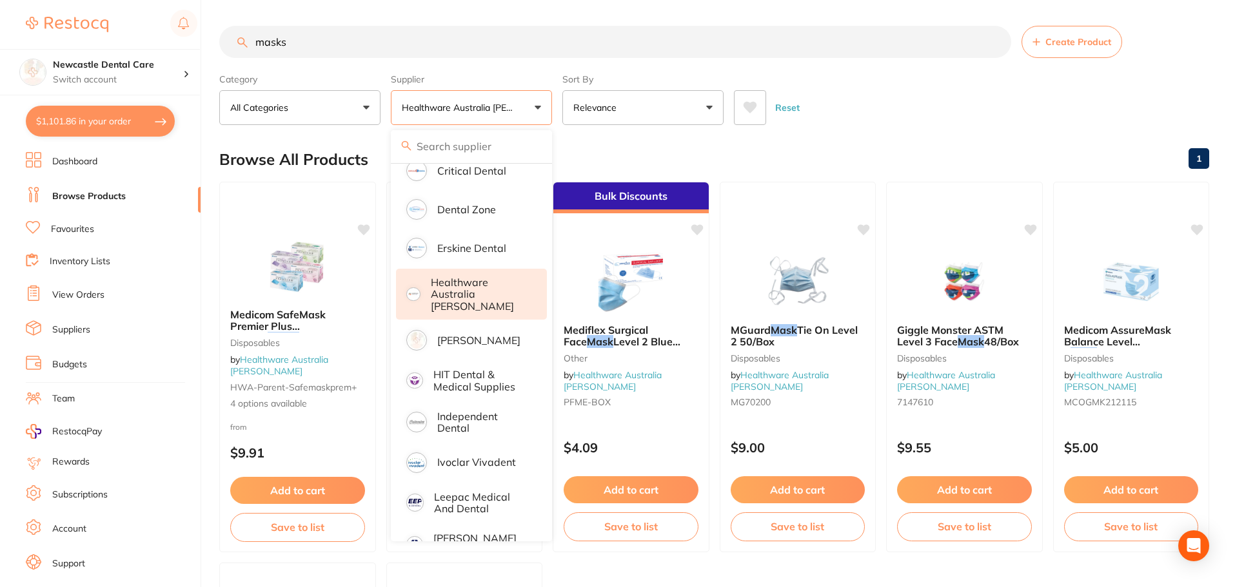
click at [988, 54] on input "masks" at bounding box center [615, 42] width 792 height 32
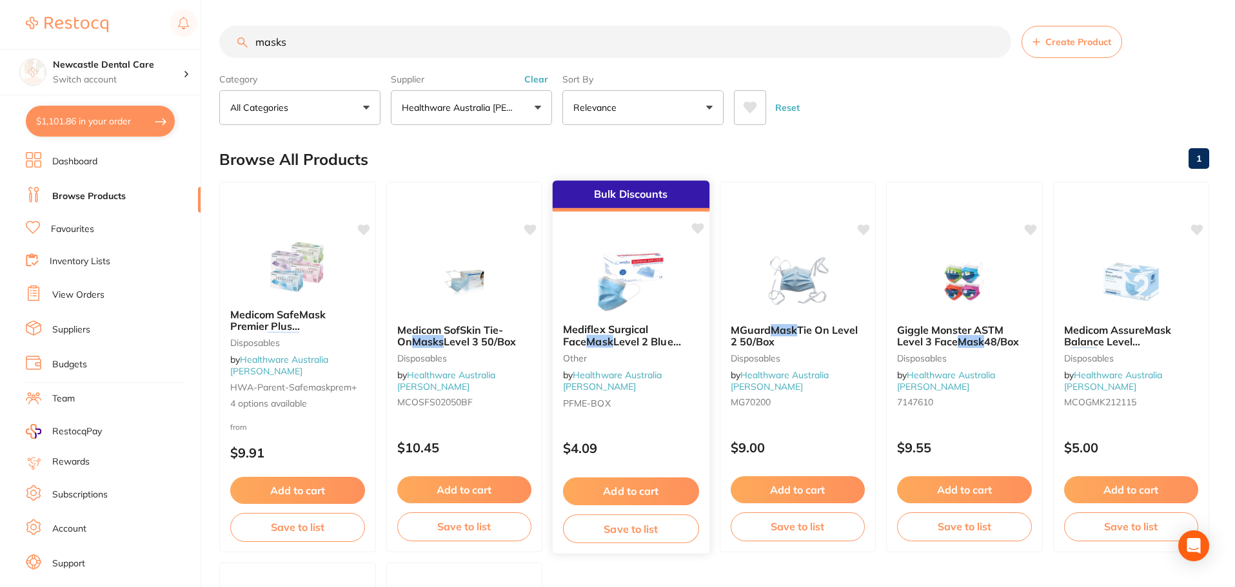
click at [616, 267] on img at bounding box center [631, 280] width 84 height 65
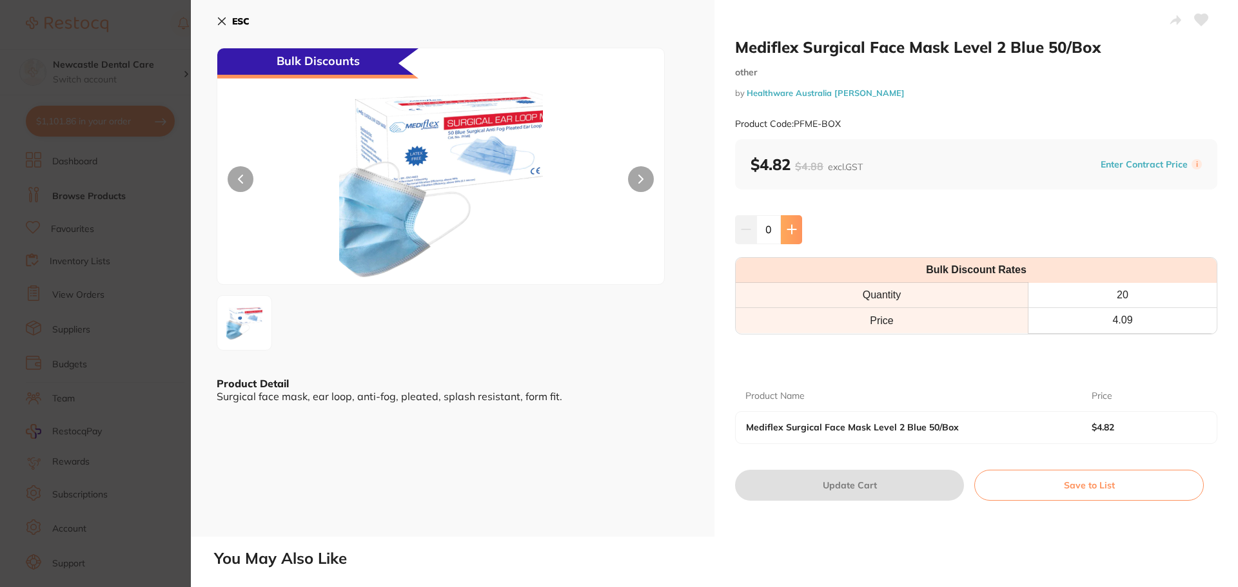
click at [792, 226] on icon at bounding box center [792, 229] width 10 height 10
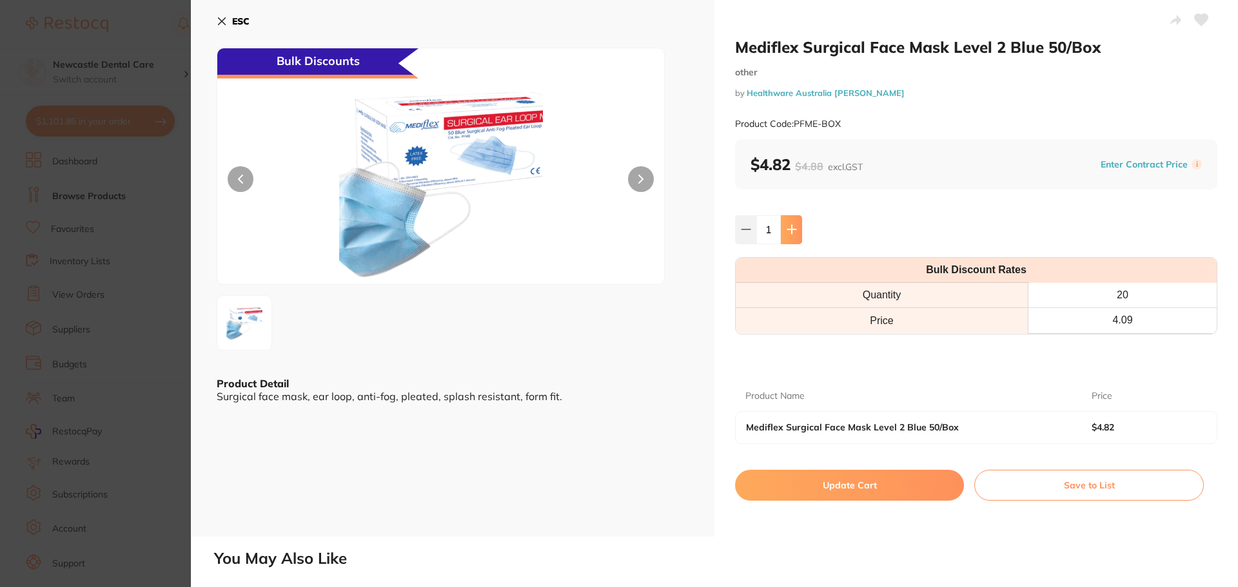
click at [792, 226] on icon at bounding box center [792, 229] width 10 height 10
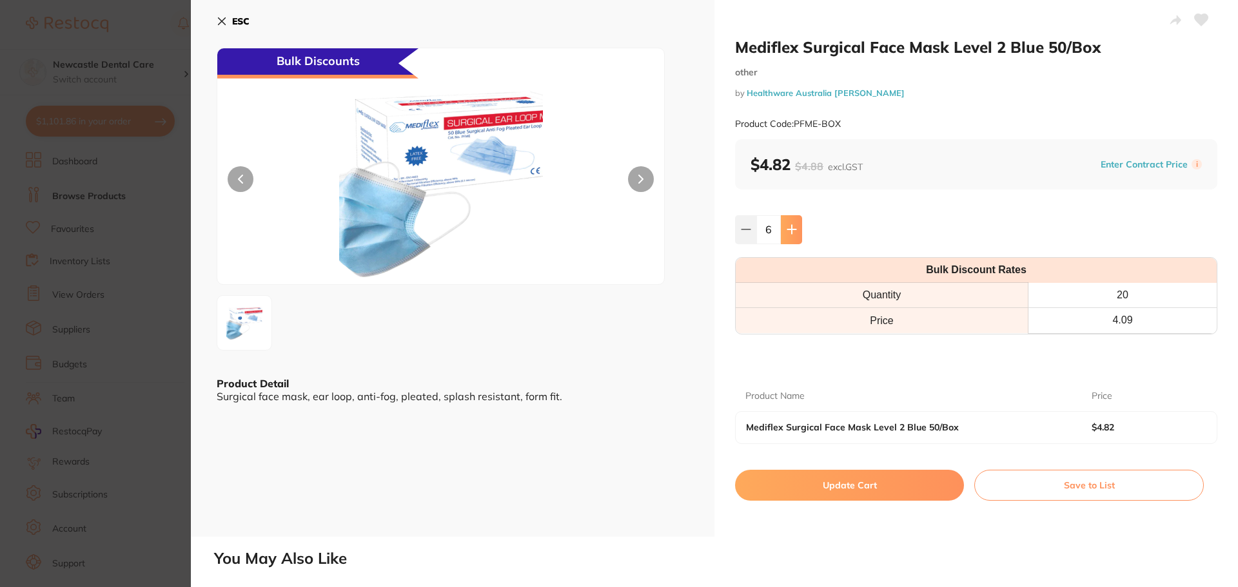
click at [792, 226] on icon at bounding box center [792, 229] width 10 height 10
type input "8"
click at [837, 484] on button "Update Cart" at bounding box center [849, 485] width 229 height 31
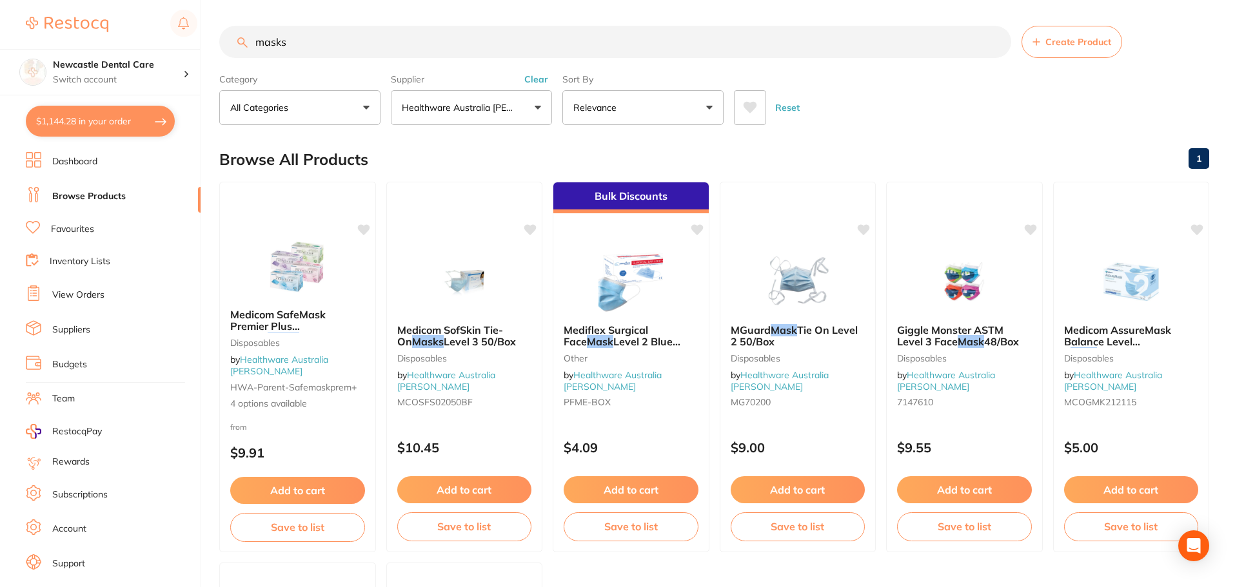
drag, startPoint x: 301, startPoint y: 32, endPoint x: 199, endPoint y: 8, distance: 104.6
click at [199, 8] on div "$1,144.28 Newcastle Dental Care Switch account Newcastle Dental Care $1,144.28 …" at bounding box center [617, 293] width 1235 height 587
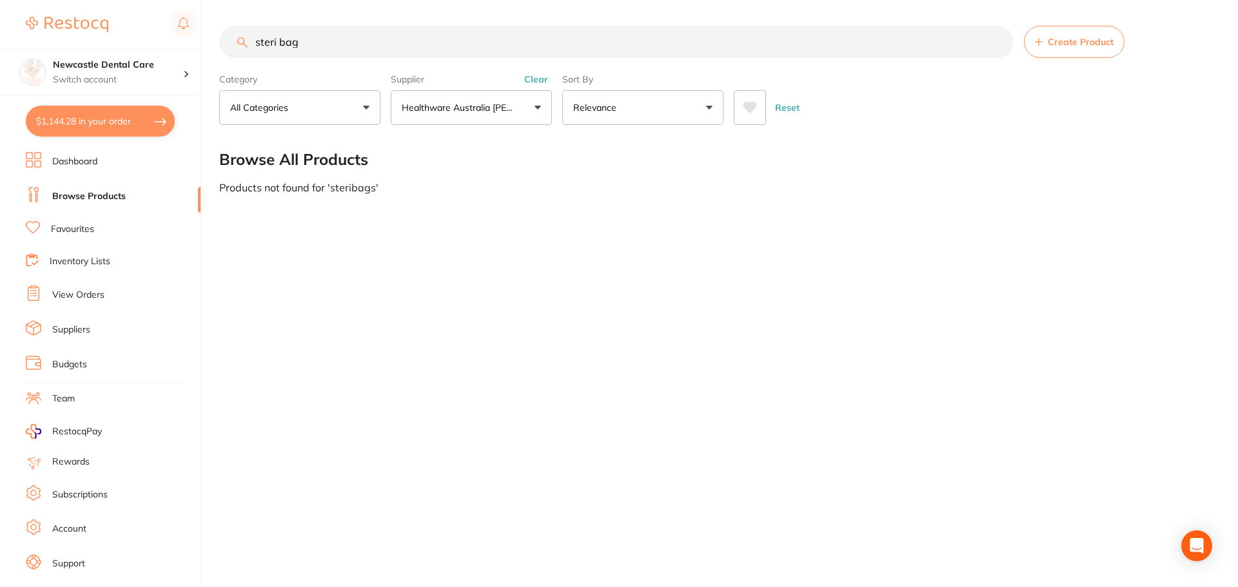
type input "steri bags"
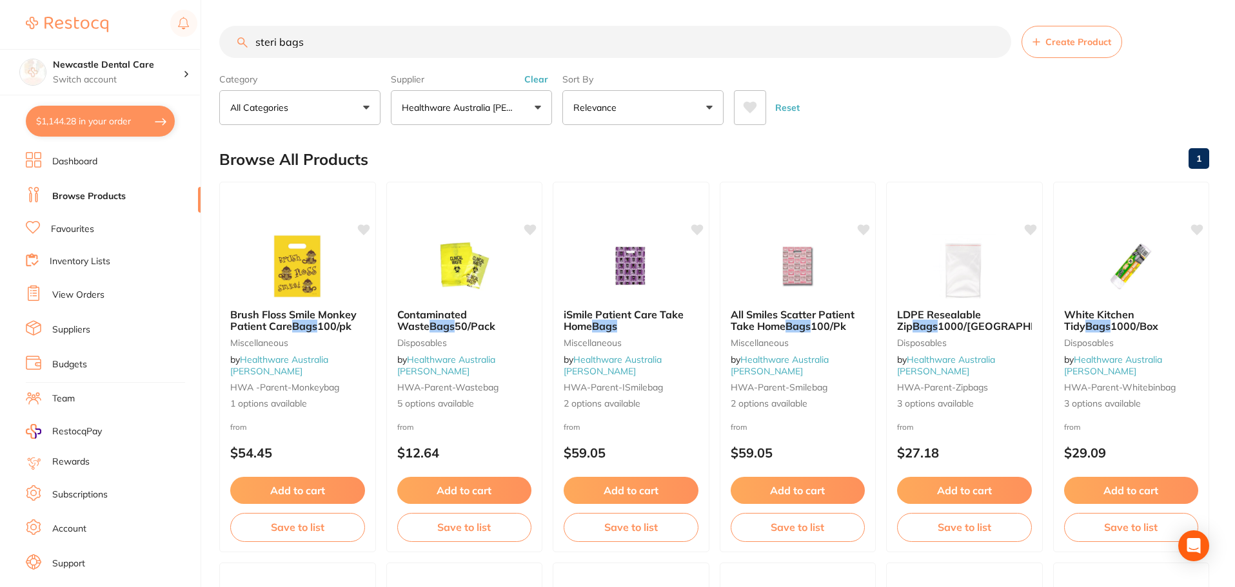
click at [213, 43] on div "$1,144.28 Newcastle Dental Care Switch account Newcastle Dental Care $1,144.28 …" at bounding box center [617, 293] width 1235 height 587
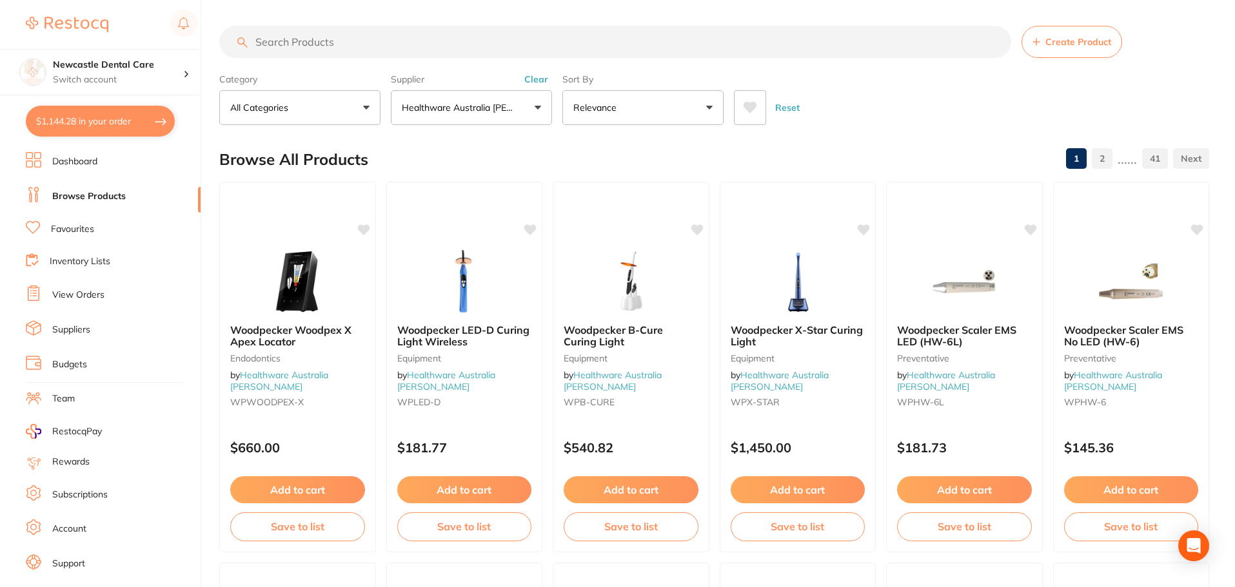
click at [354, 108] on button "All Categories" at bounding box center [299, 107] width 161 height 35
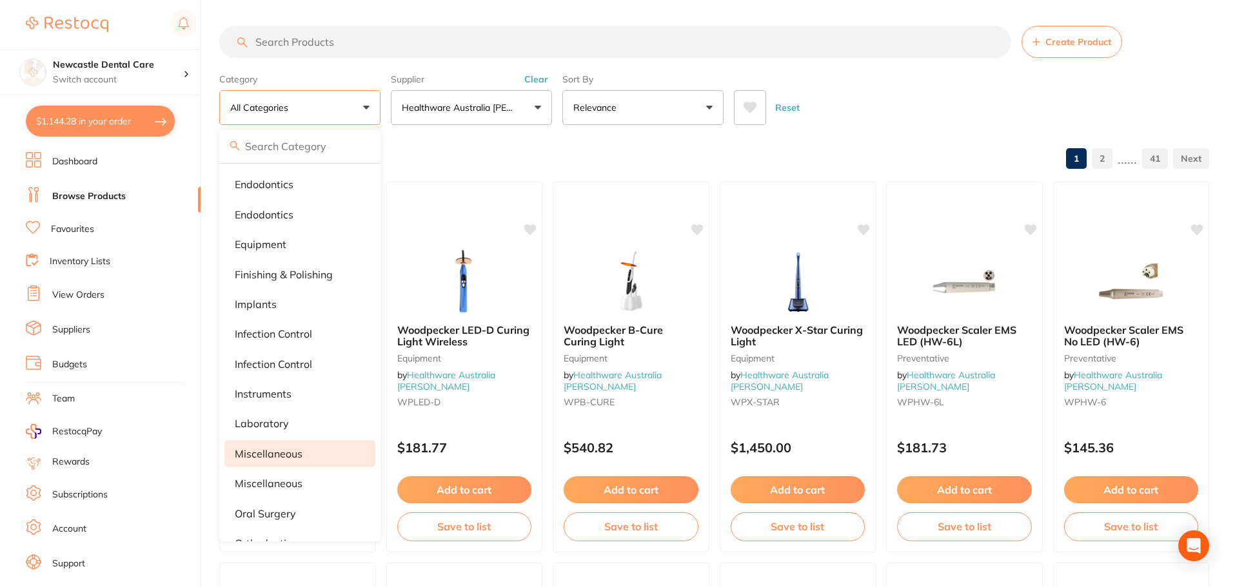
scroll to position [103, 0]
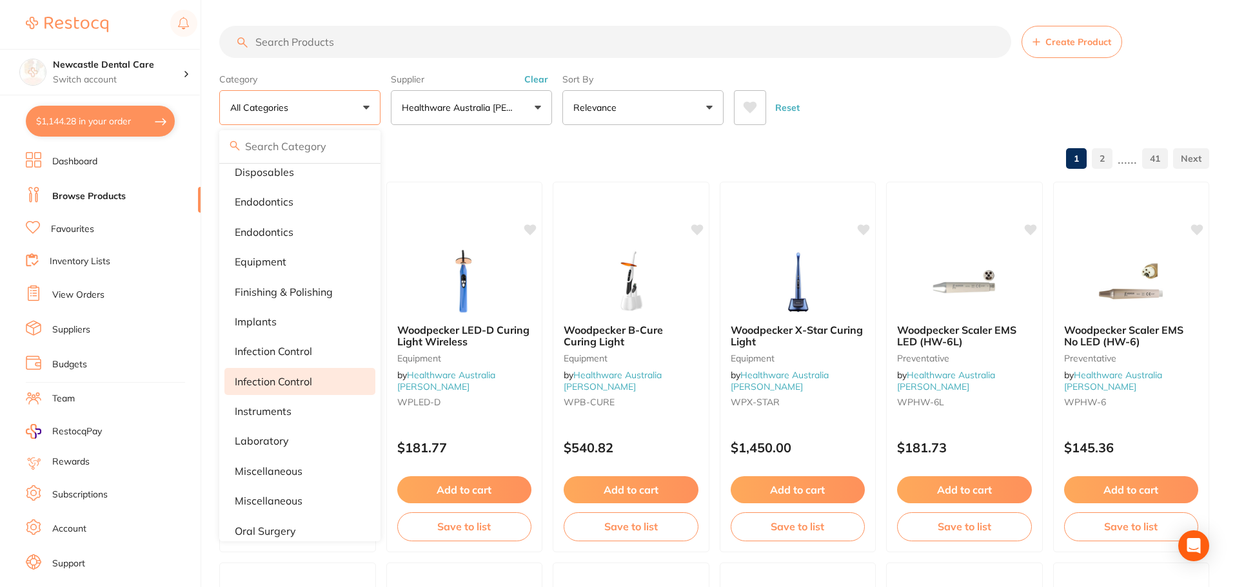
click at [283, 382] on p "Infection Control" at bounding box center [273, 382] width 77 height 12
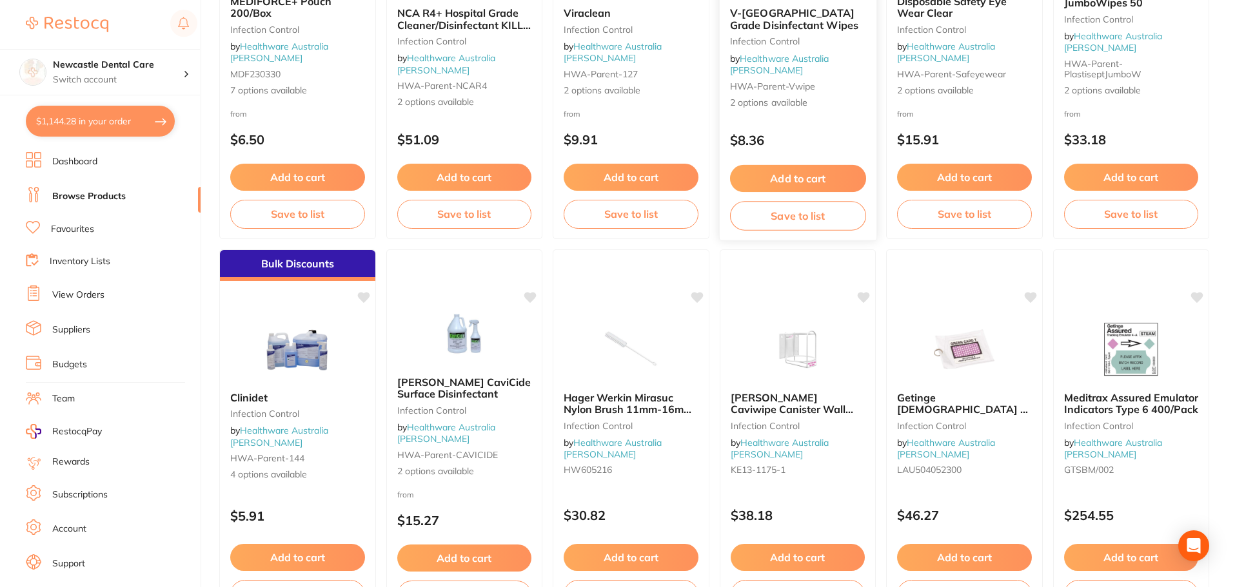
scroll to position [1483, 0]
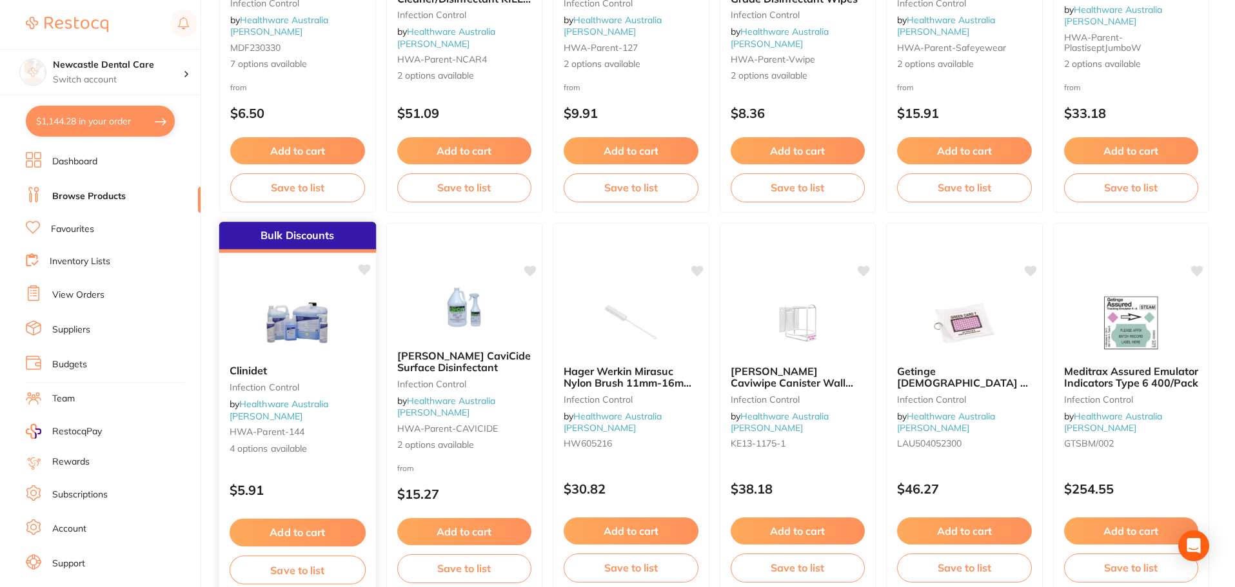
click at [302, 318] on img at bounding box center [297, 321] width 84 height 65
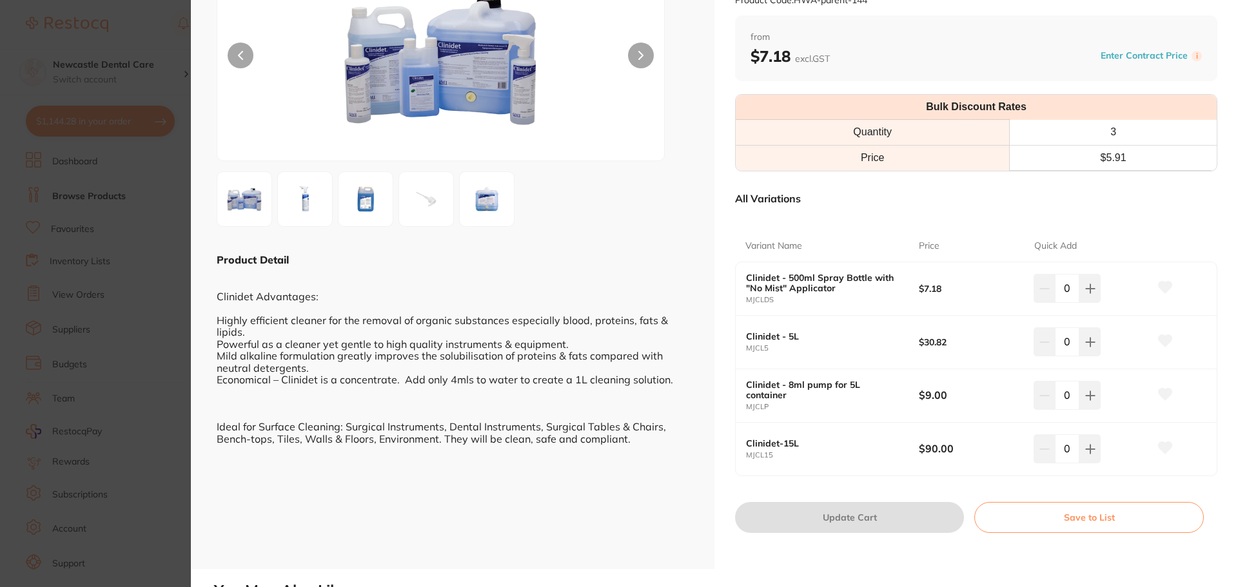
scroll to position [129, 0]
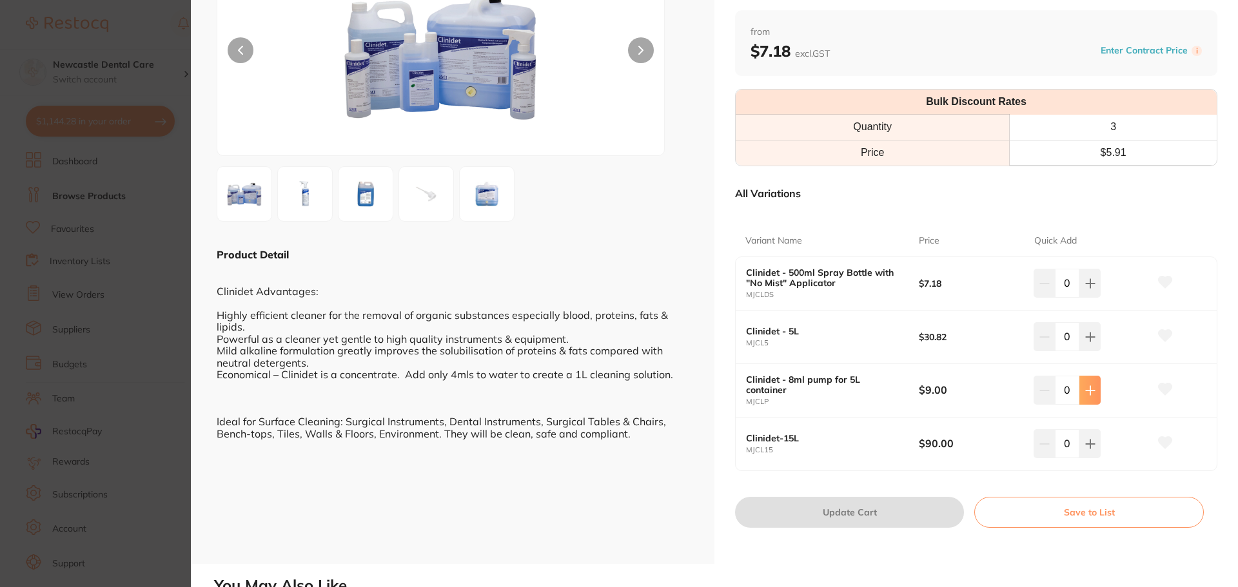
click at [1095, 387] on button at bounding box center [1089, 390] width 21 height 28
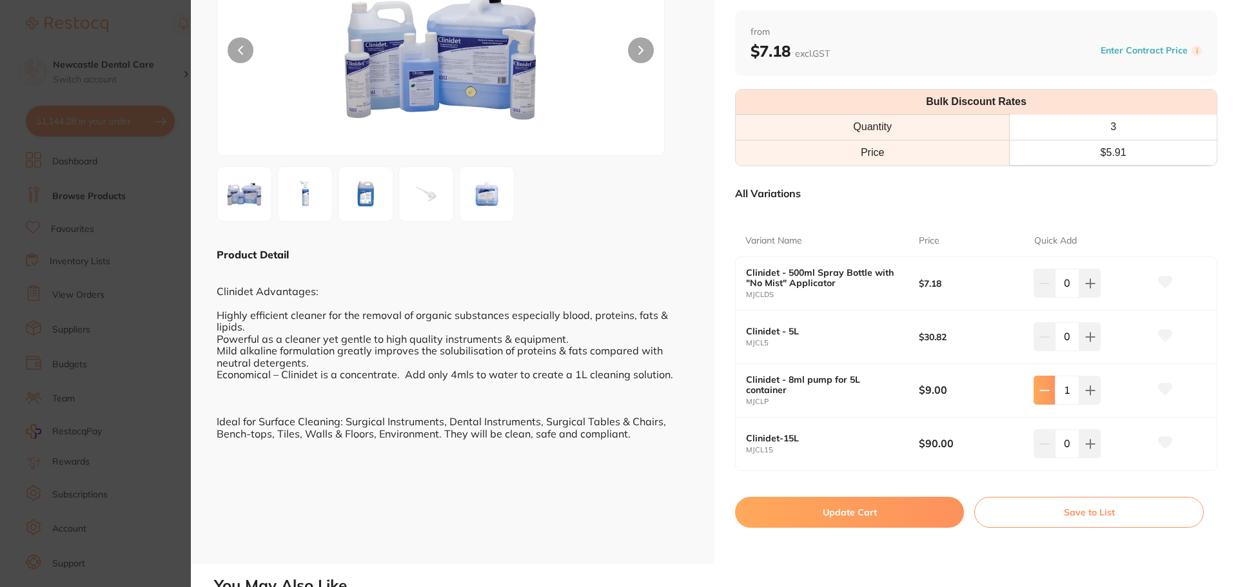
click at [1044, 394] on icon at bounding box center [1044, 391] width 10 height 10
type input "0"
click at [1090, 335] on icon at bounding box center [1090, 337] width 10 height 10
type input "1"
click at [821, 518] on button "Update Cart" at bounding box center [849, 512] width 229 height 31
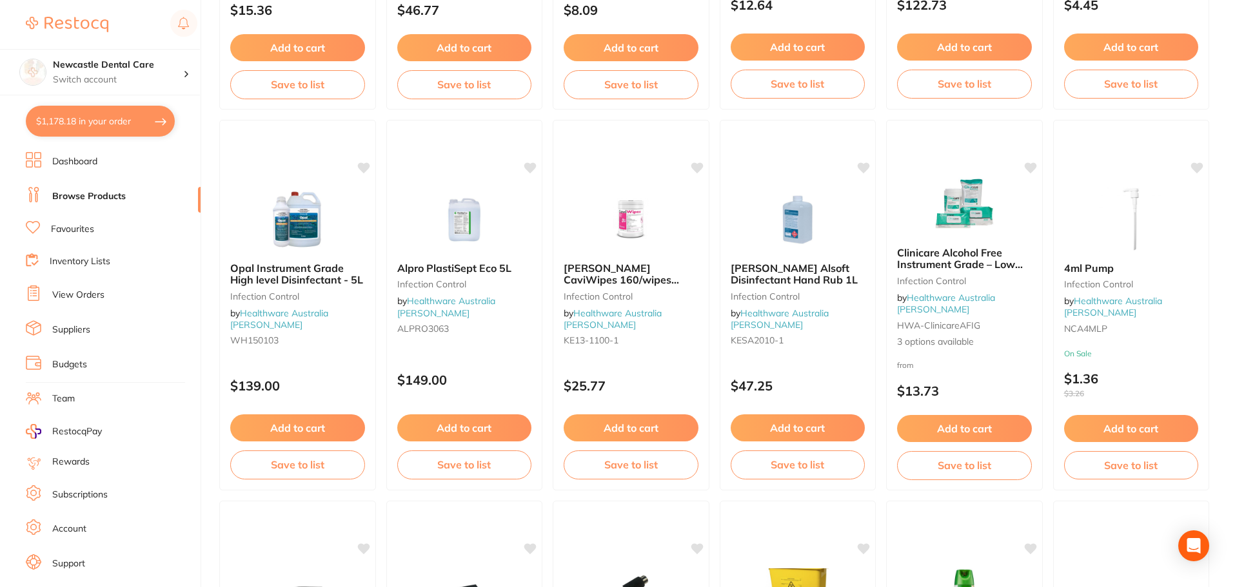
scroll to position [437, 0]
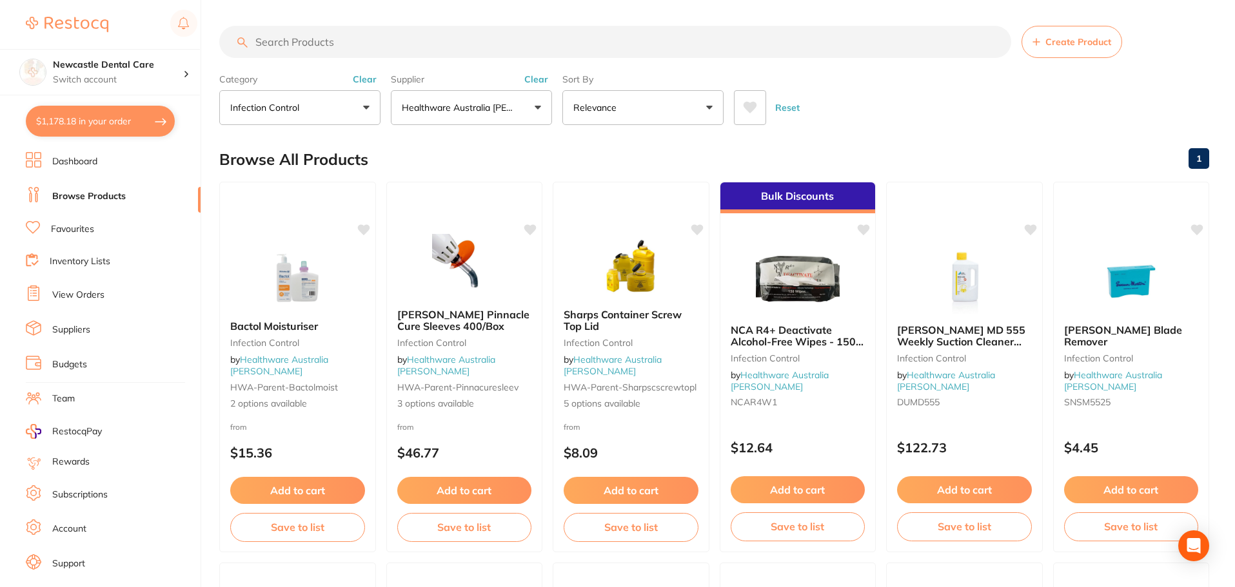
click at [344, 46] on input "search" at bounding box center [615, 42] width 792 height 32
click at [354, 100] on button "Infection Control" at bounding box center [299, 107] width 161 height 35
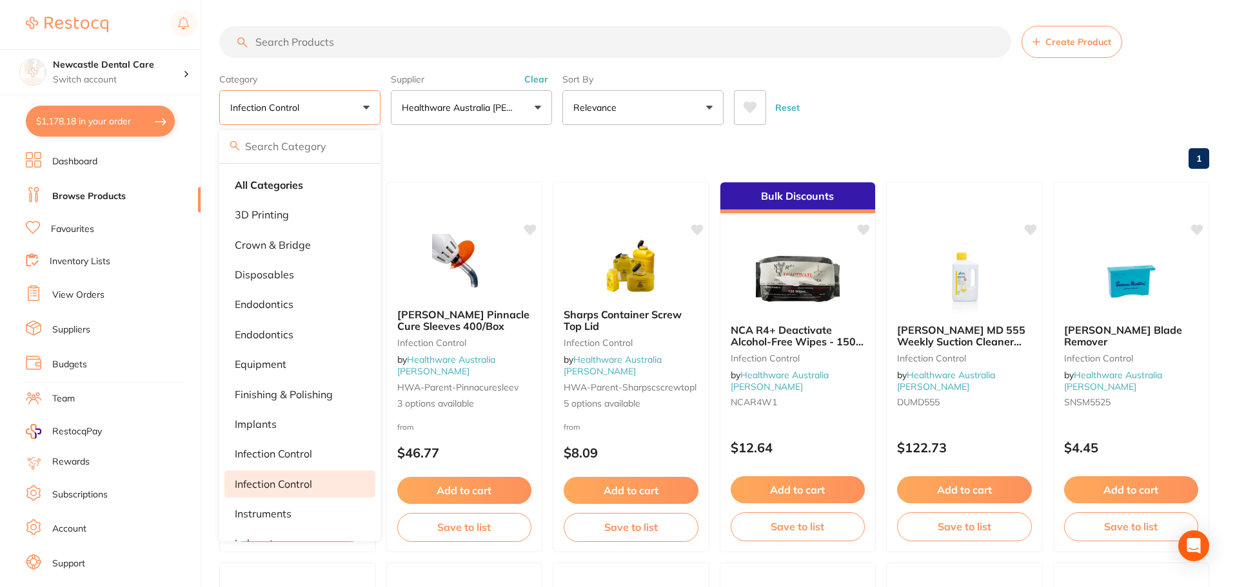
click at [275, 186] on strong "All Categories" at bounding box center [269, 185] width 68 height 12
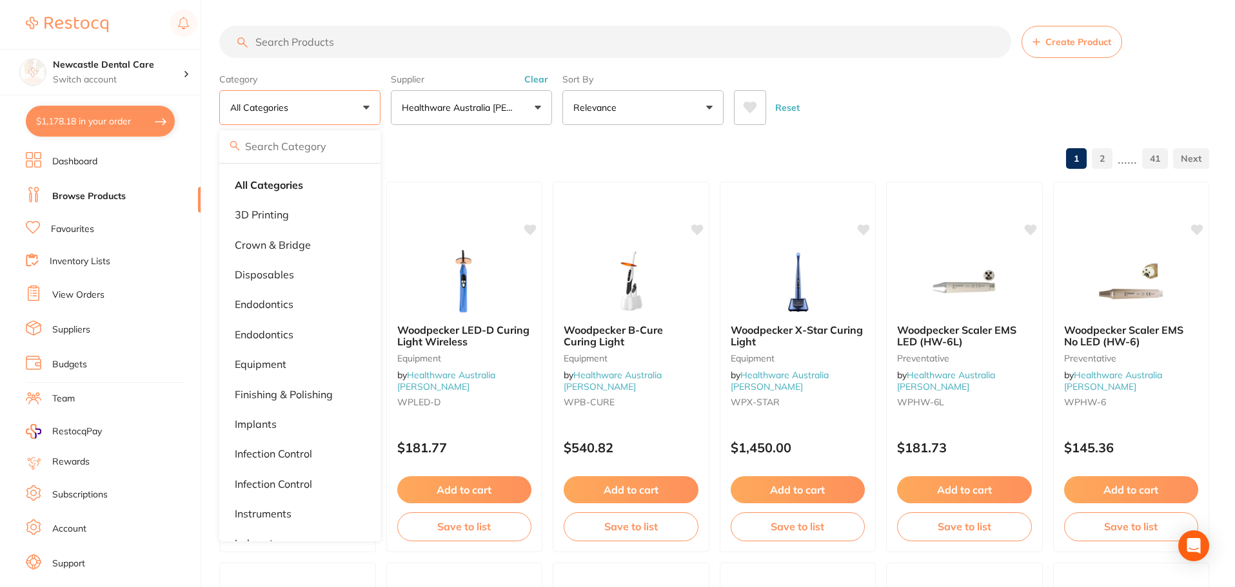
click at [323, 42] on input "search" at bounding box center [615, 42] width 792 height 32
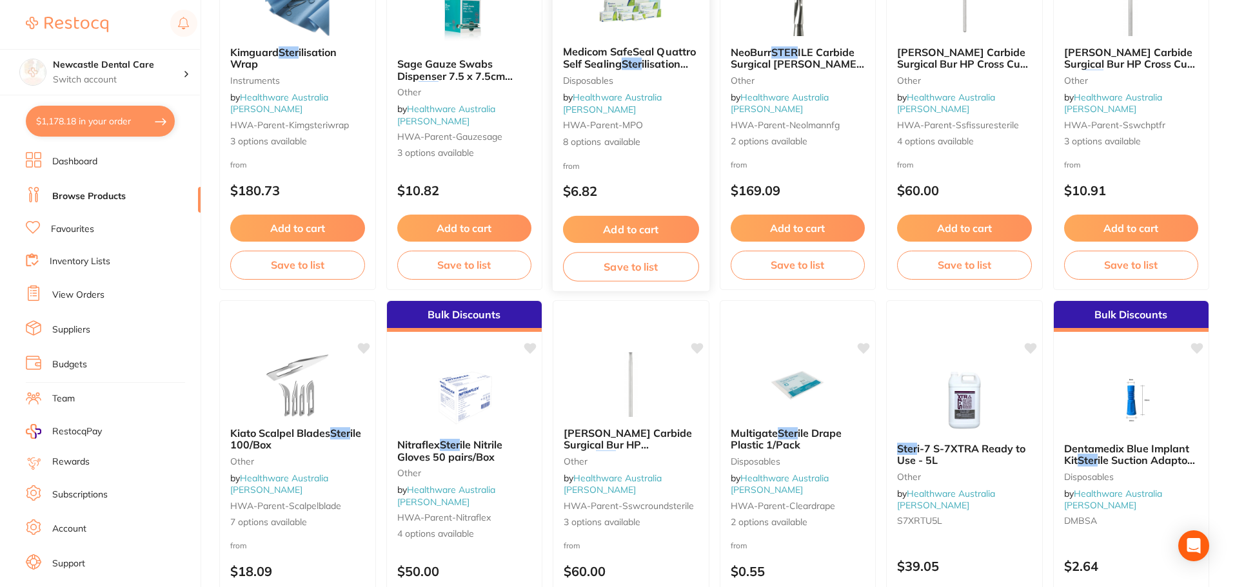
scroll to position [645, 0]
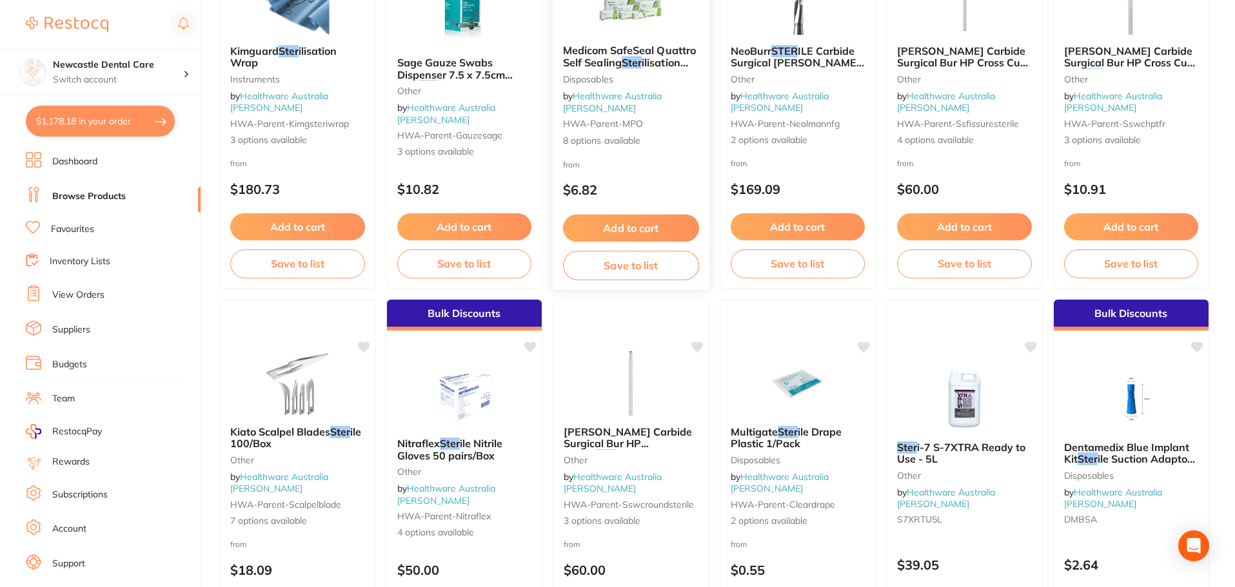
type input "ster"
drag, startPoint x: 661, startPoint y: 49, endPoint x: 667, endPoint y: 73, distance: 25.0
click at [661, 49] on div "Medicom SafeSeal Quattro Self Sealing Ster ilisation Pouches 200/Box Disposable…" at bounding box center [630, 96] width 155 height 122
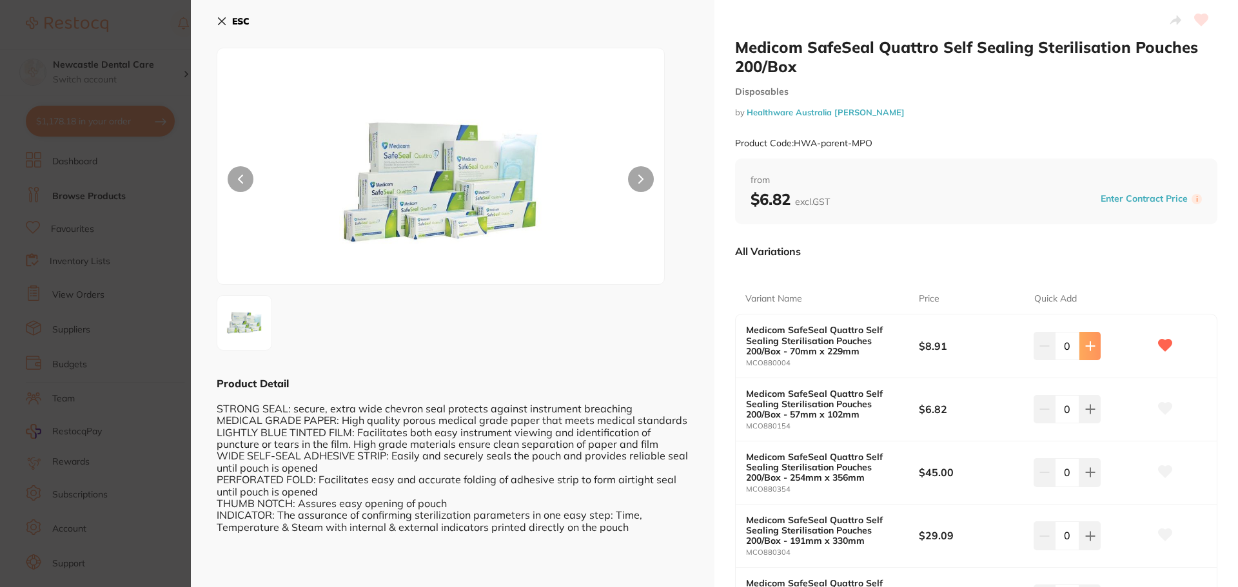
click at [1092, 345] on icon at bounding box center [1090, 346] width 10 height 10
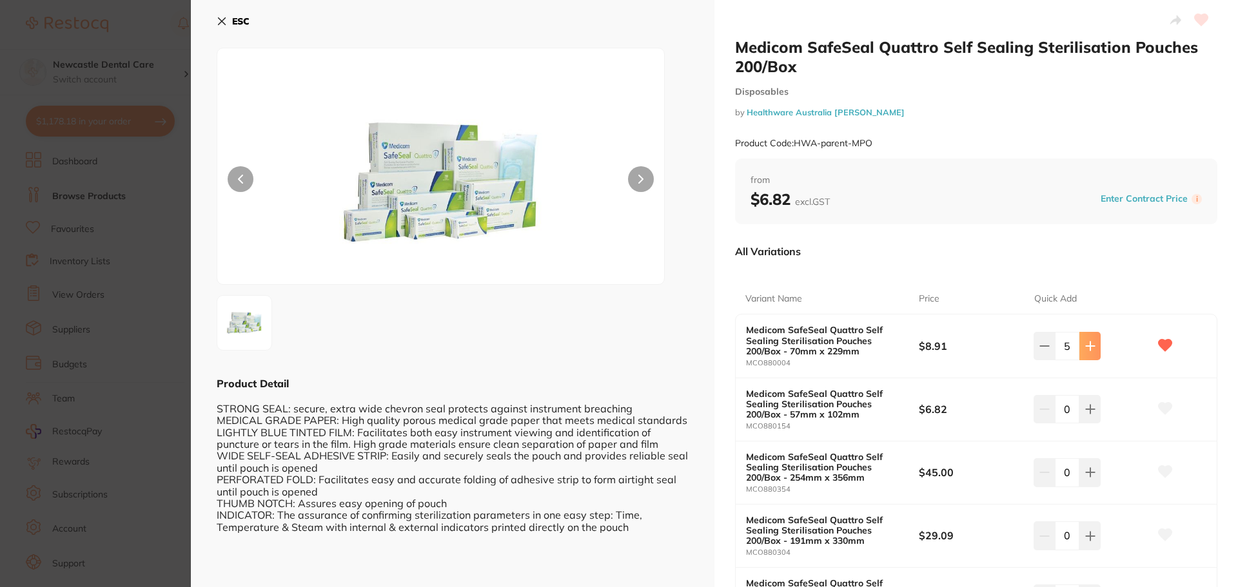
click at [1092, 345] on icon at bounding box center [1090, 346] width 10 height 10
type input "6"
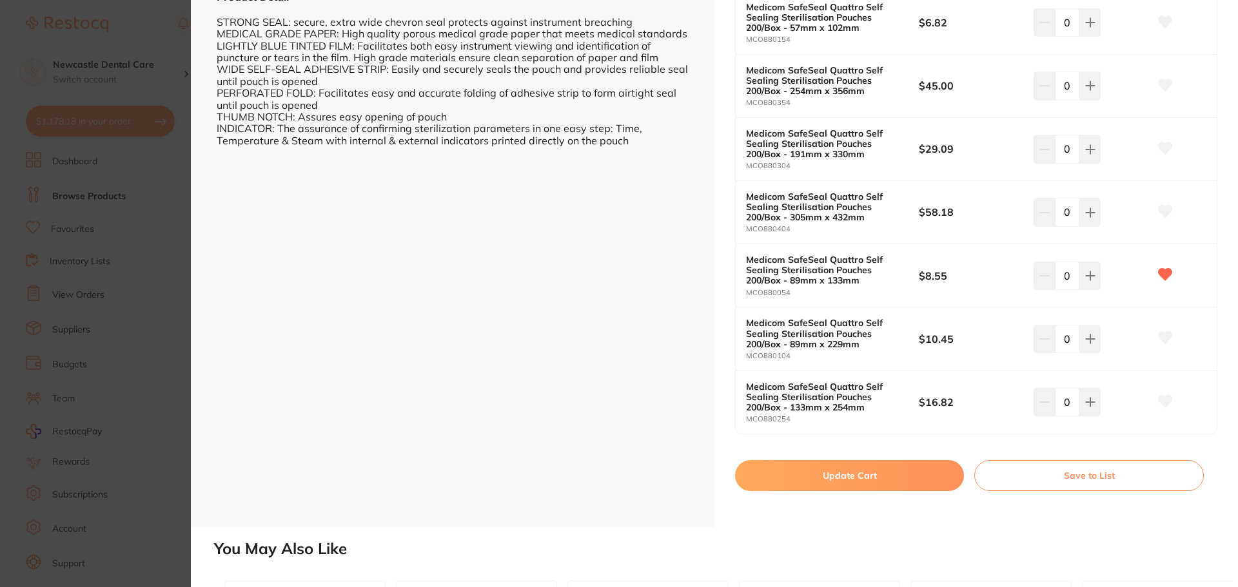
scroll to position [451, 0]
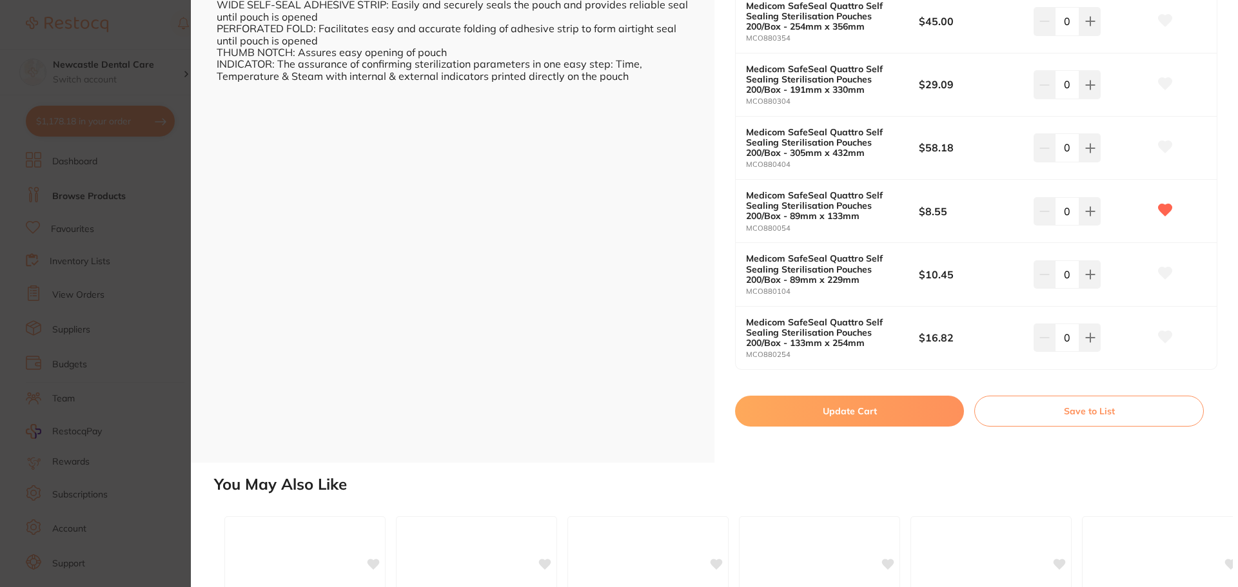
click at [868, 407] on button "Update Cart" at bounding box center [849, 411] width 229 height 31
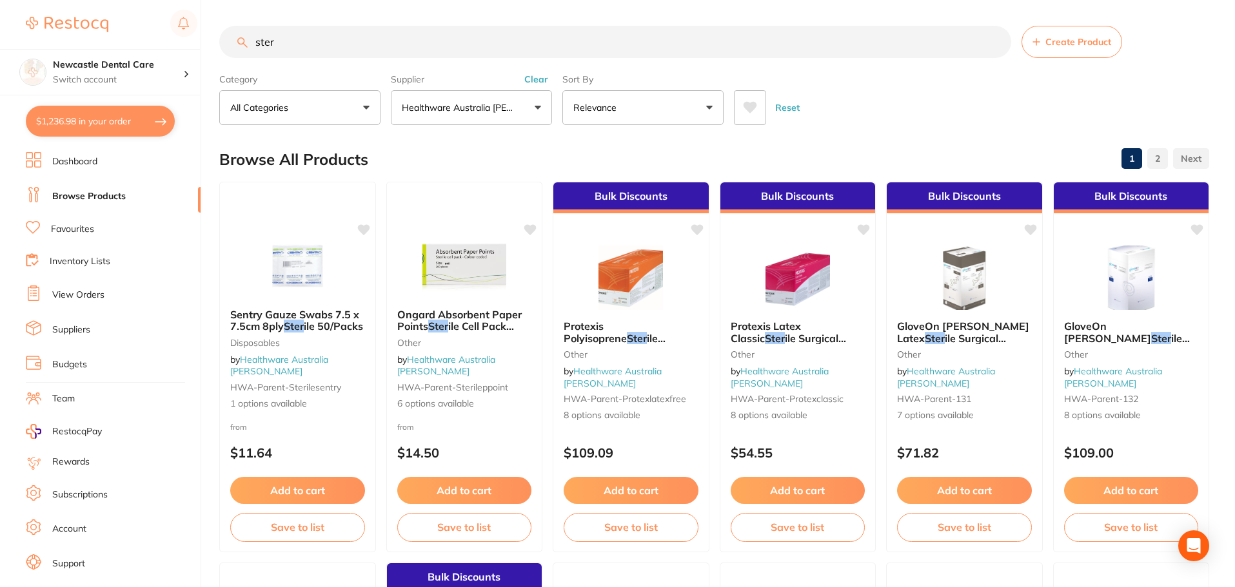
click at [303, 44] on input "ster" at bounding box center [615, 42] width 792 height 32
type input "s"
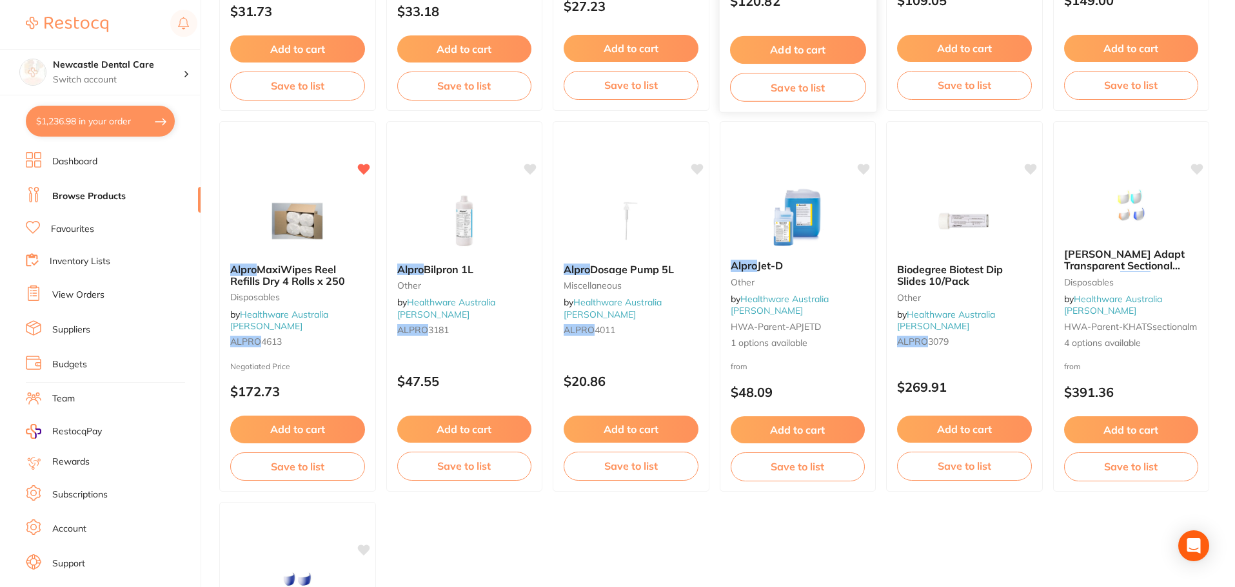
scroll to position [451, 0]
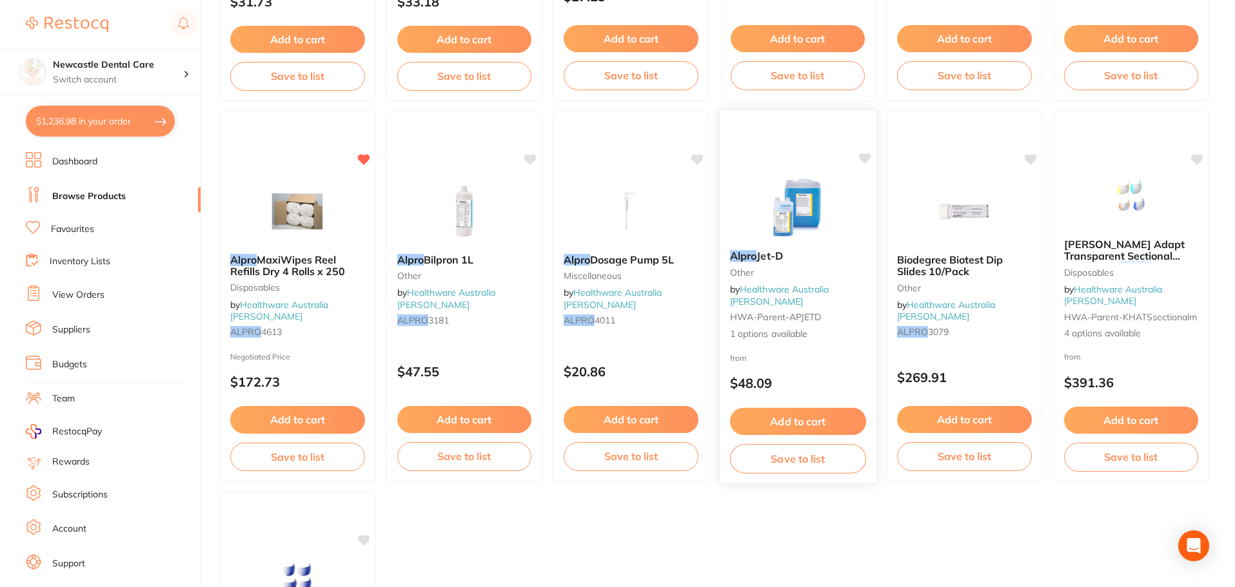
click at [790, 282] on div "Alpro Jet-D other by Healthware Australia Ridley HWA-parent-APJETD 1 options av…" at bounding box center [797, 296] width 157 height 112
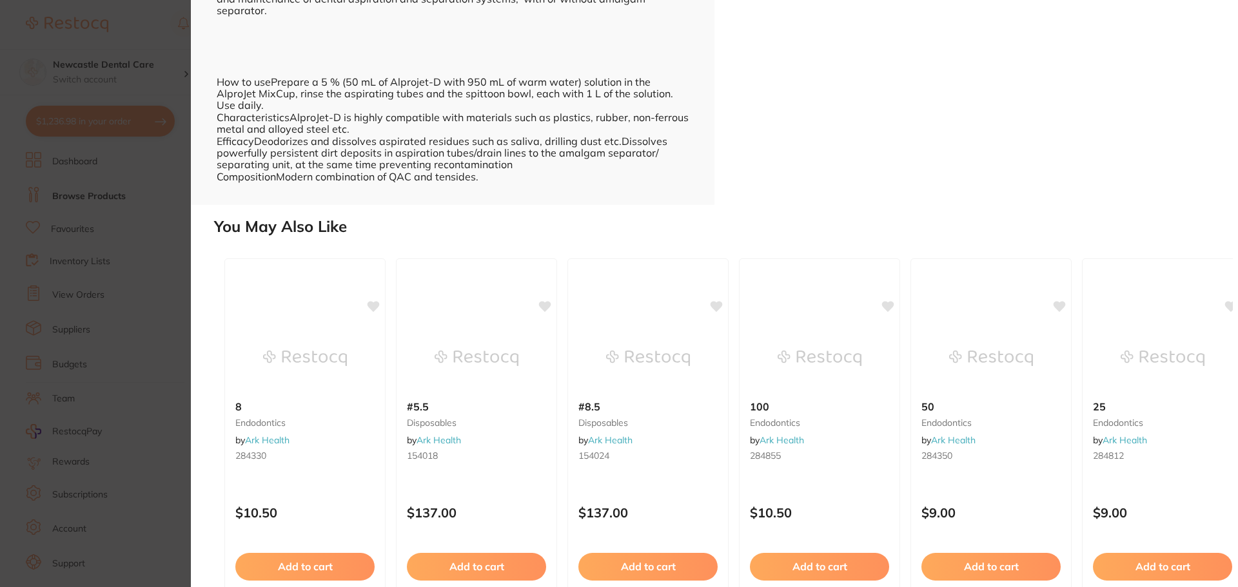
scroll to position [503, 0]
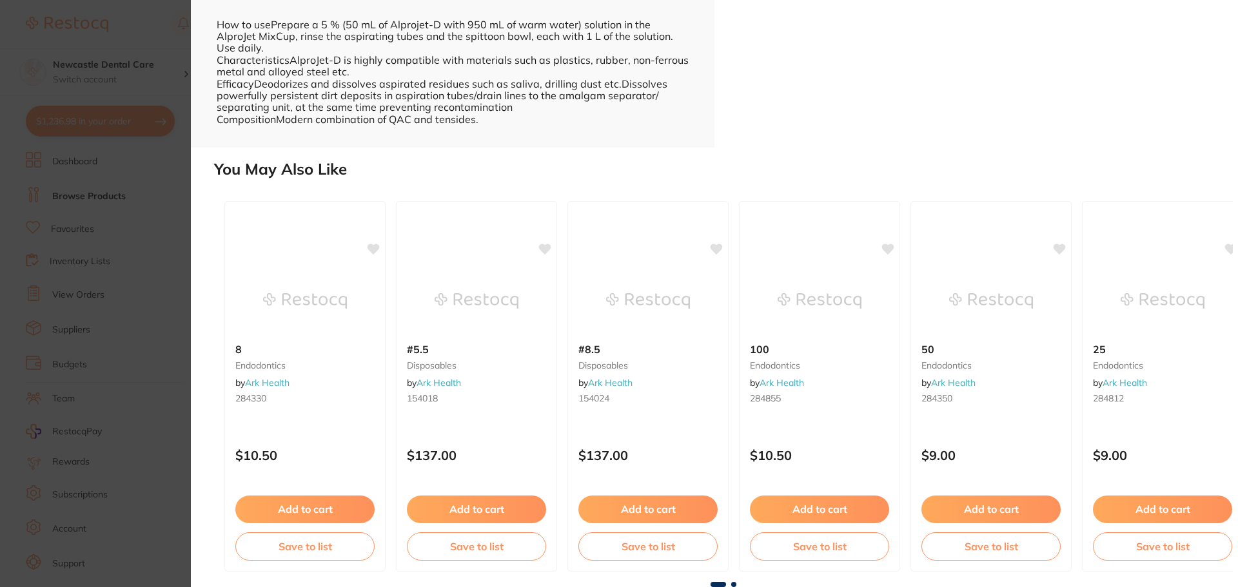
click at [150, 300] on section "AlproJet-D other by Healthware Australia Ridley Product Code: HWA-parent-APJETD…" at bounding box center [619, 293] width 1238 height 587
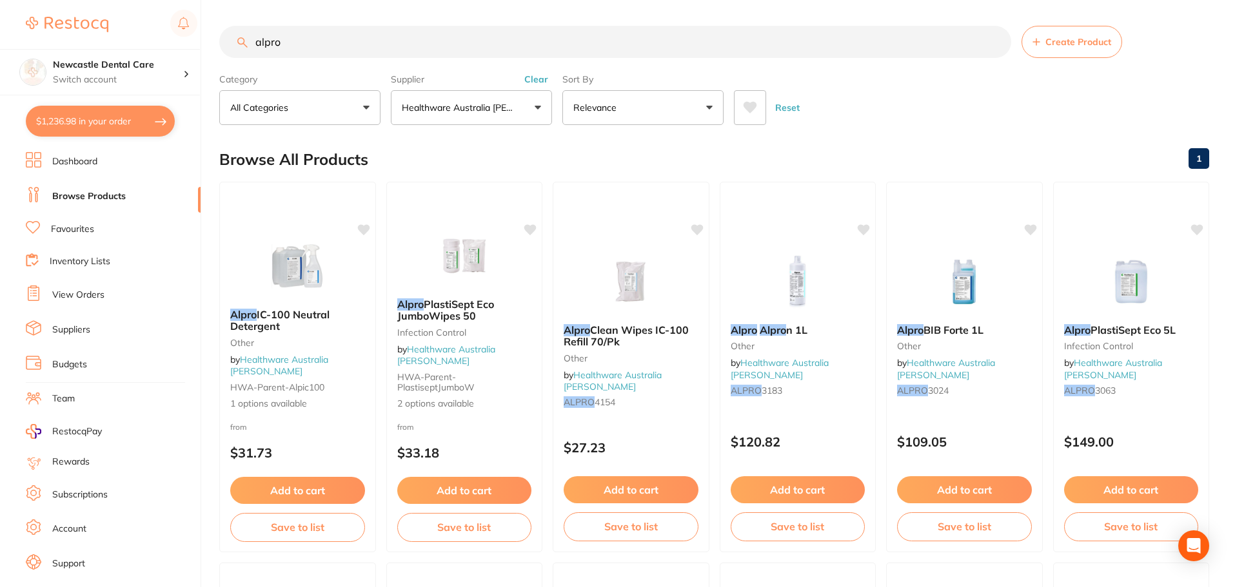
click at [446, 100] on button "Healthware Australia [PERSON_NAME]" at bounding box center [471, 107] width 161 height 35
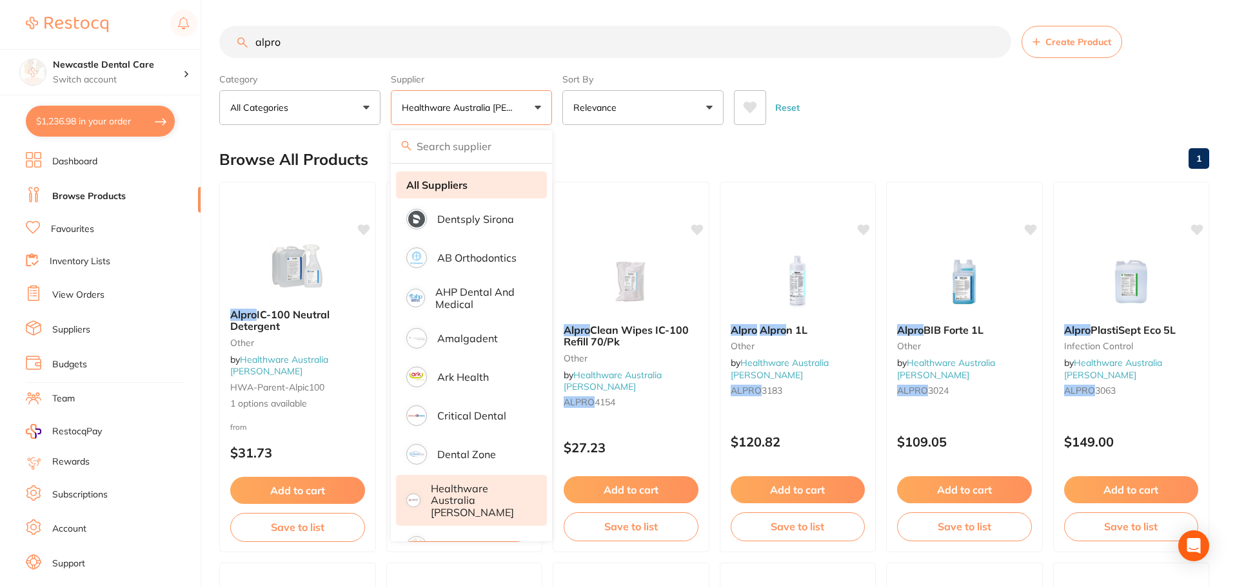
click at [455, 183] on strong "All Suppliers" at bounding box center [436, 185] width 61 height 12
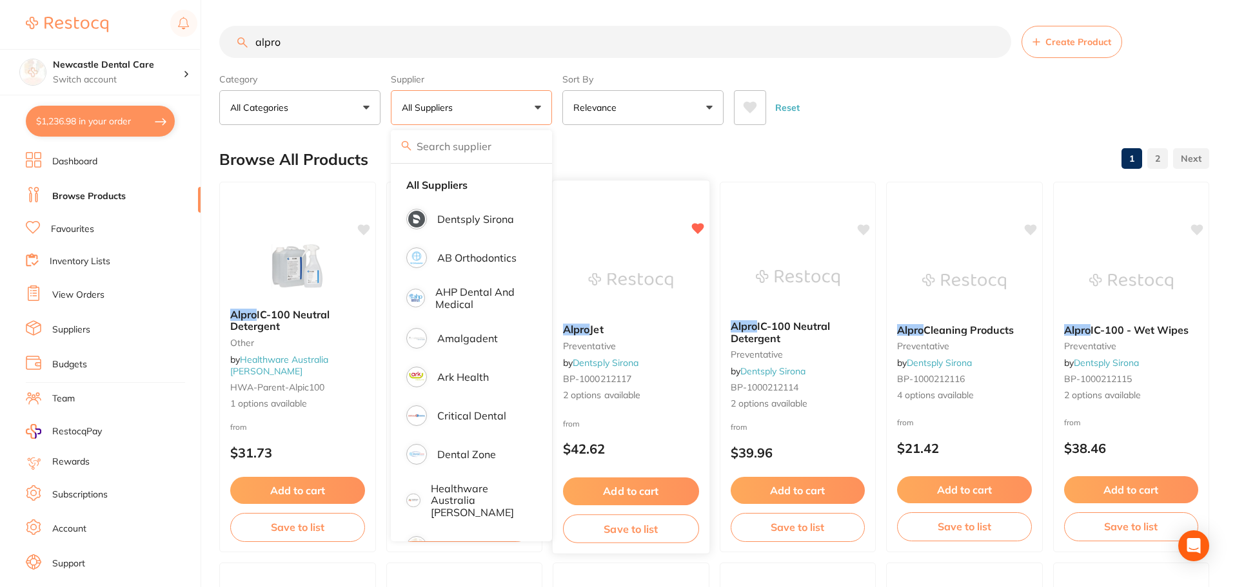
click at [639, 340] on div "Alpro Jet preventative by Dentsply Sirona BP-1000212117 2 options available" at bounding box center [631, 362] width 157 height 99
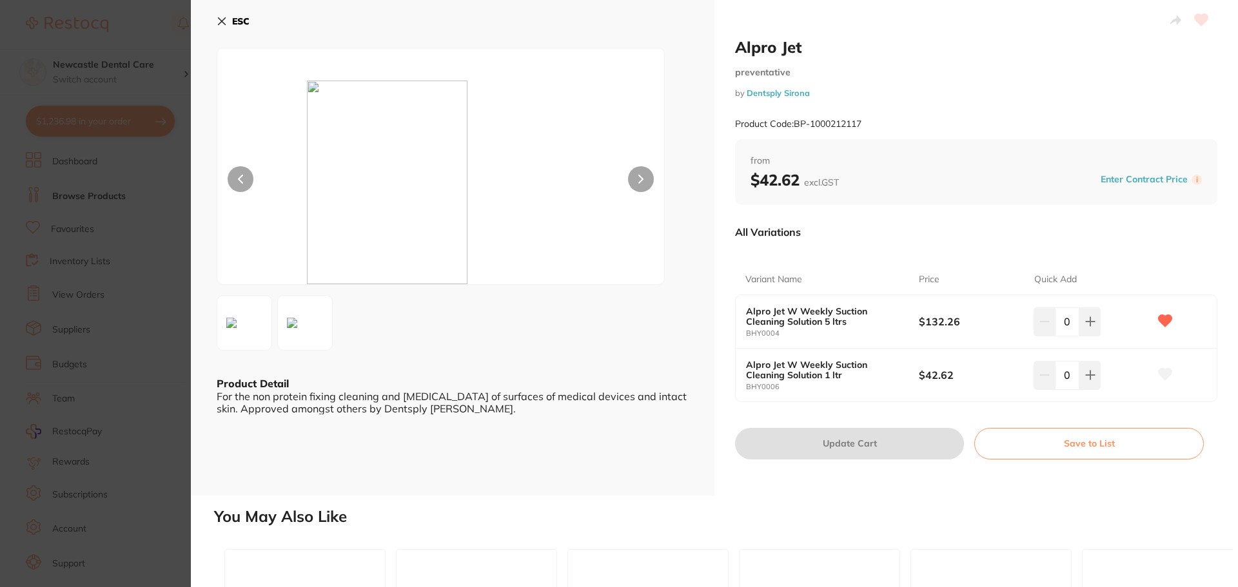
click at [118, 212] on section "Alpro Jet preventative by Dentsply Sirona Product Code: BP-1000212117 ESC Produ…" at bounding box center [619, 293] width 1238 height 587
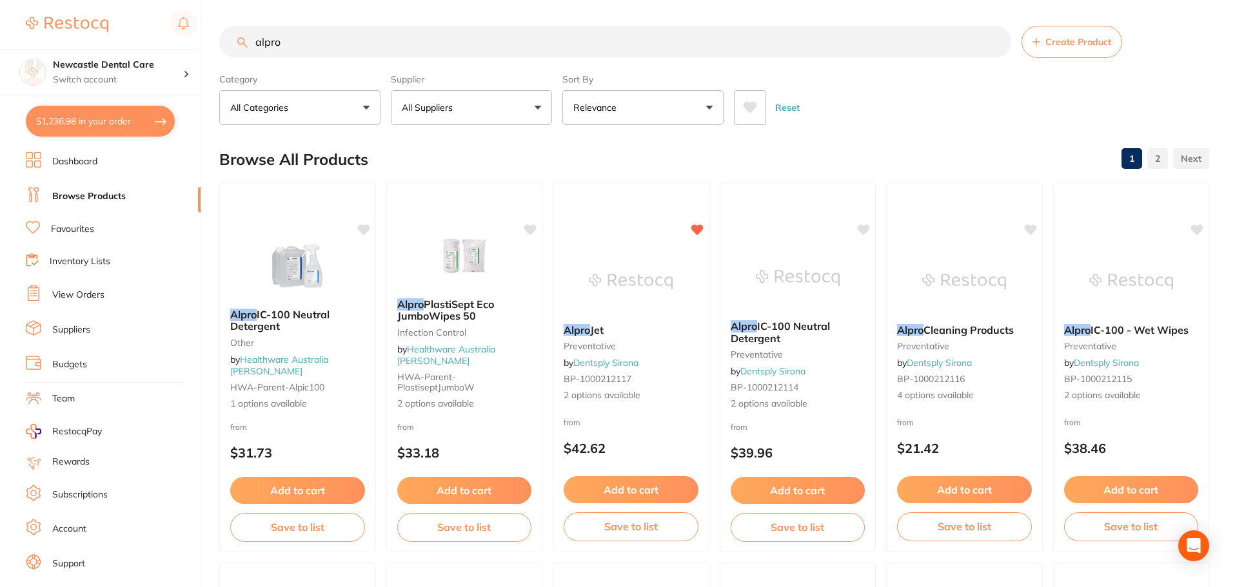
click at [315, 53] on input "alpro" at bounding box center [615, 42] width 792 height 32
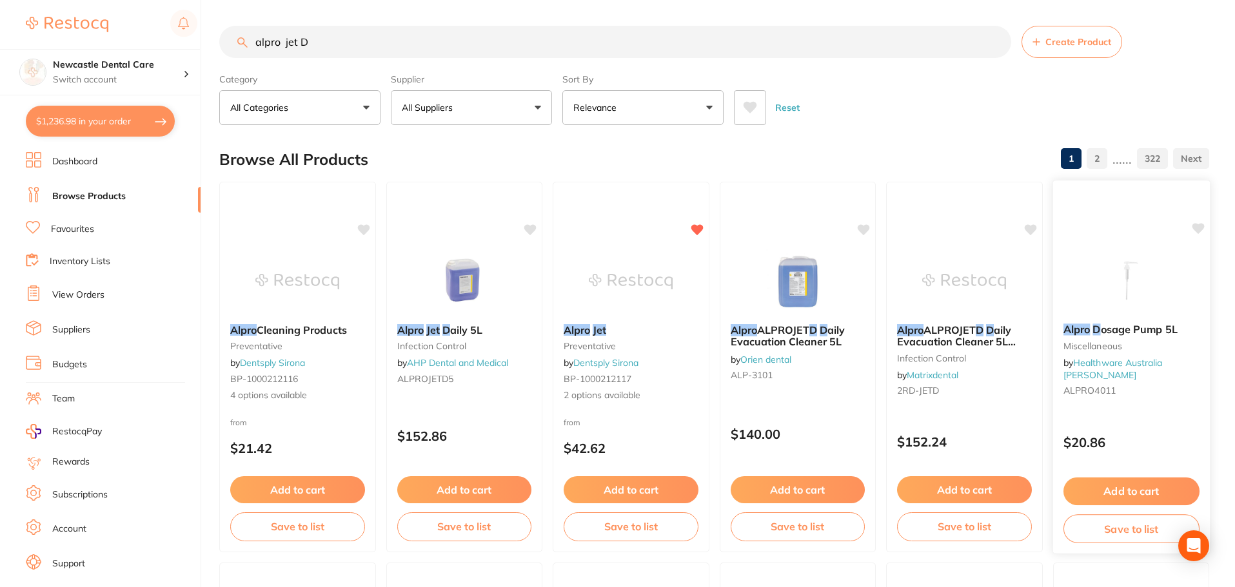
type input "alpro jet D"
click at [1163, 326] on span "osage Pump 5L" at bounding box center [1138, 329] width 77 height 13
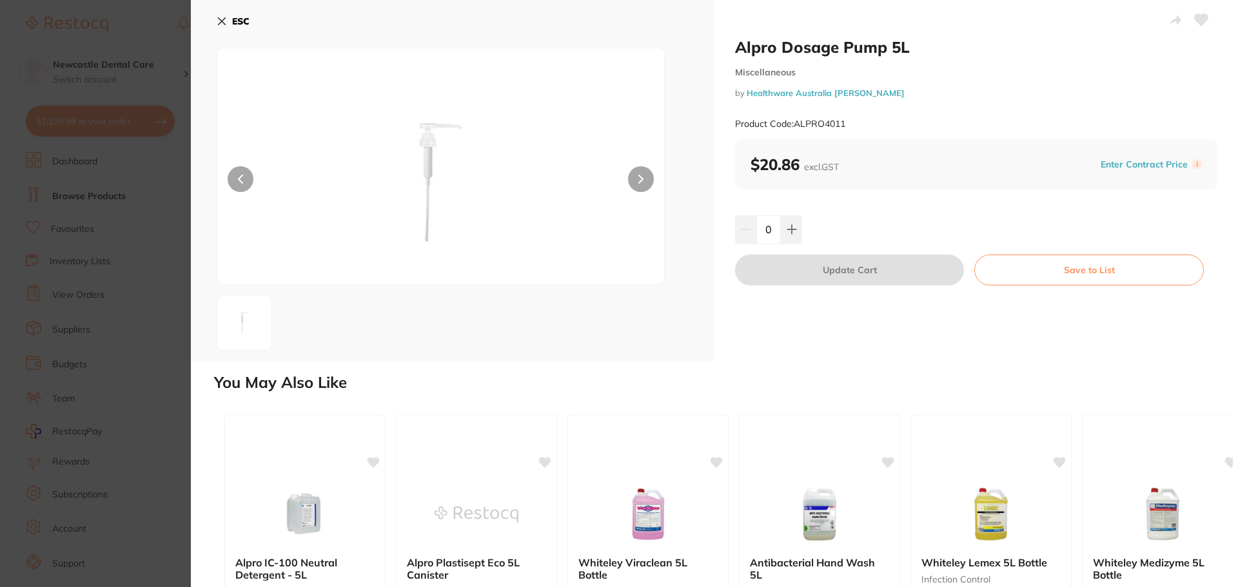
click at [240, 15] on b "ESC" at bounding box center [240, 21] width 17 height 12
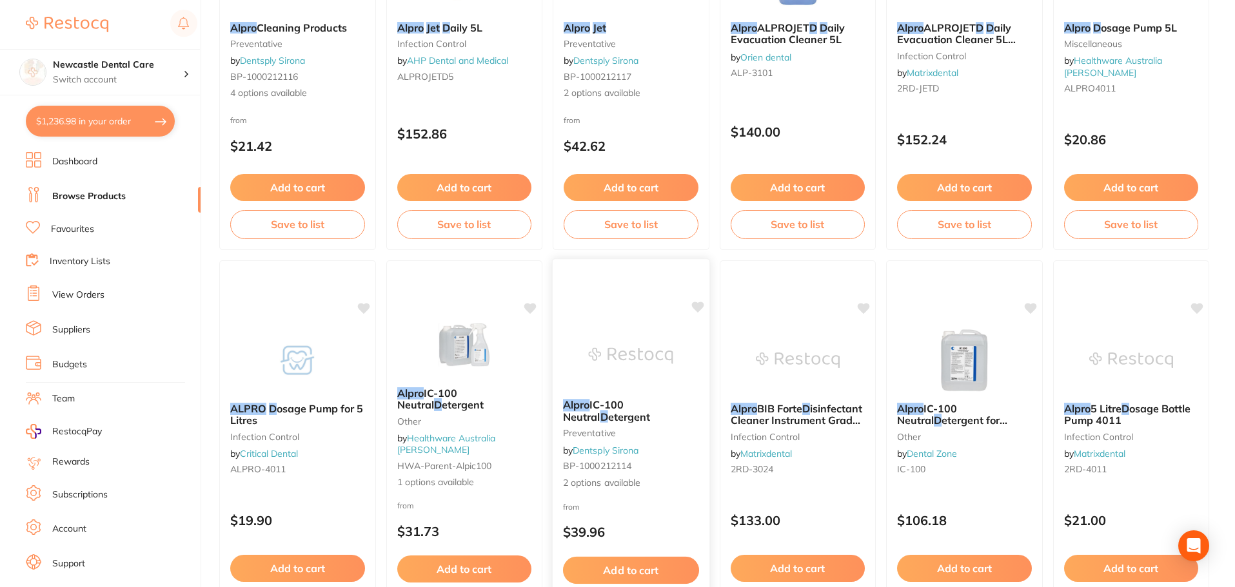
scroll to position [132, 0]
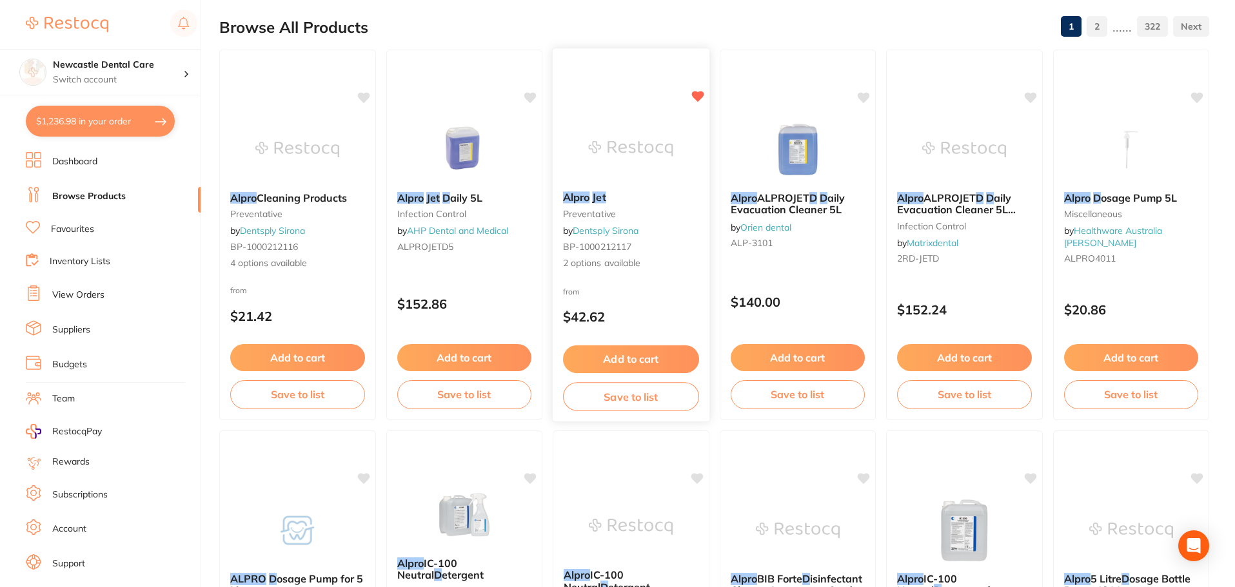
click at [636, 209] on small "preventative" at bounding box center [631, 214] width 136 height 10
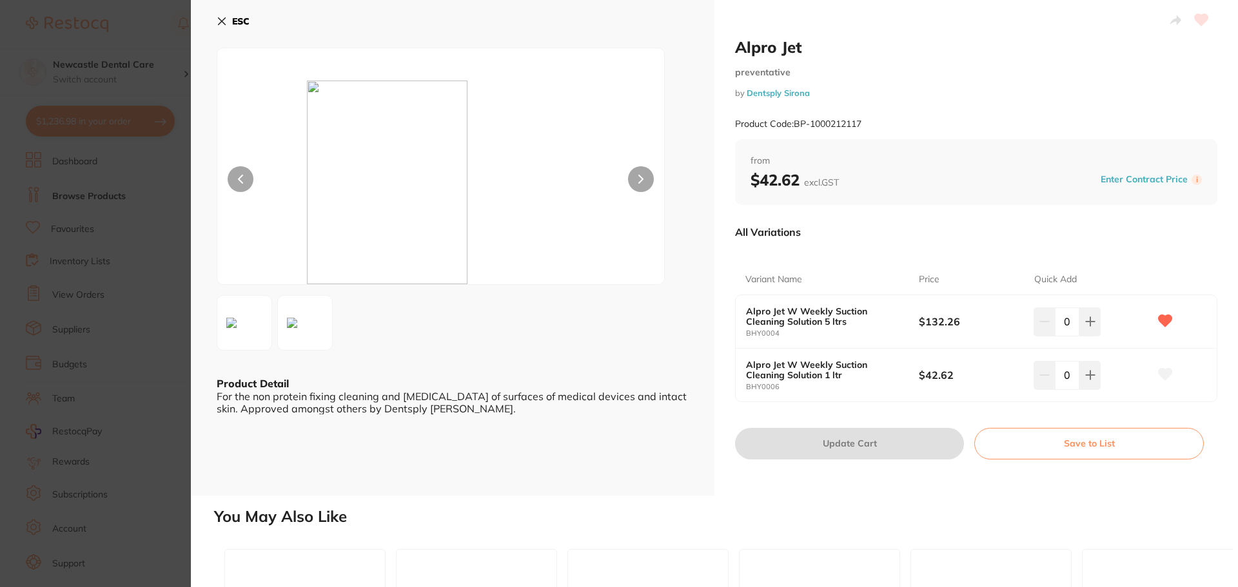
click at [143, 264] on section "Alpro Jet preventative by Dentsply Sirona Product Code: BP-1000212117 ESC Produ…" at bounding box center [619, 293] width 1238 height 587
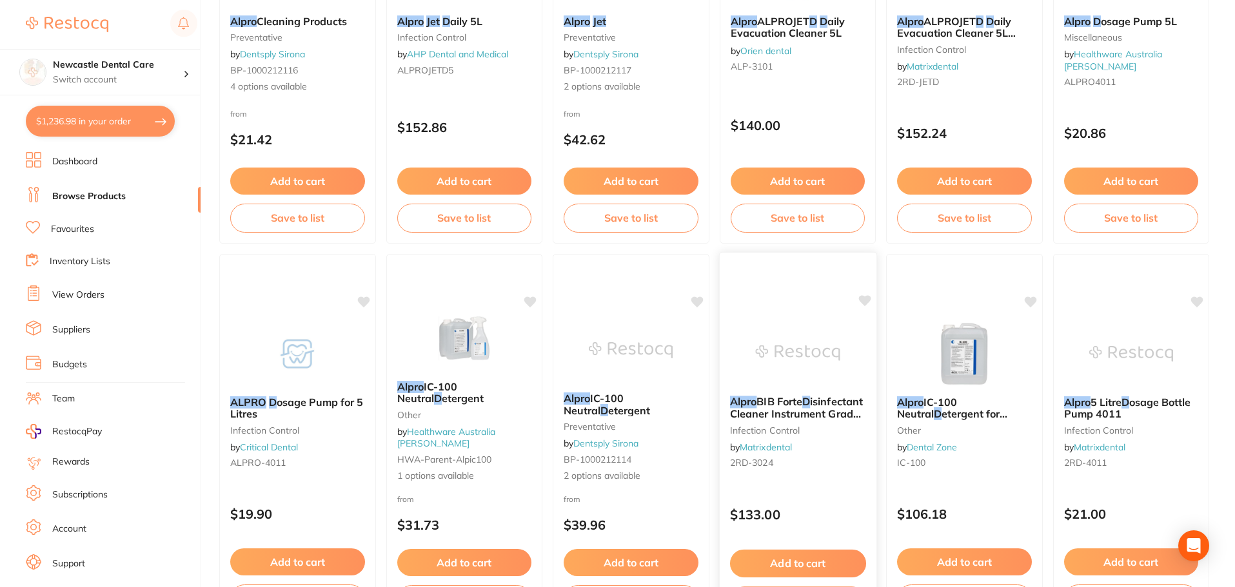
scroll to position [132, 0]
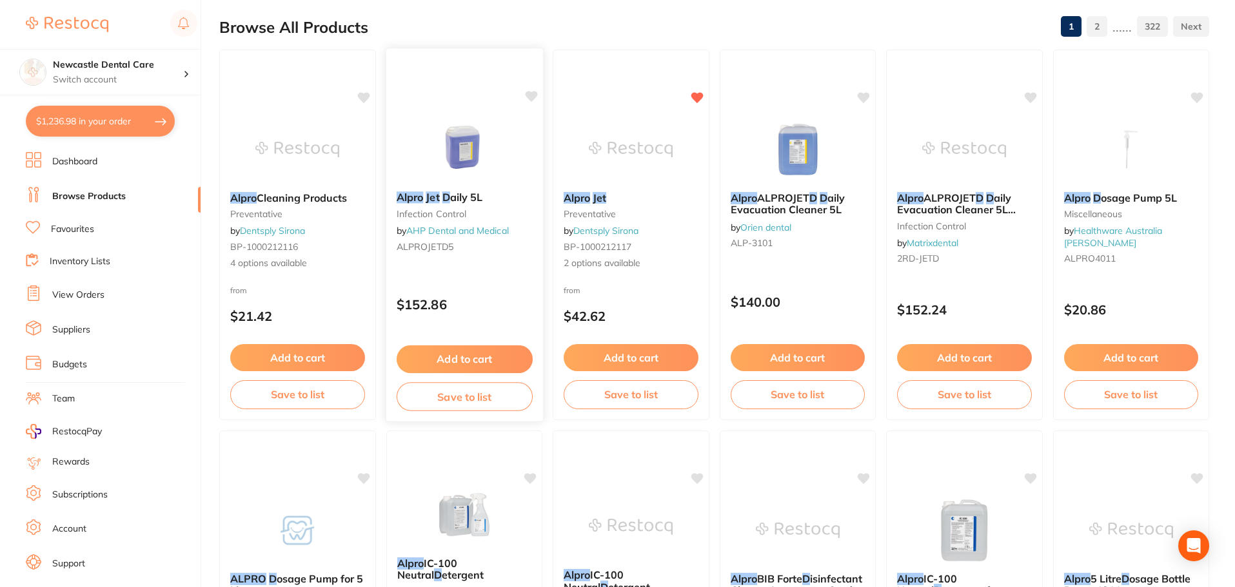
click at [467, 215] on small "infection control" at bounding box center [464, 214] width 136 height 10
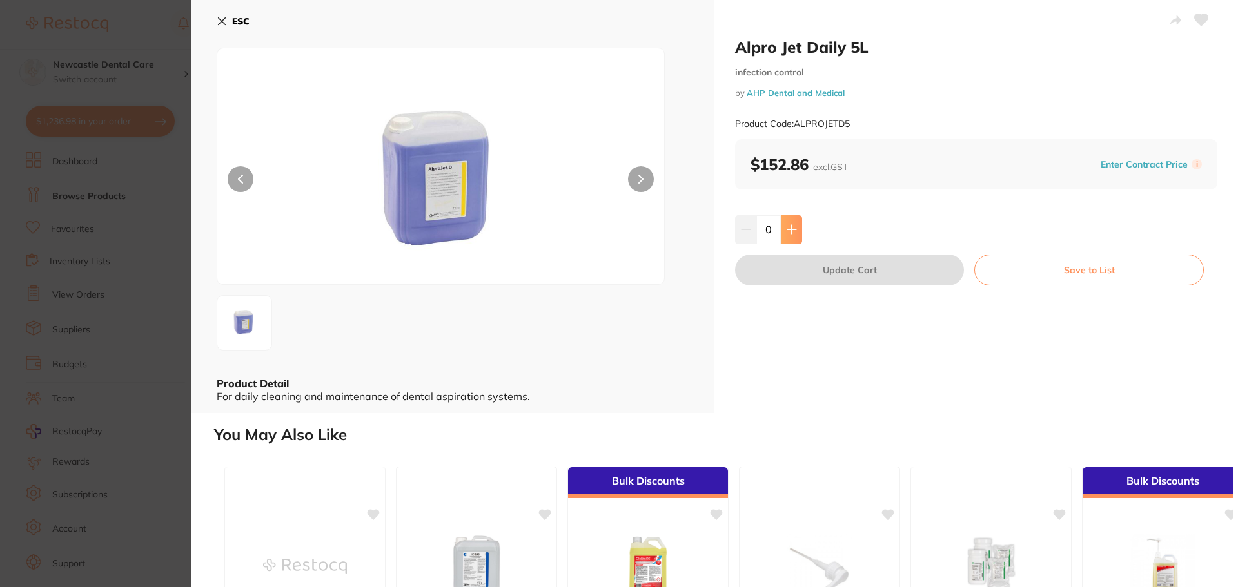
click at [787, 232] on icon at bounding box center [792, 229] width 10 height 10
type input "1"
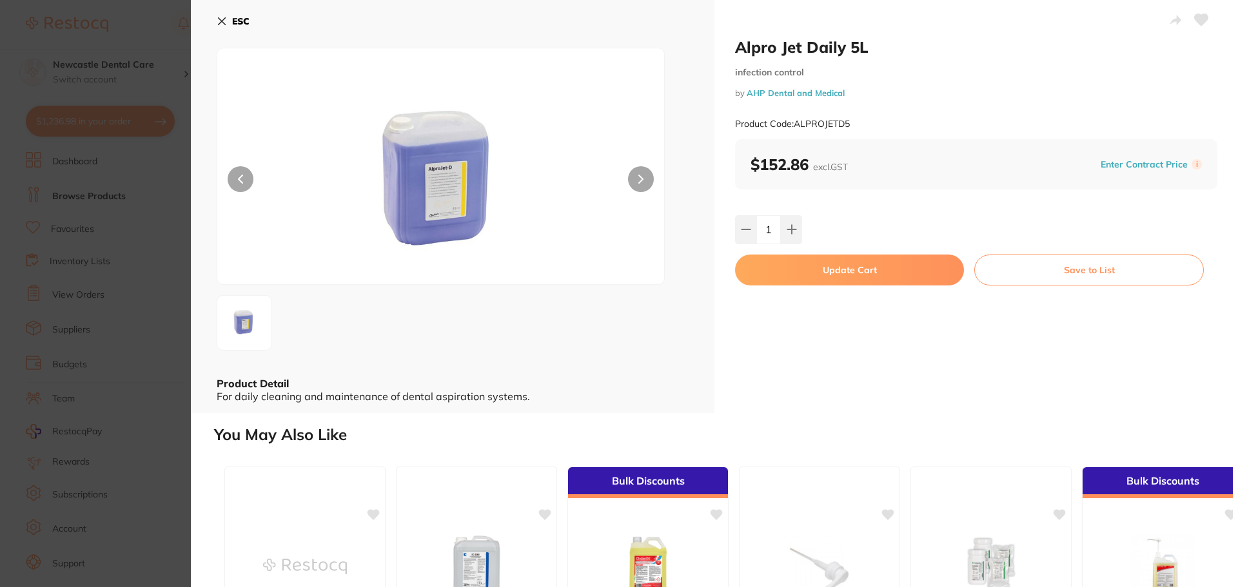
click at [845, 271] on button "Update Cart" at bounding box center [849, 270] width 229 height 31
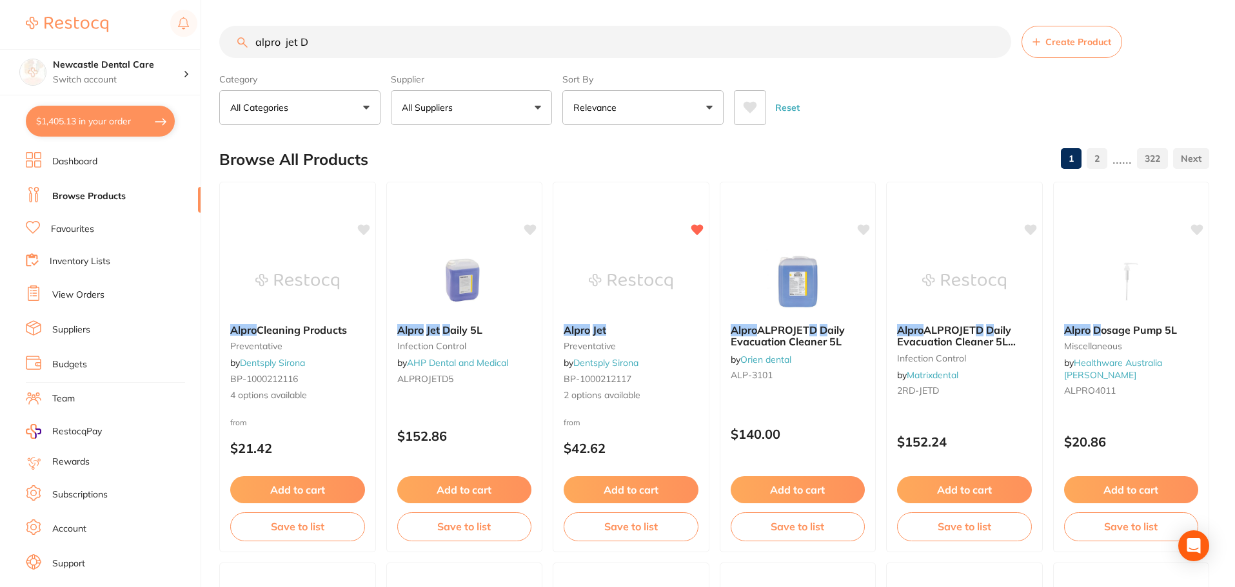
click at [362, 43] on input "alpro jet D" at bounding box center [615, 42] width 792 height 32
type input "a"
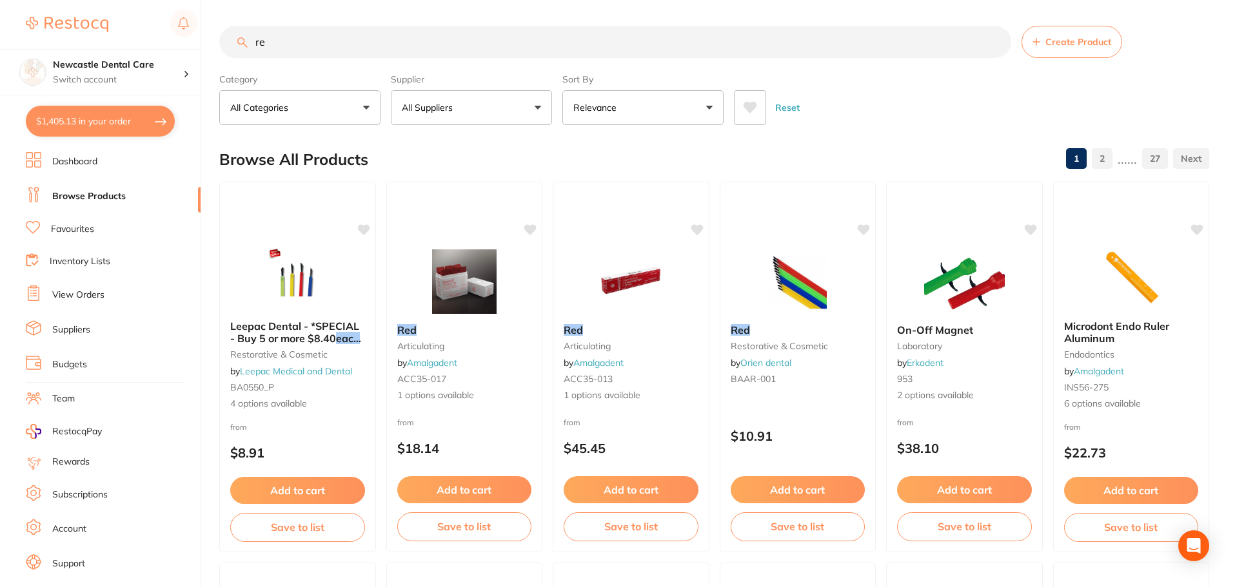
type input "r"
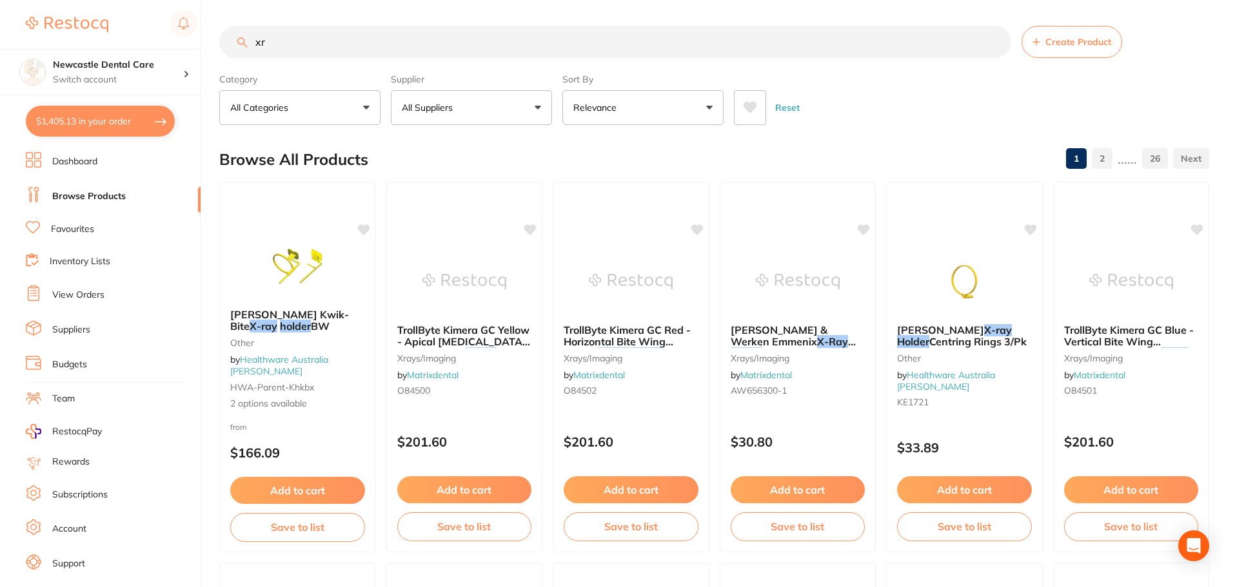
type input "x"
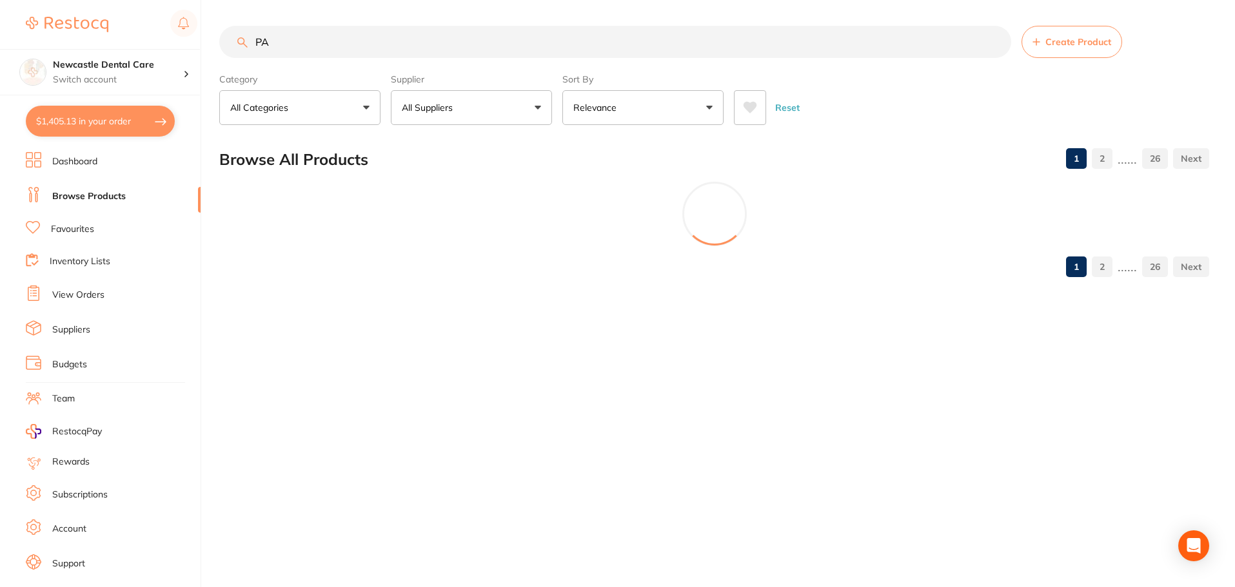
click at [309, 41] on input "PA" at bounding box center [615, 42] width 792 height 32
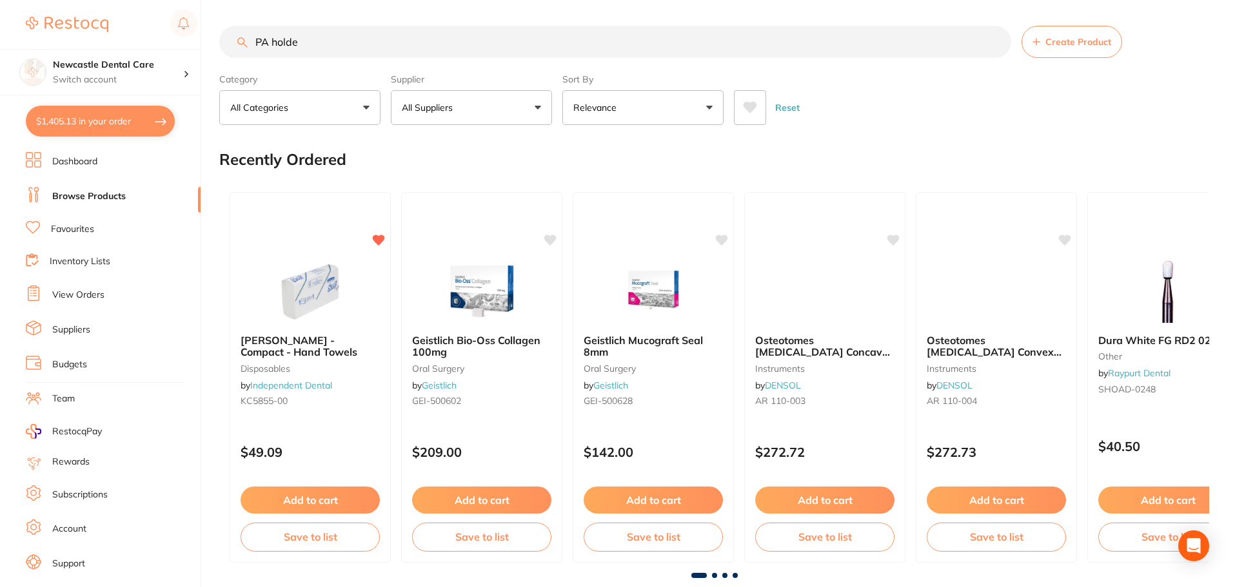
type input "PA holder"
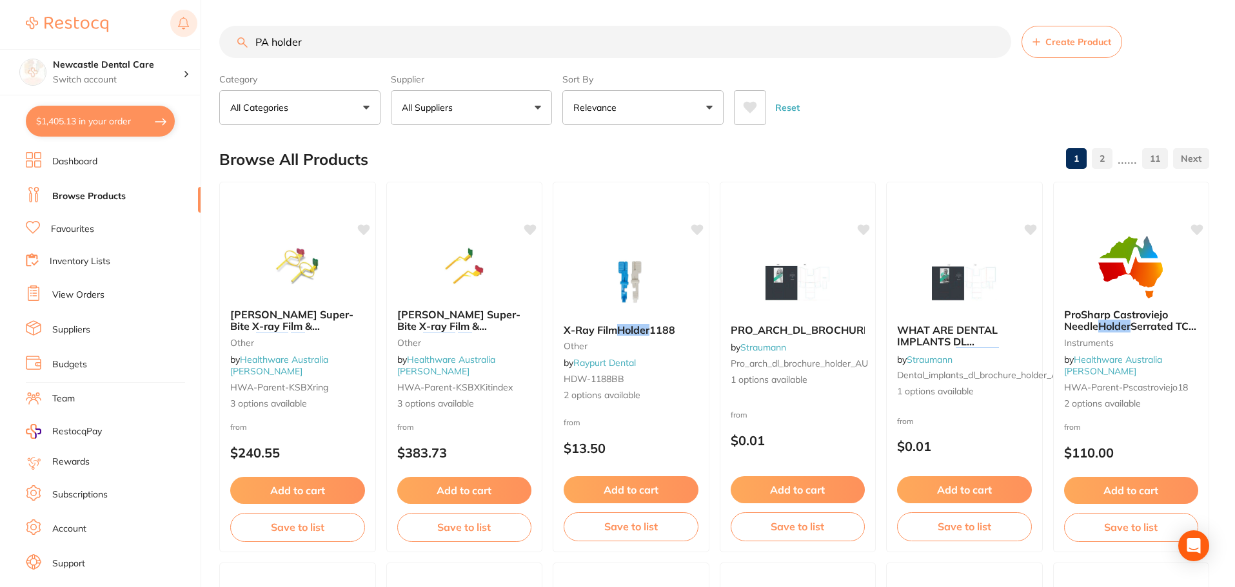
drag, startPoint x: 315, startPoint y: 39, endPoint x: 181, endPoint y: 28, distance: 133.9
click at [181, 28] on div "$1,405.13 Newcastle Dental Care Switch account Newcastle Dental Care $1,405.13 …" at bounding box center [617, 293] width 1235 height 587
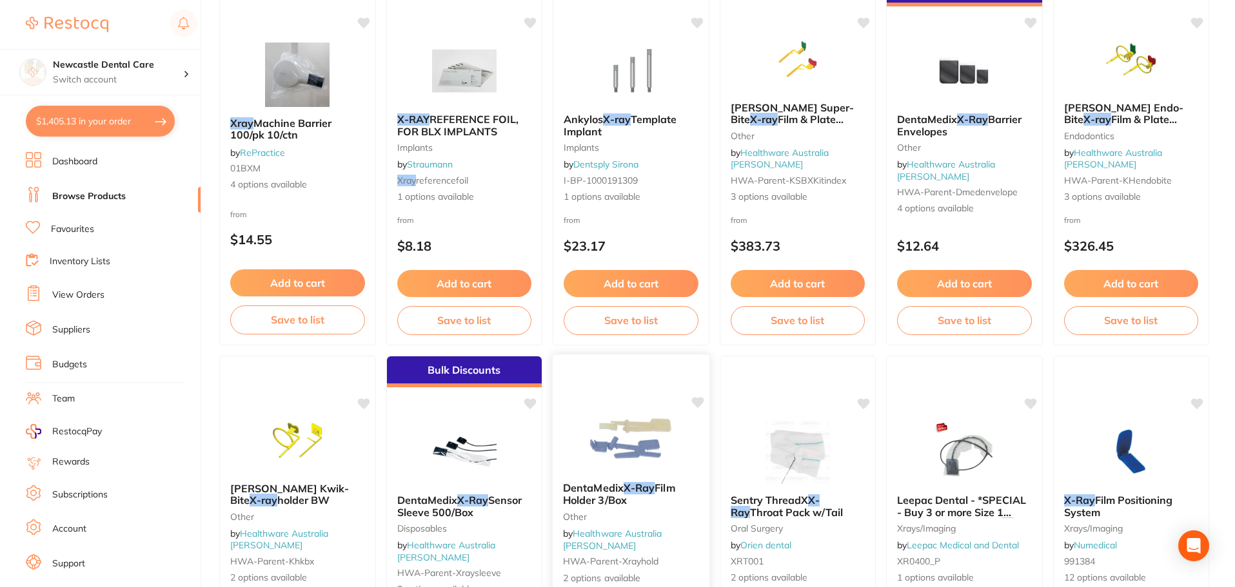
scroll to position [645, 0]
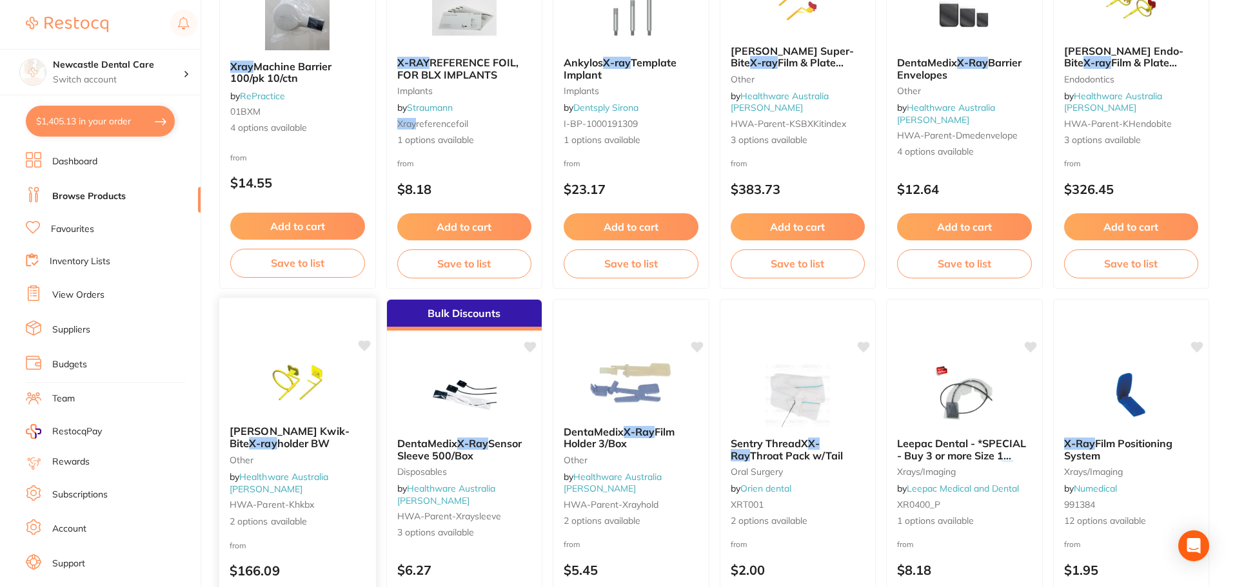
type input "xray"
click at [334, 449] on b "Kerr Hawe Kwik-Bite X-ray holder BW" at bounding box center [298, 437] width 136 height 24
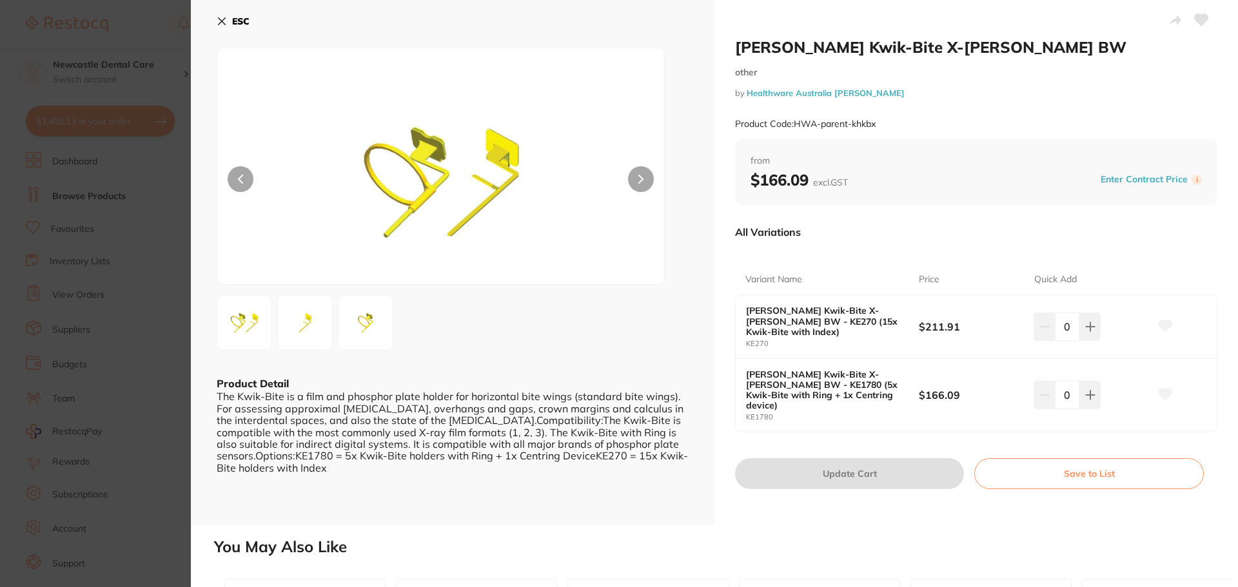
click at [228, 28] on button "ESC" at bounding box center [233, 21] width 33 height 22
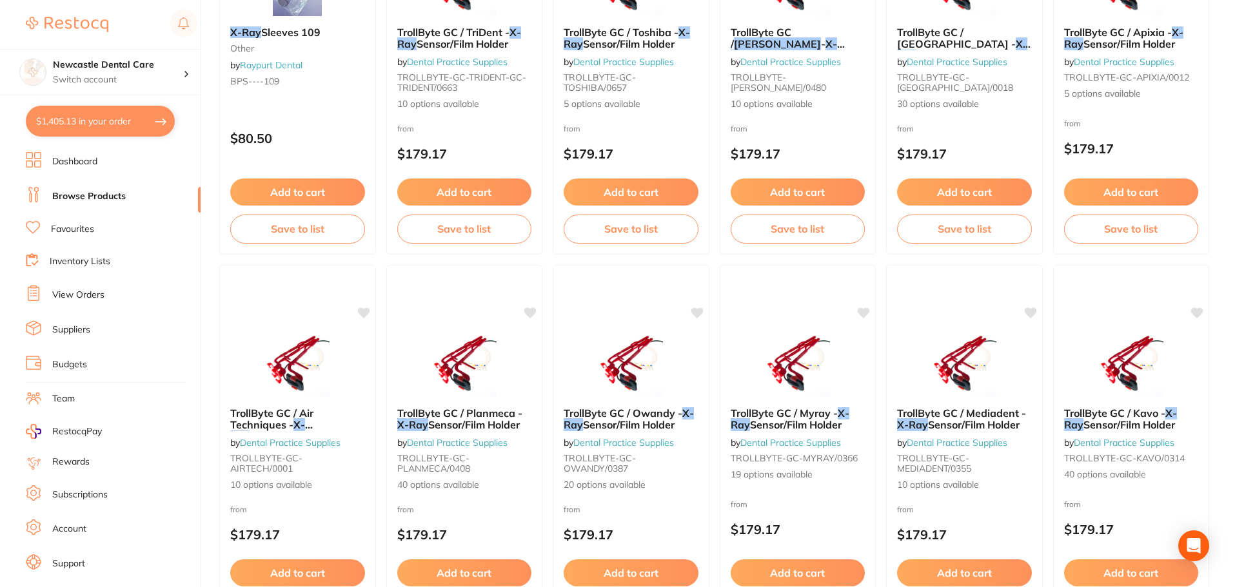
scroll to position [3080, 0]
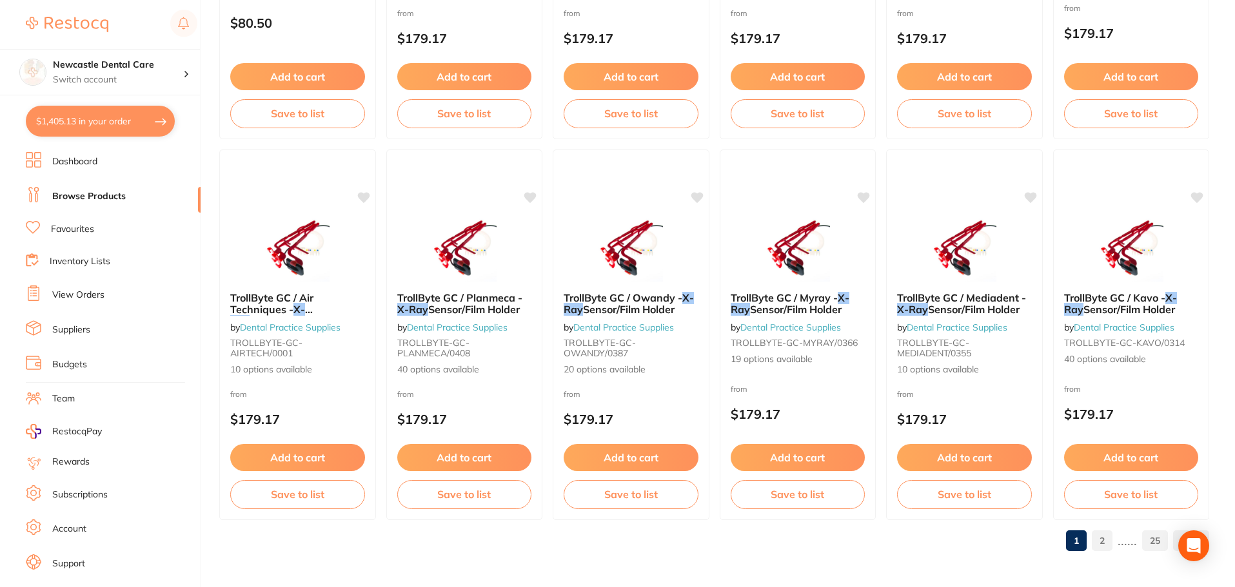
click at [84, 299] on link "View Orders" at bounding box center [78, 295] width 52 height 13
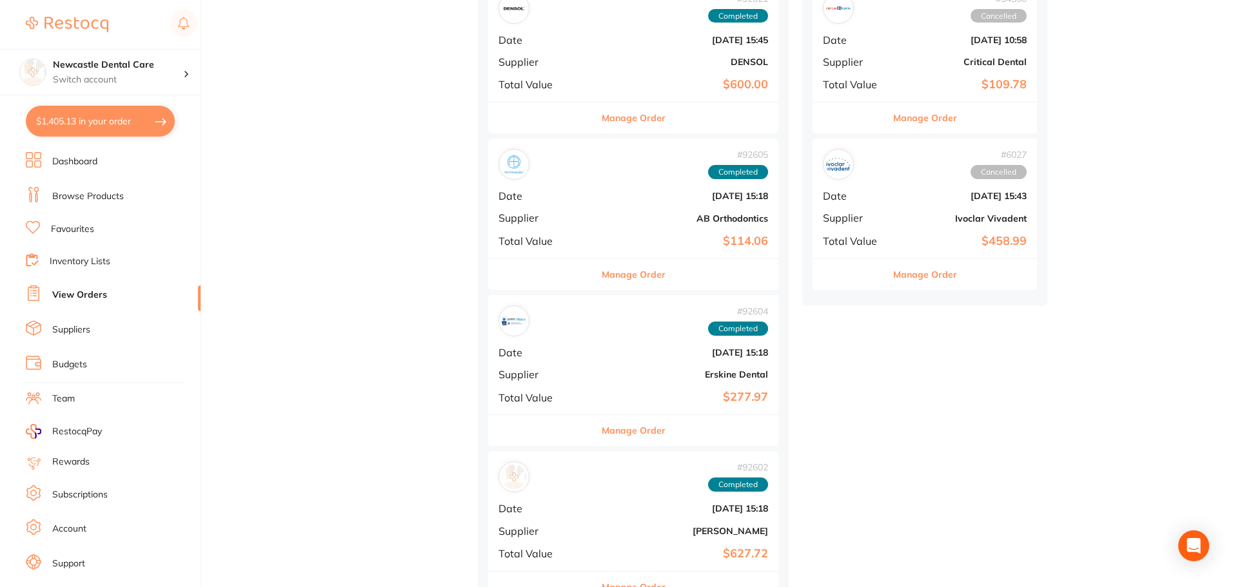
scroll to position [516, 0]
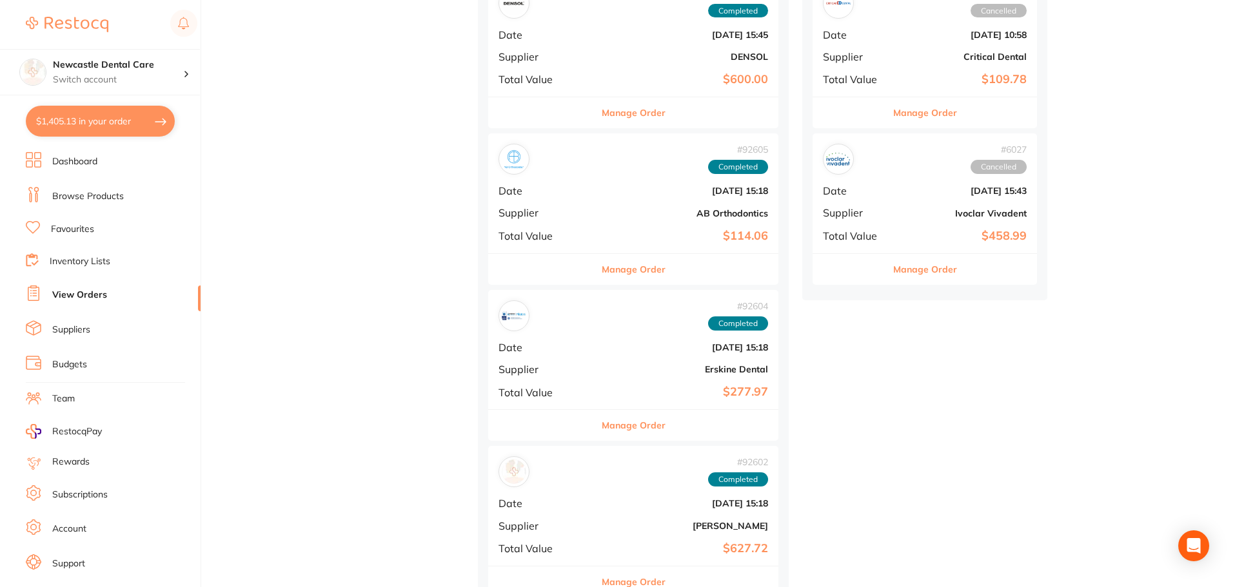
click at [870, 226] on div "# 6027 Cancelled Date Sept 13 2022, 15:43 Supplier Ivoclar Vivadent Total Value…" at bounding box center [924, 192] width 224 height 119
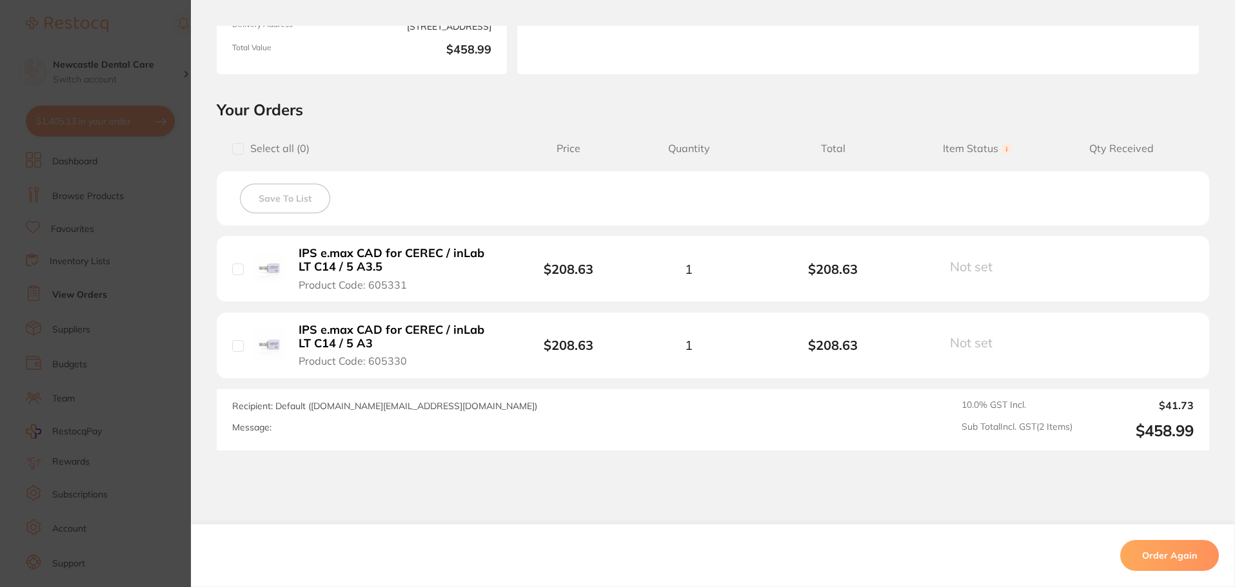
scroll to position [272, 0]
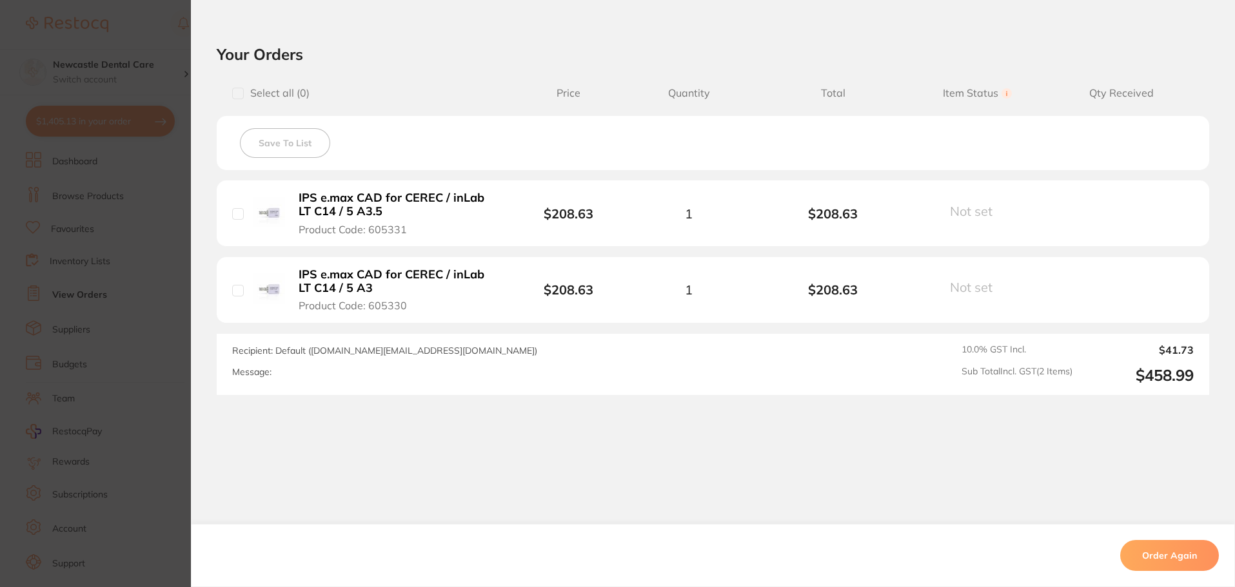
click at [148, 331] on section "Order ID: Restocq- 6027 Order Information Cancelled Order Order Date Sept 13 20…" at bounding box center [617, 293] width 1235 height 587
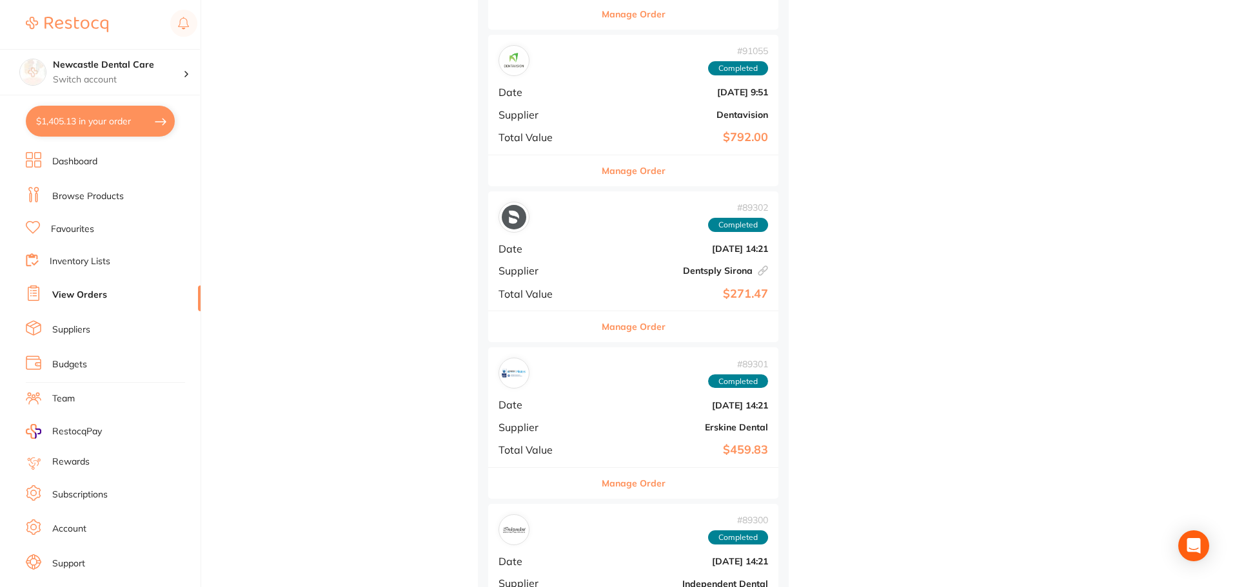
scroll to position [1289, 0]
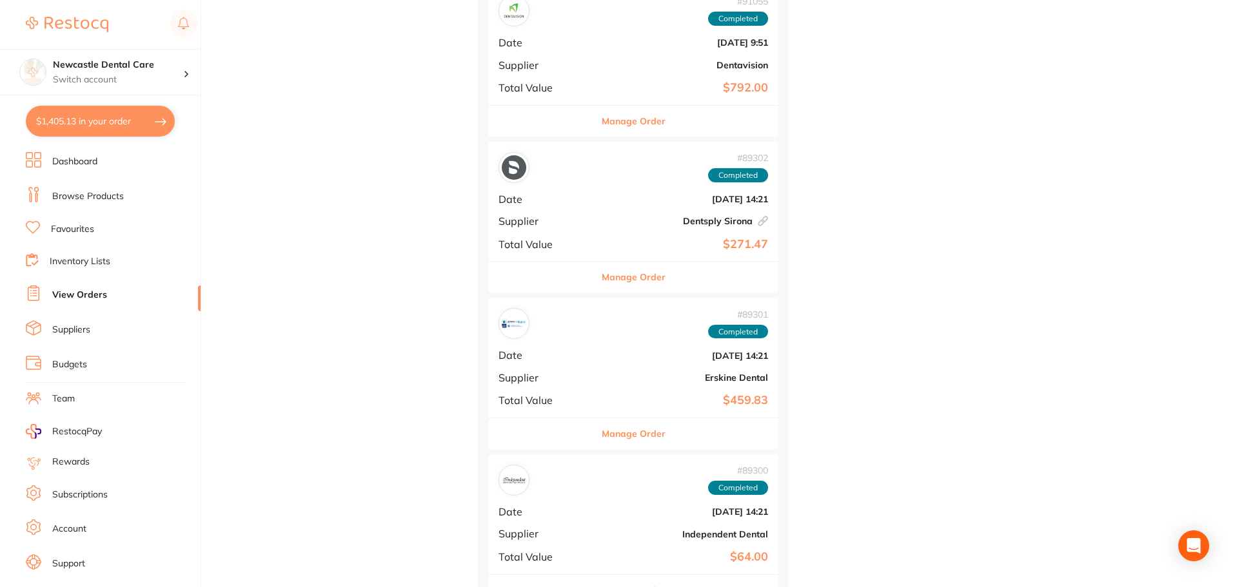
click at [601, 269] on button "Manage Order" at bounding box center [633, 277] width 64 height 31
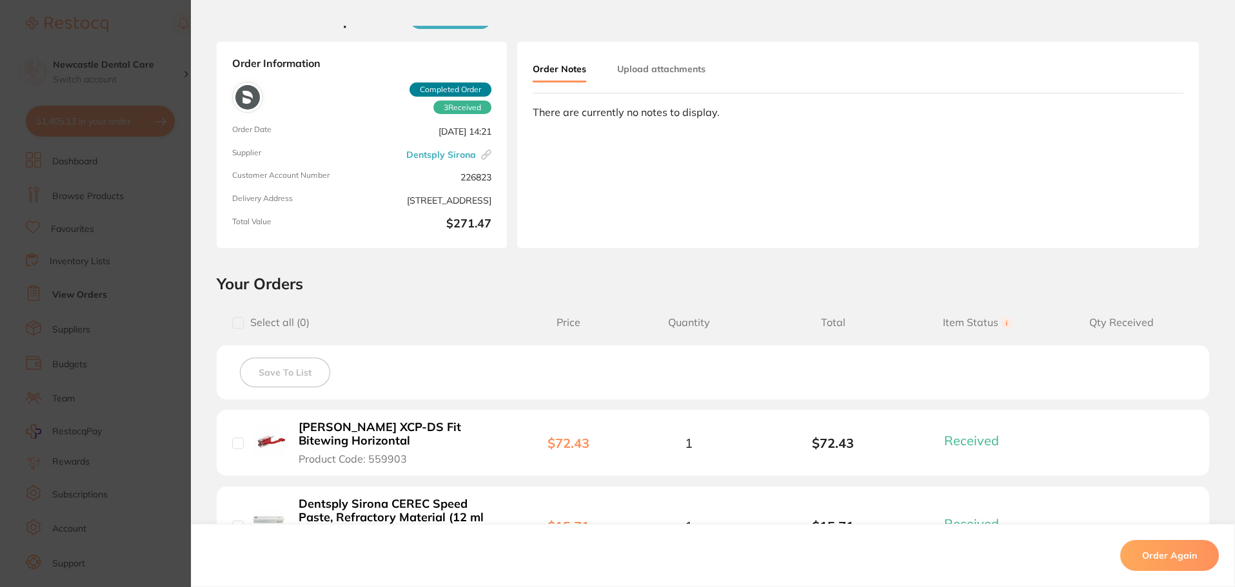
scroll to position [193, 0]
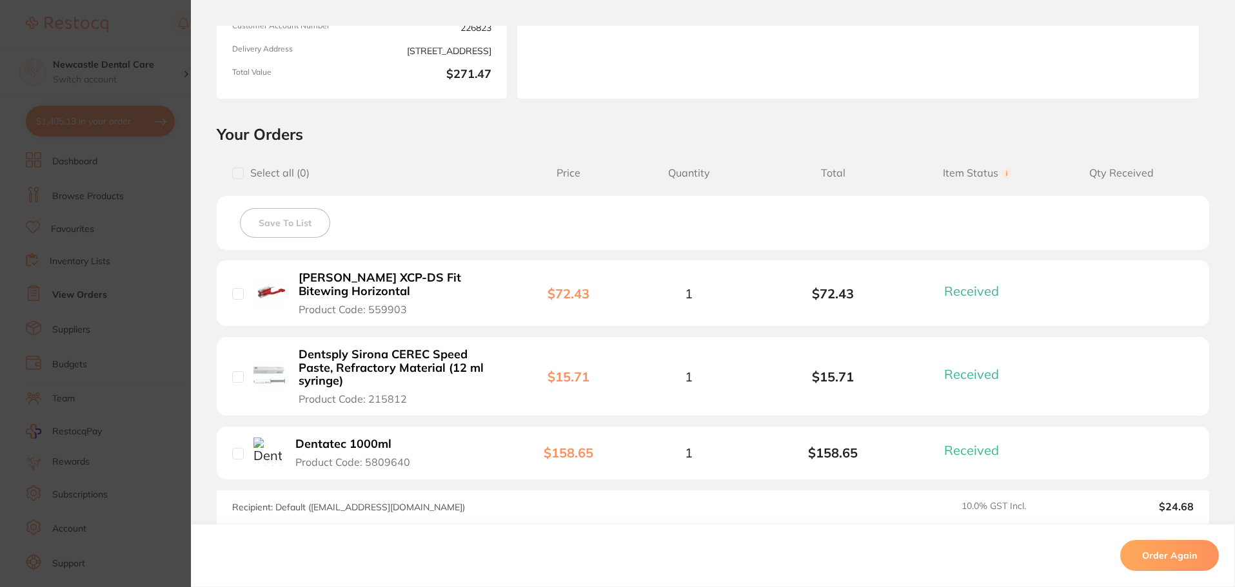
drag, startPoint x: 367, startPoint y: 278, endPoint x: 395, endPoint y: 291, distance: 30.6
click at [367, 278] on b "Rinn XCP-DS Fit Bitewing Horizontal" at bounding box center [397, 284] width 199 height 26
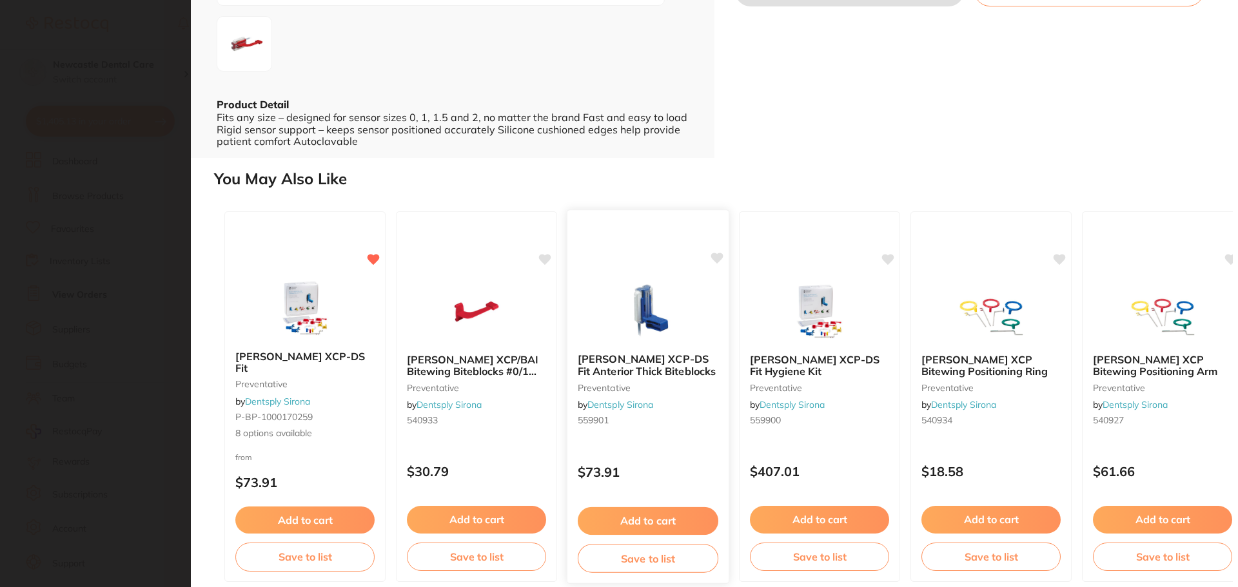
scroll to position [289, 0]
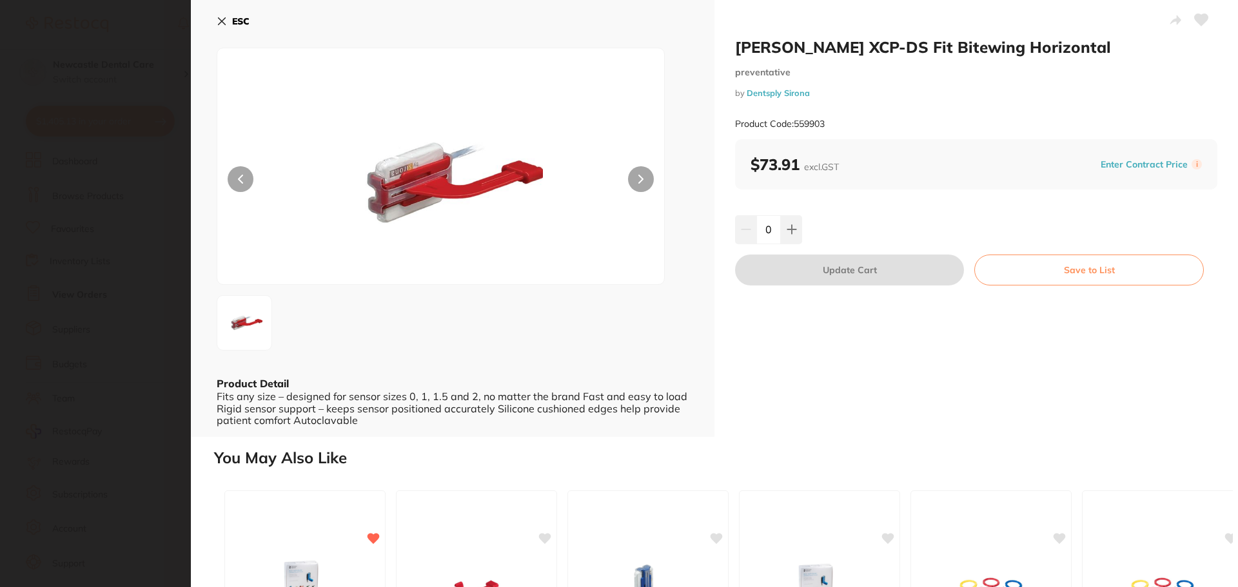
scroll to position [289, 0]
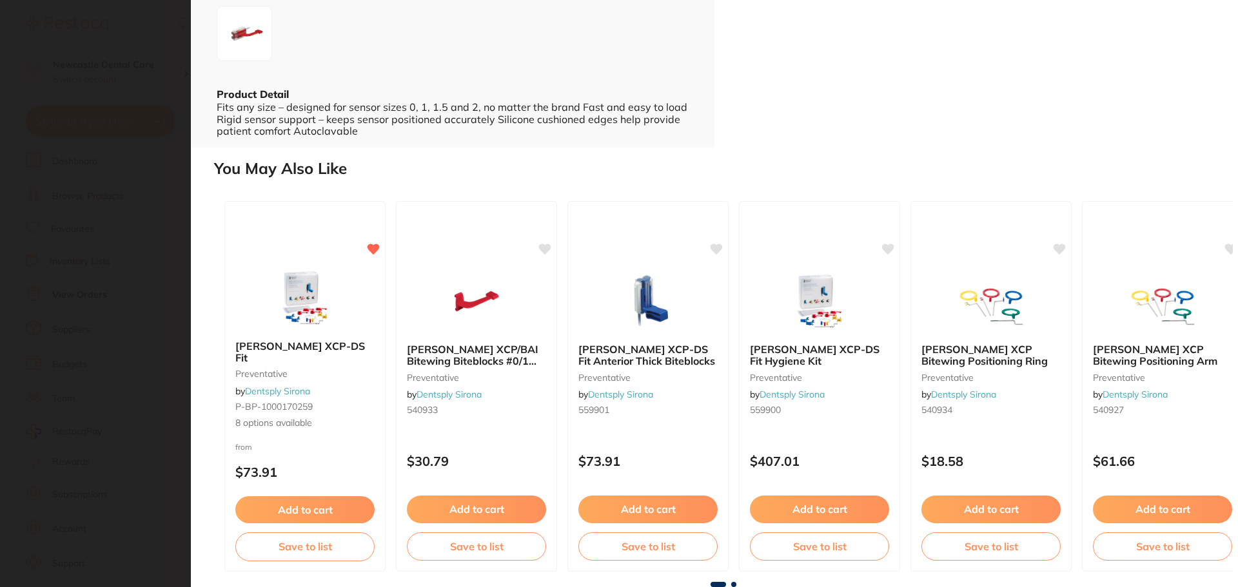
click at [140, 297] on section "Rinn XCP-DS Fit Bitewing Horizontal preventative by Dentsply Sirona Product Cod…" at bounding box center [619, 293] width 1238 height 587
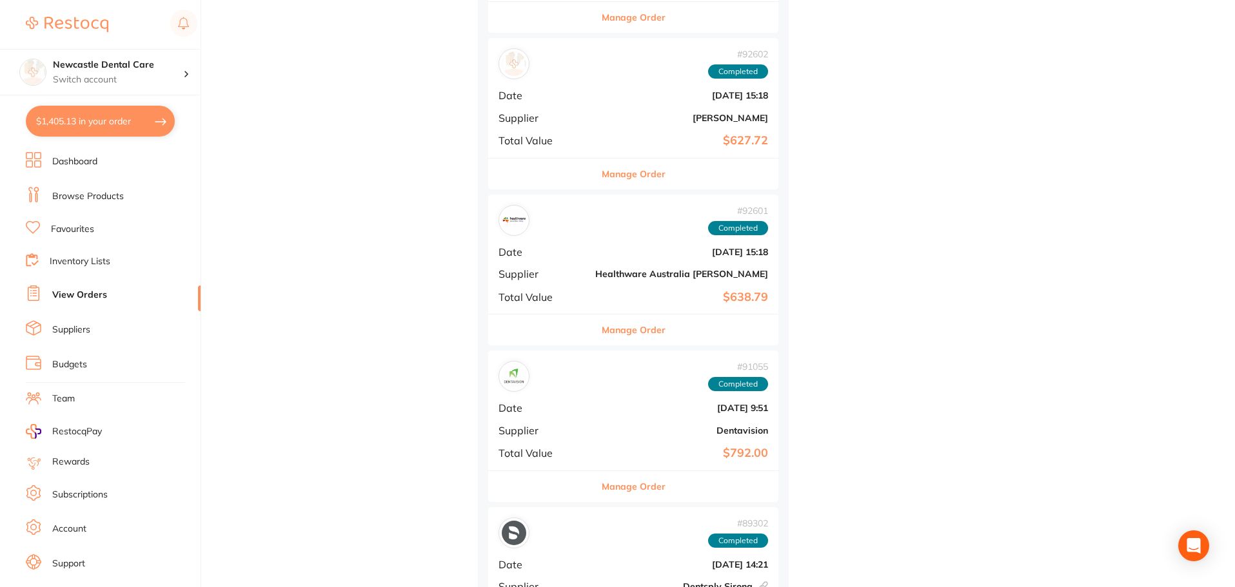
scroll to position [903, 0]
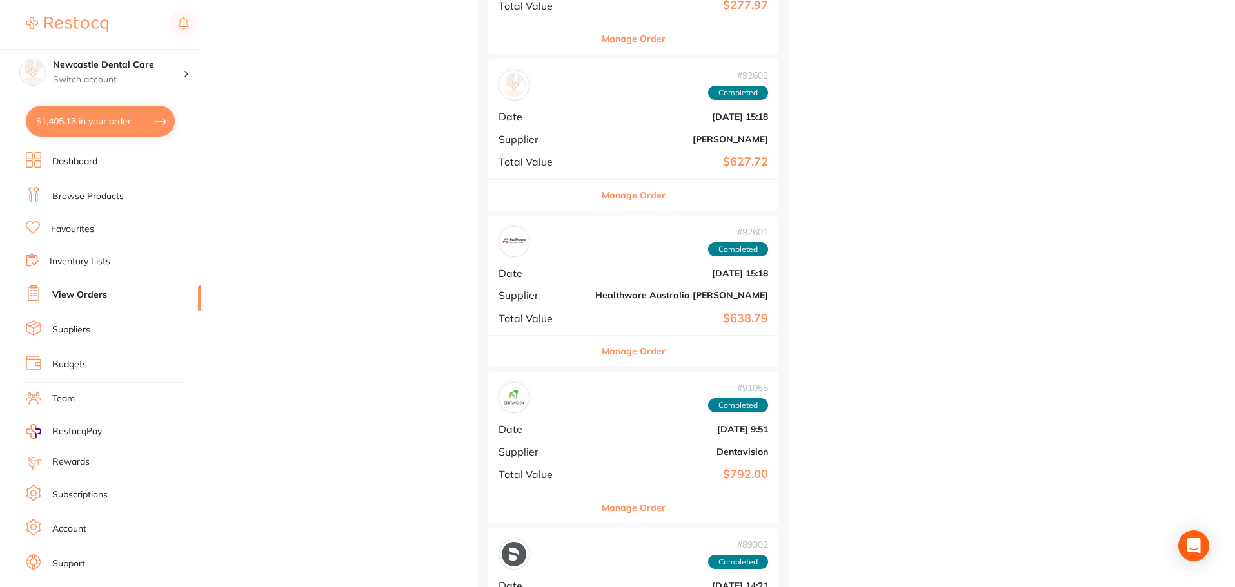
click at [85, 160] on link "Dashboard" at bounding box center [74, 161] width 45 height 13
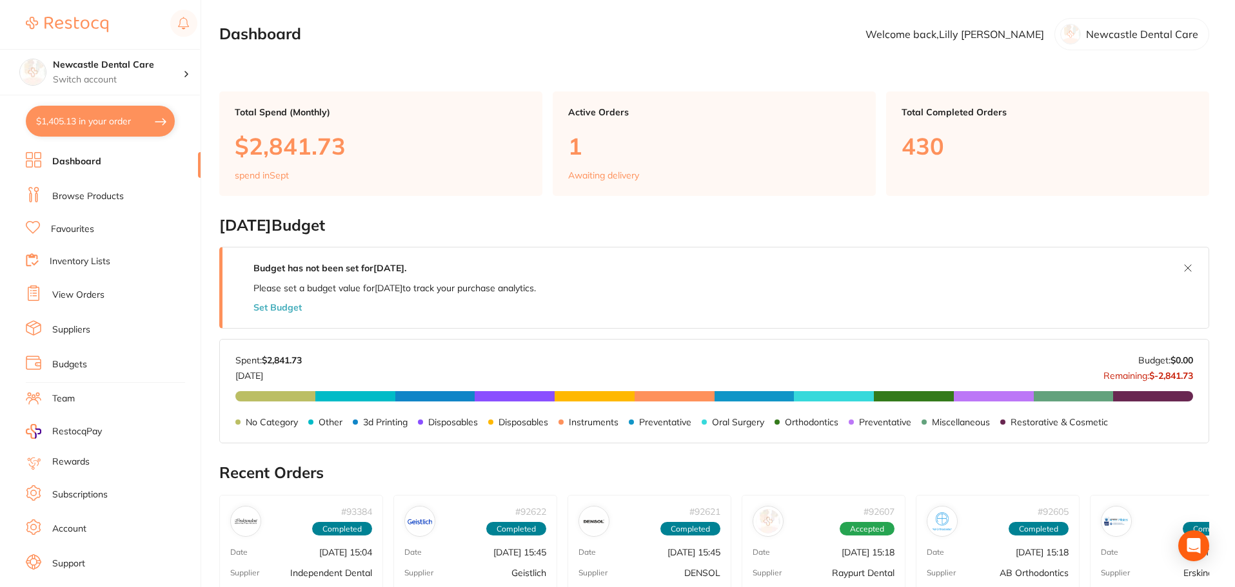
click at [63, 194] on link "Browse Products" at bounding box center [88, 196] width 72 height 13
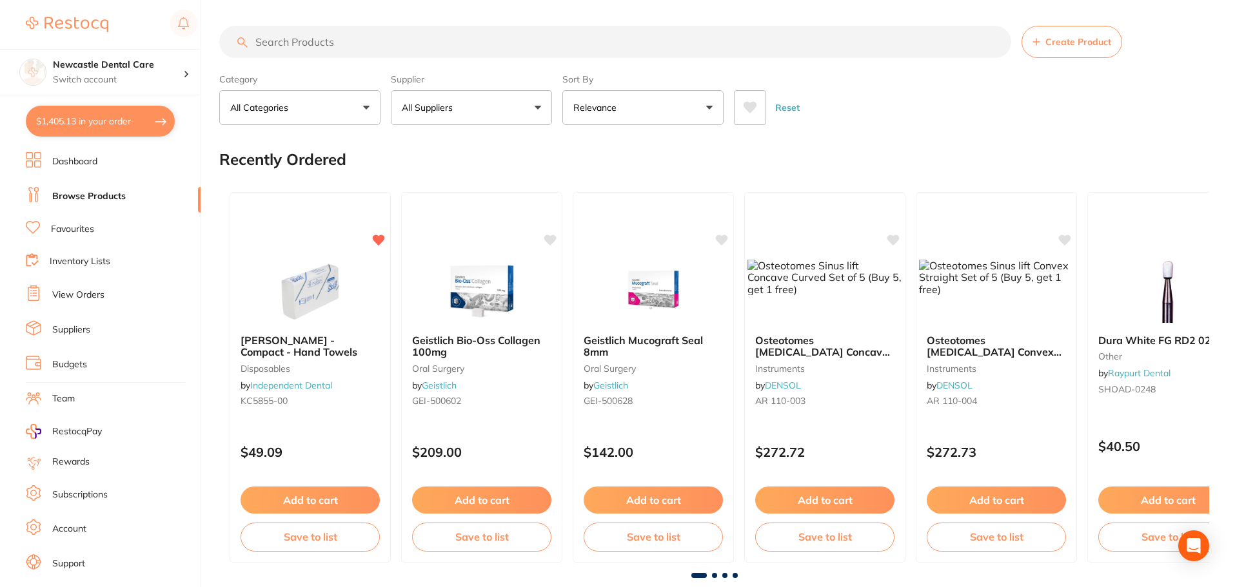
click at [543, 106] on button "All Suppliers" at bounding box center [471, 107] width 161 height 35
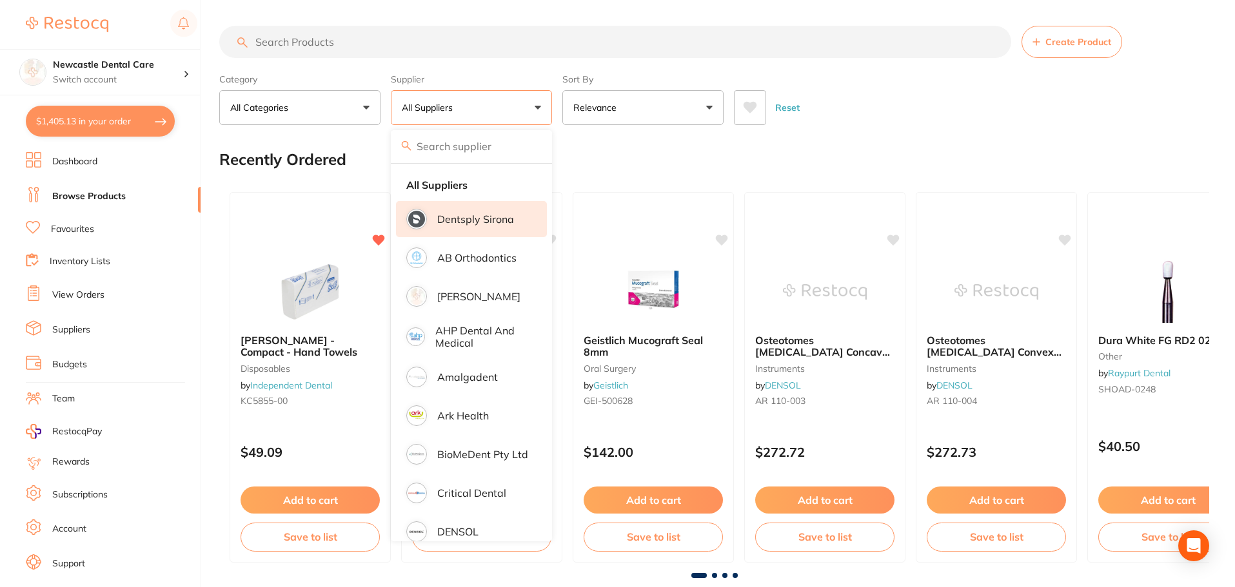
click at [479, 219] on p "Dentsply Sirona" at bounding box center [475, 219] width 77 height 12
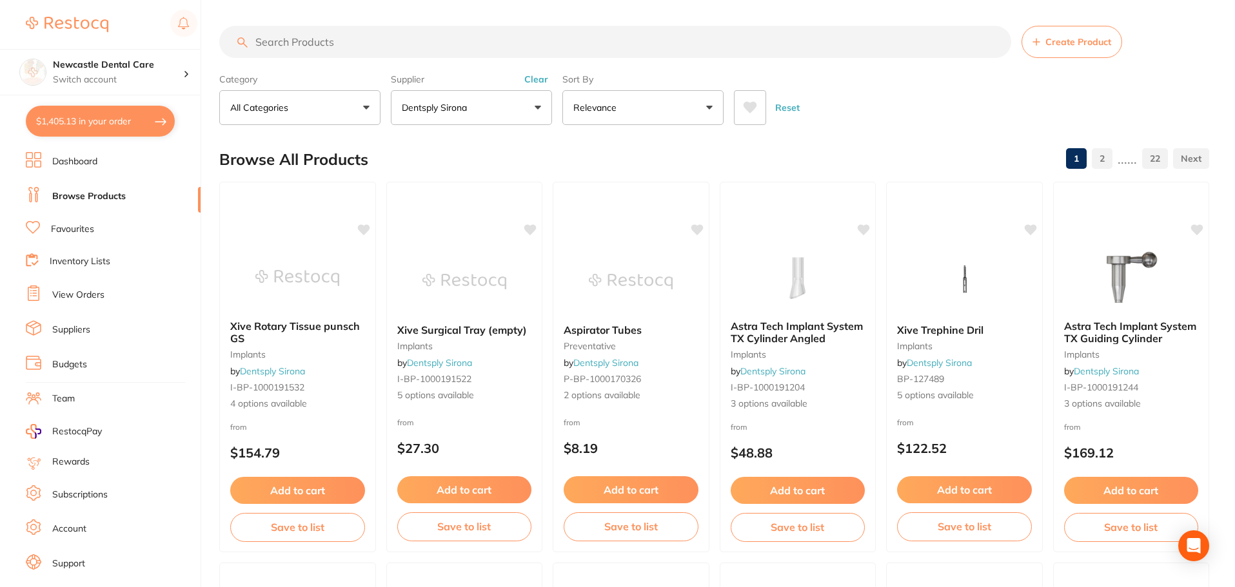
click at [371, 60] on section "Create Product Category All Categories All Categories endodontics equipment imp…" at bounding box center [714, 75] width 990 height 99
click at [369, 43] on input "search" at bounding box center [615, 42] width 792 height 32
type input "xray"
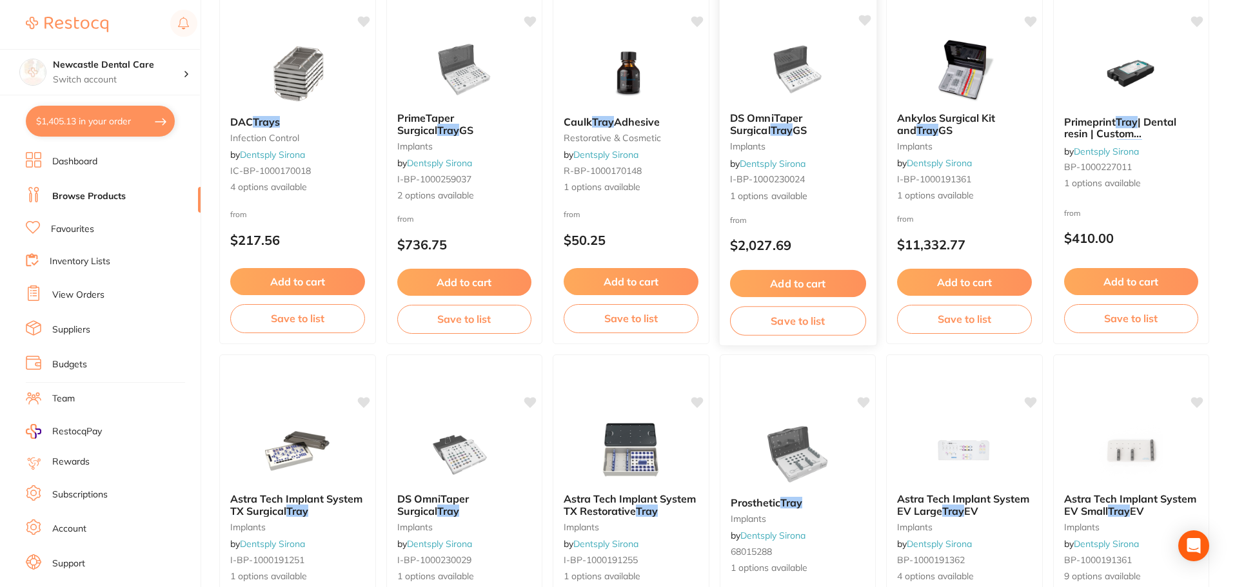
scroll to position [138, 0]
